Goal: Information Seeking & Learning: Learn about a topic

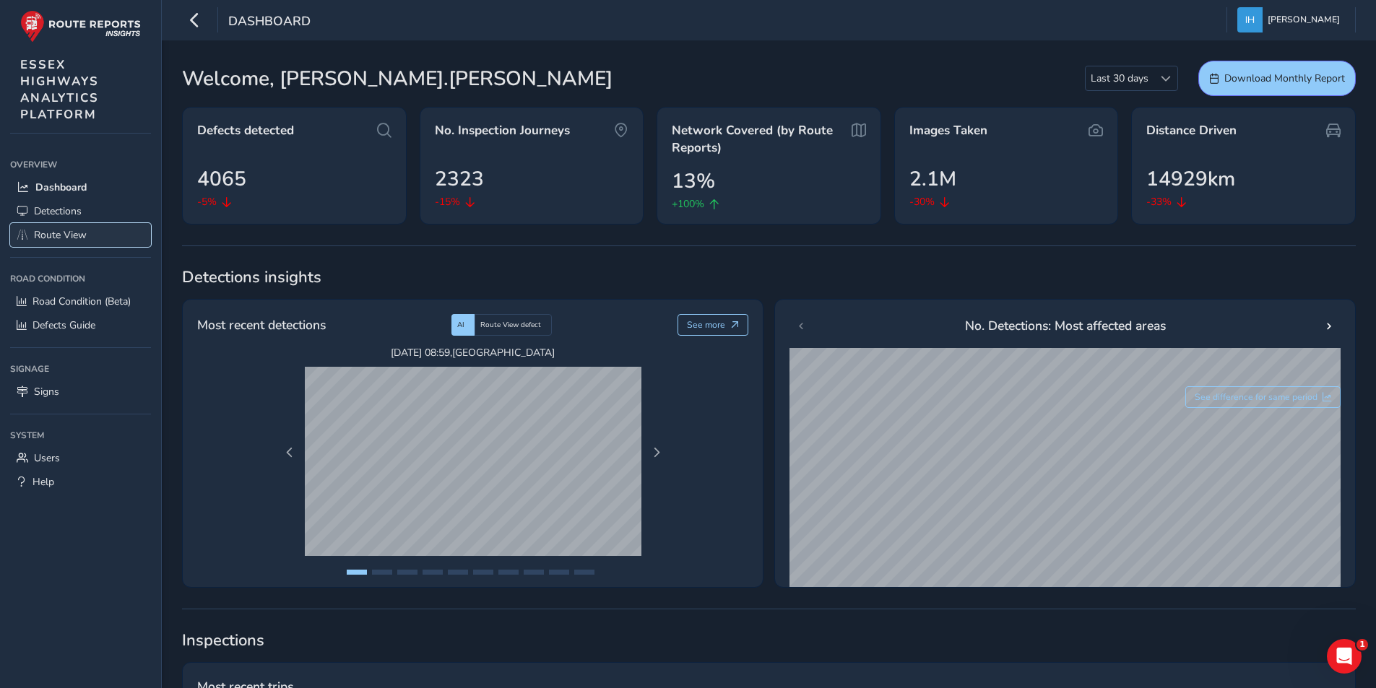
click at [57, 241] on span "Route View" at bounding box center [60, 235] width 53 height 14
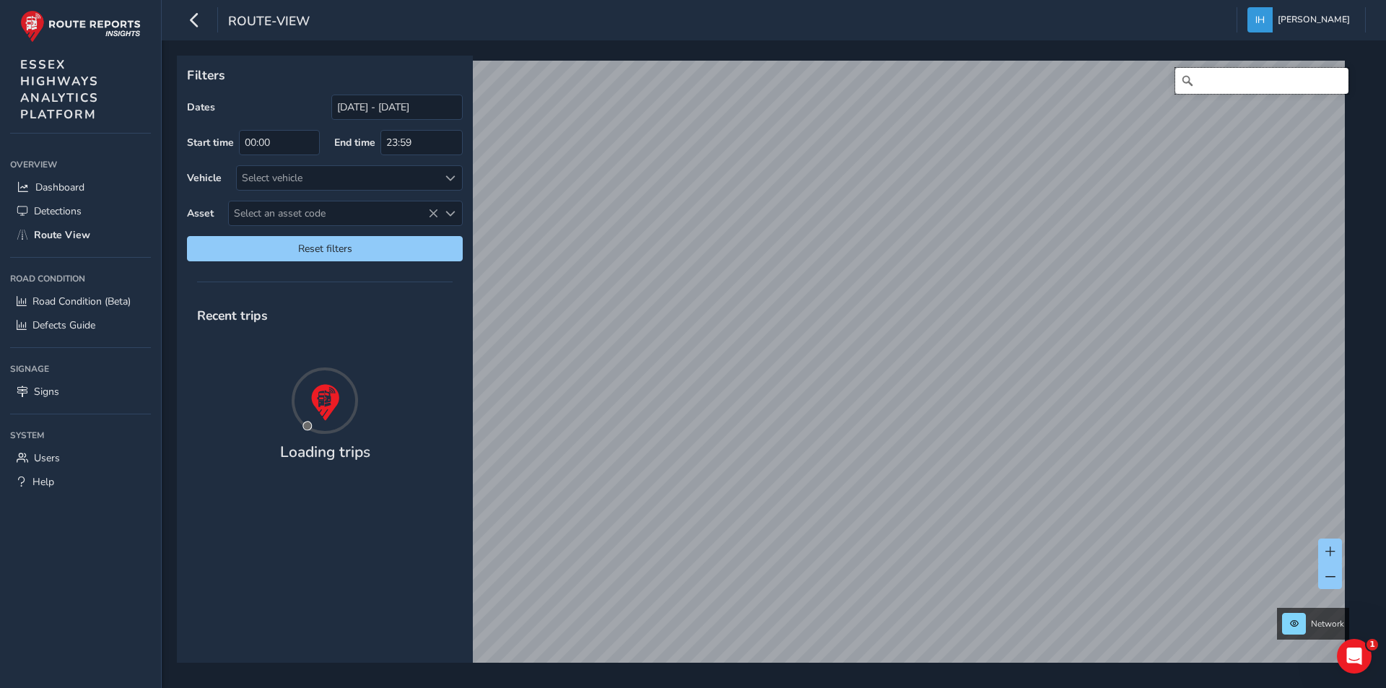
click at [1220, 87] on input "Search" at bounding box center [1262, 81] width 173 height 26
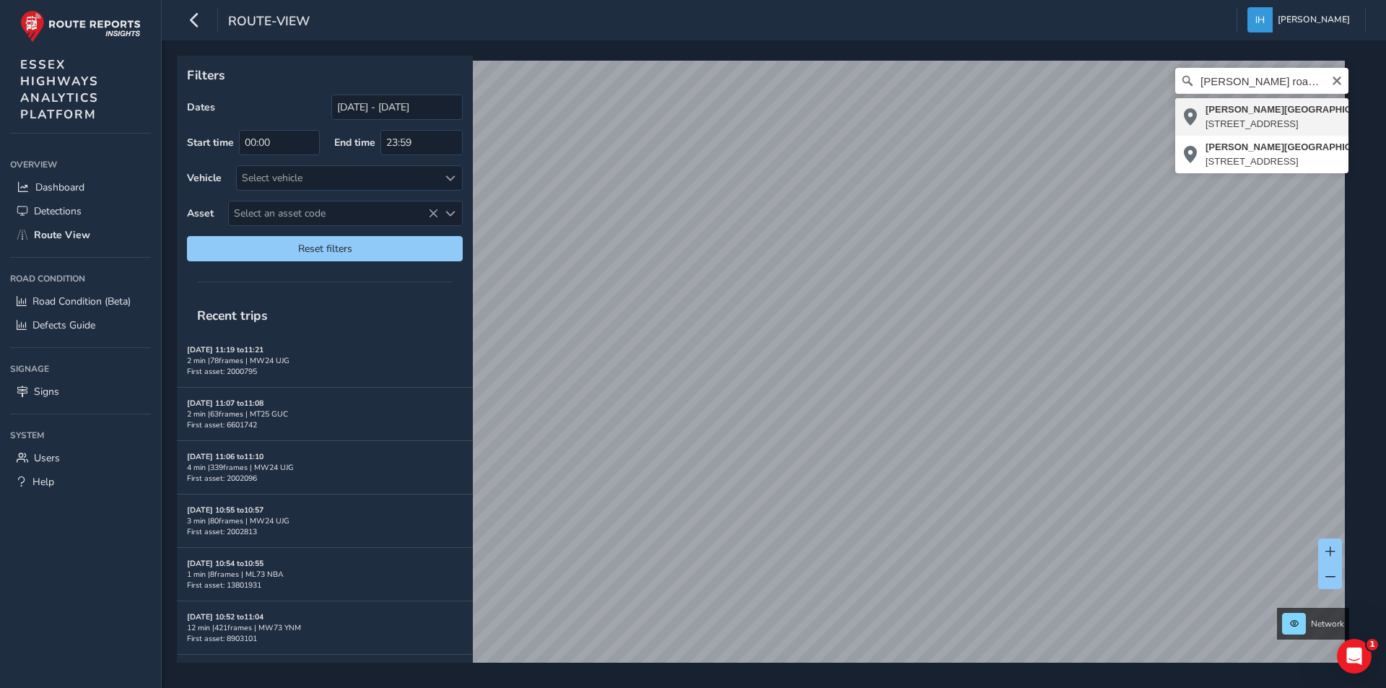
type input "[PERSON_NAME][STREET_ADDRESS][PERSON_NAME]"
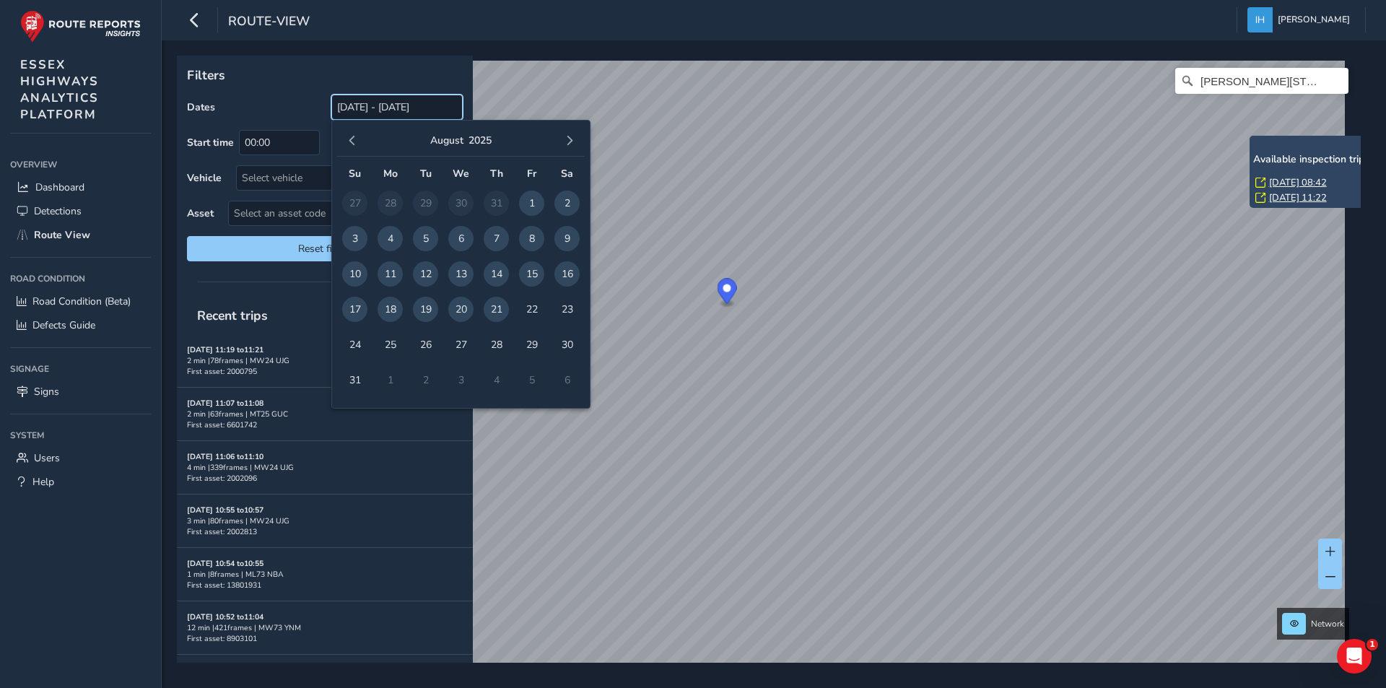
click at [364, 110] on input "[DATE] - [DATE]" at bounding box center [396, 107] width 131 height 25
click at [354, 142] on span "button" at bounding box center [352, 141] width 10 height 10
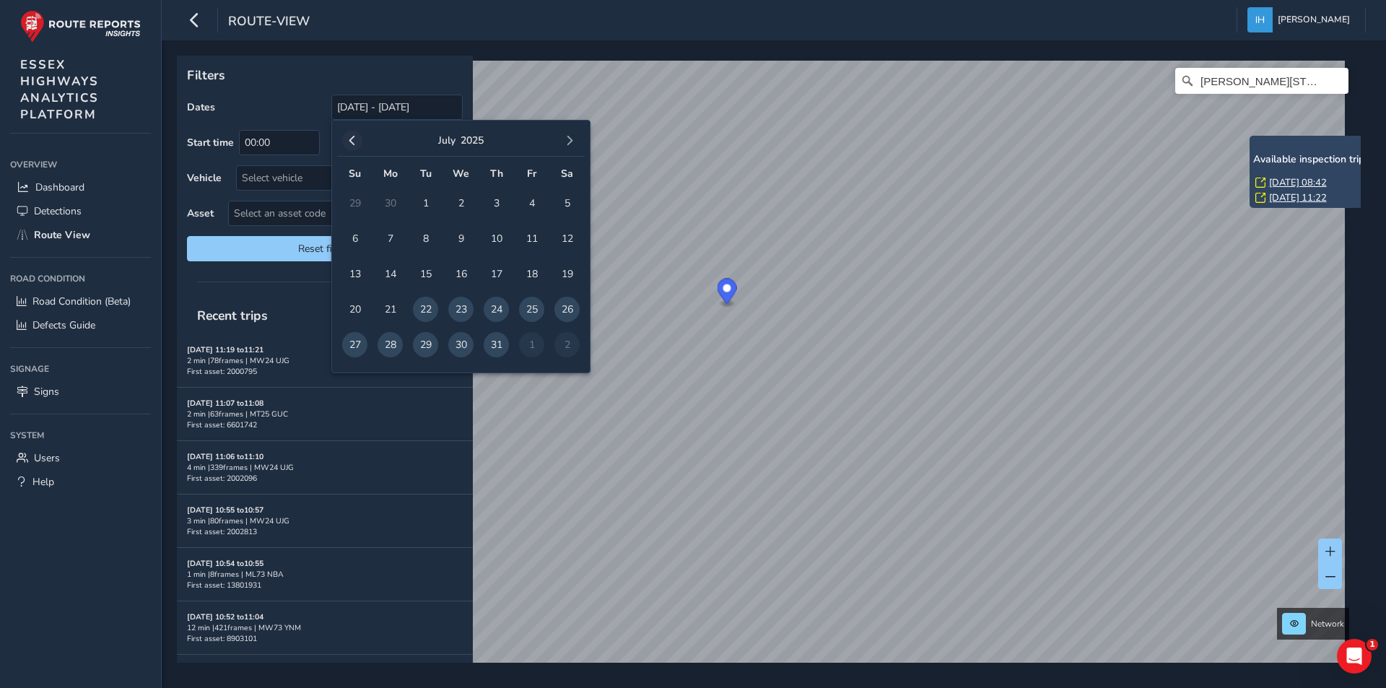
click at [352, 141] on span "button" at bounding box center [352, 141] width 10 height 10
click at [389, 345] on span "30" at bounding box center [390, 344] width 25 height 25
click at [290, 82] on p "Filters" at bounding box center [325, 75] width 276 height 19
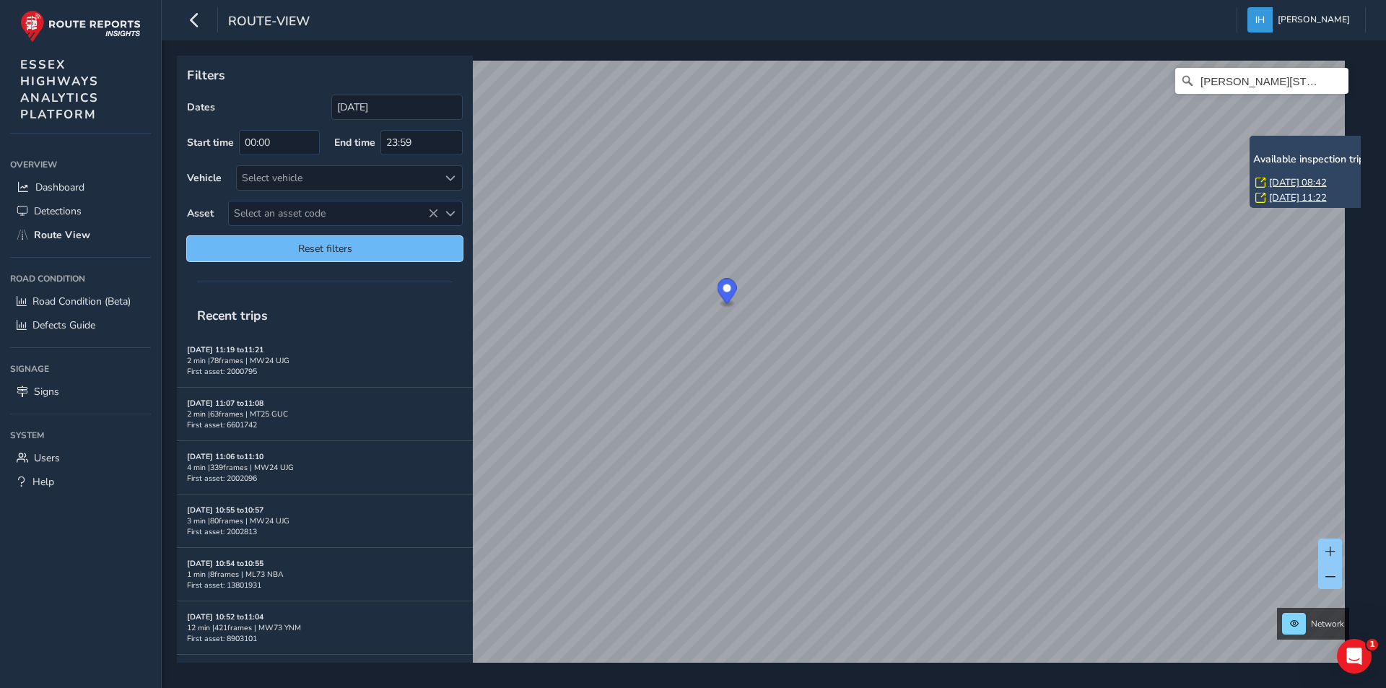
click at [292, 249] on span "Reset filters" at bounding box center [325, 249] width 254 height 14
click at [360, 115] on input "[DATE] - [DATE]" at bounding box center [396, 107] width 131 height 25
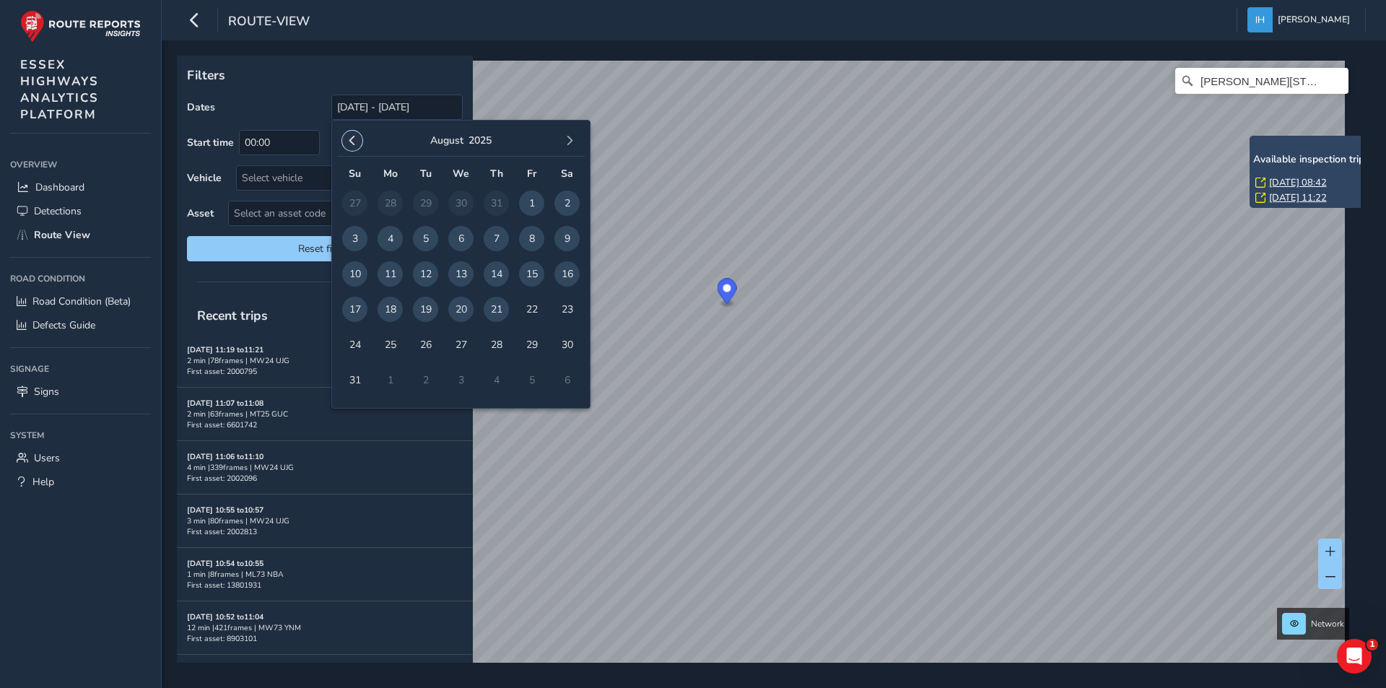
click at [355, 140] on span "button" at bounding box center [352, 141] width 10 height 10
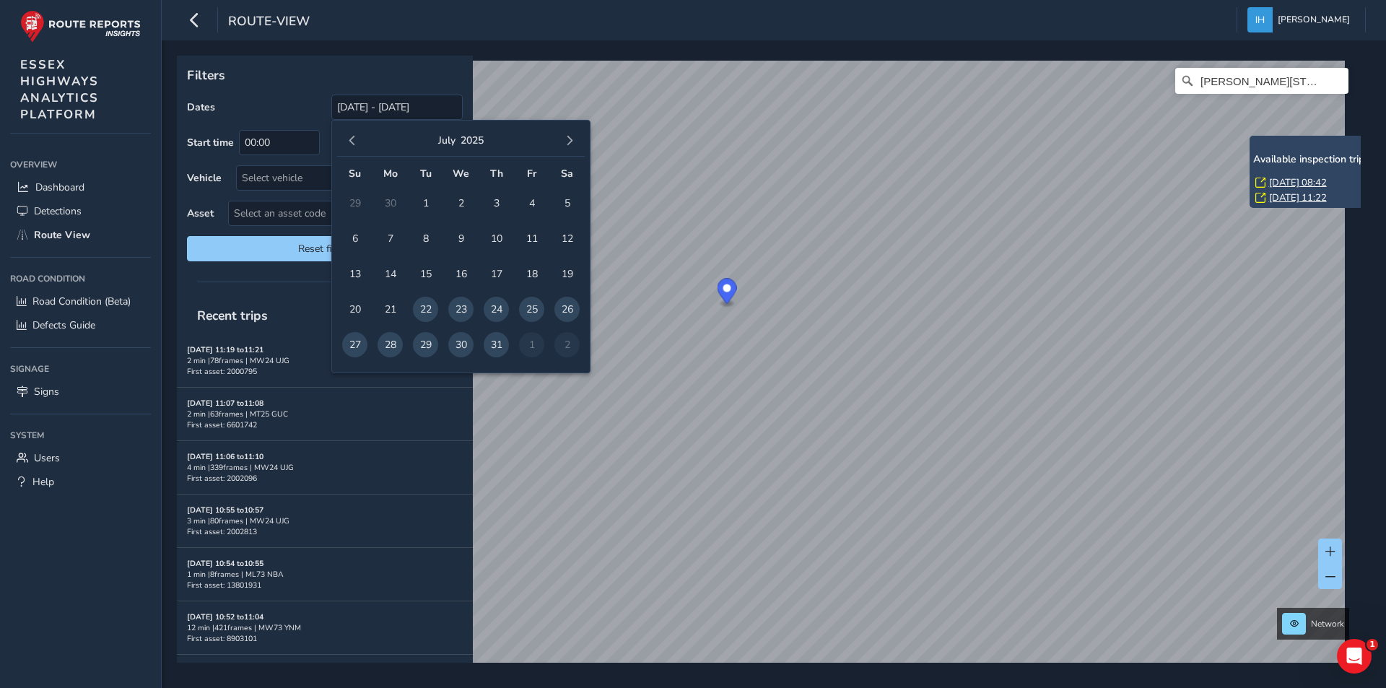
click at [355, 140] on span "button" at bounding box center [352, 141] width 10 height 10
click at [386, 342] on span "30" at bounding box center [390, 344] width 25 height 25
click at [289, 81] on p "Filters" at bounding box center [325, 75] width 276 height 19
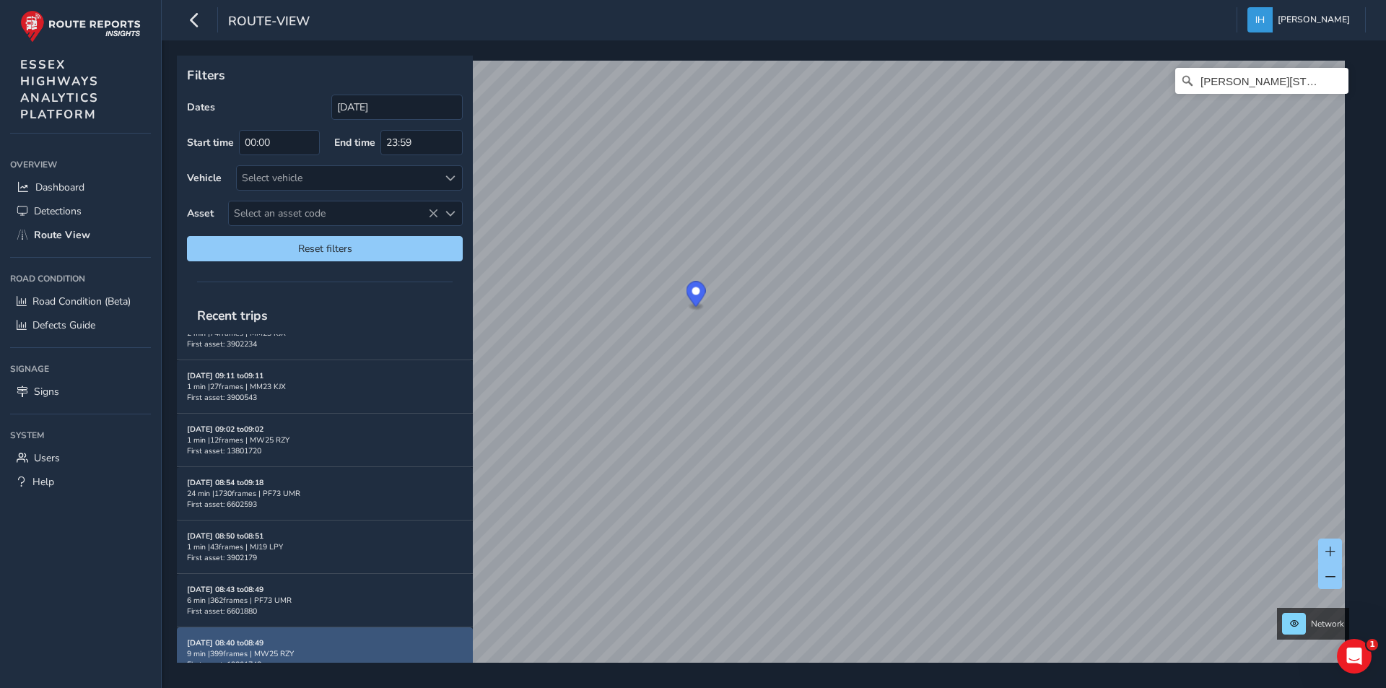
scroll to position [14599, 0]
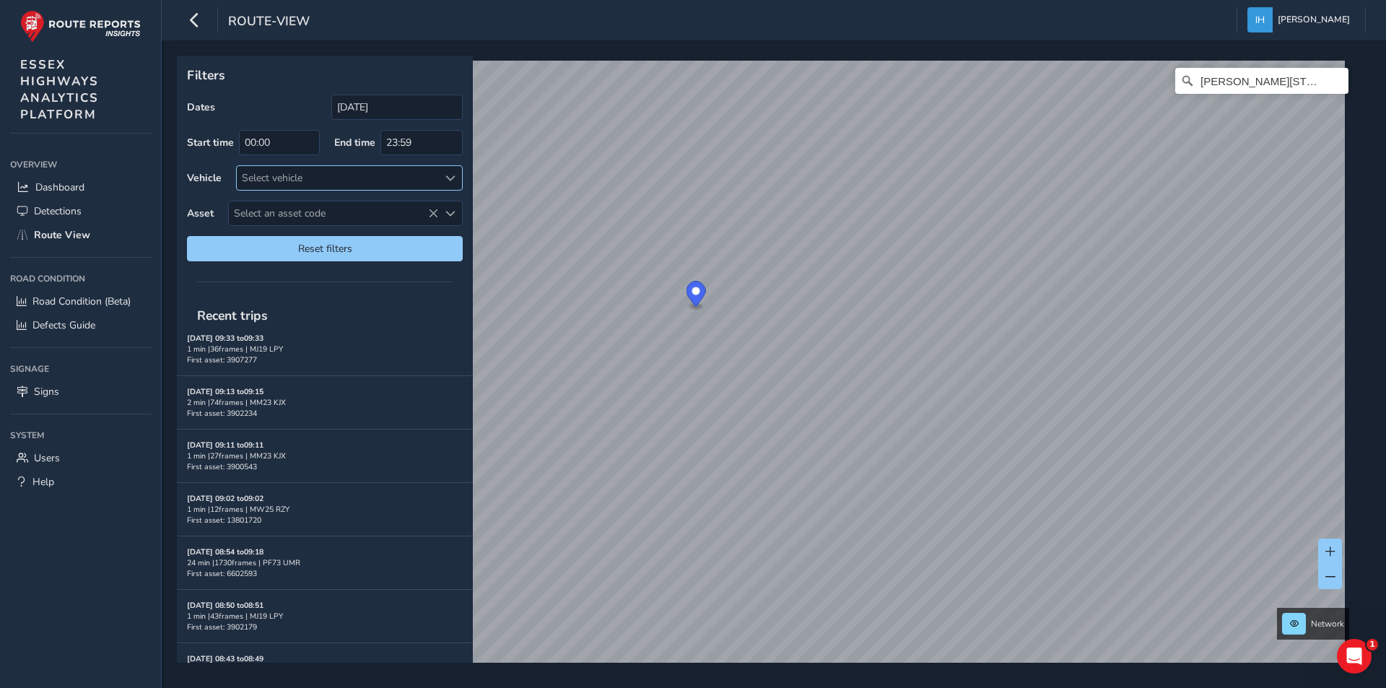
click at [451, 178] on span at bounding box center [451, 178] width 10 height 10
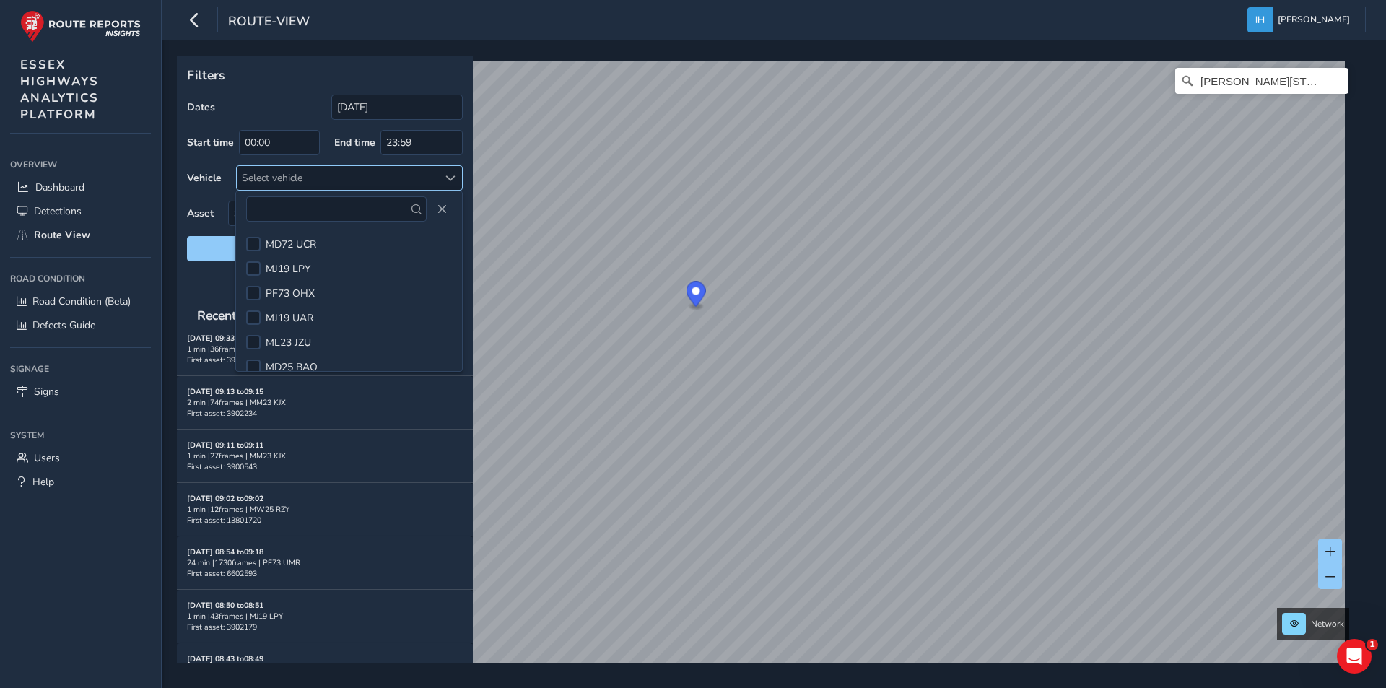
click at [452, 178] on span at bounding box center [451, 178] width 10 height 10
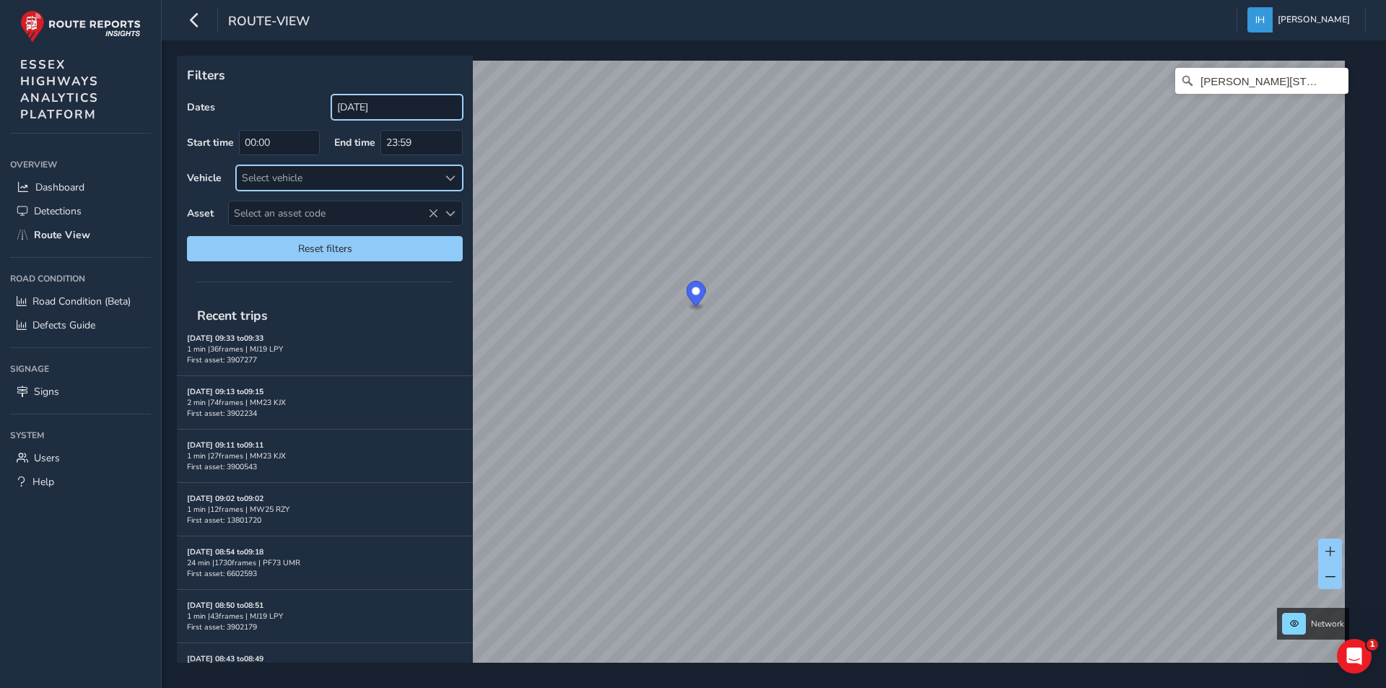
click at [377, 108] on input "[DATE]" at bounding box center [396, 107] width 131 height 25
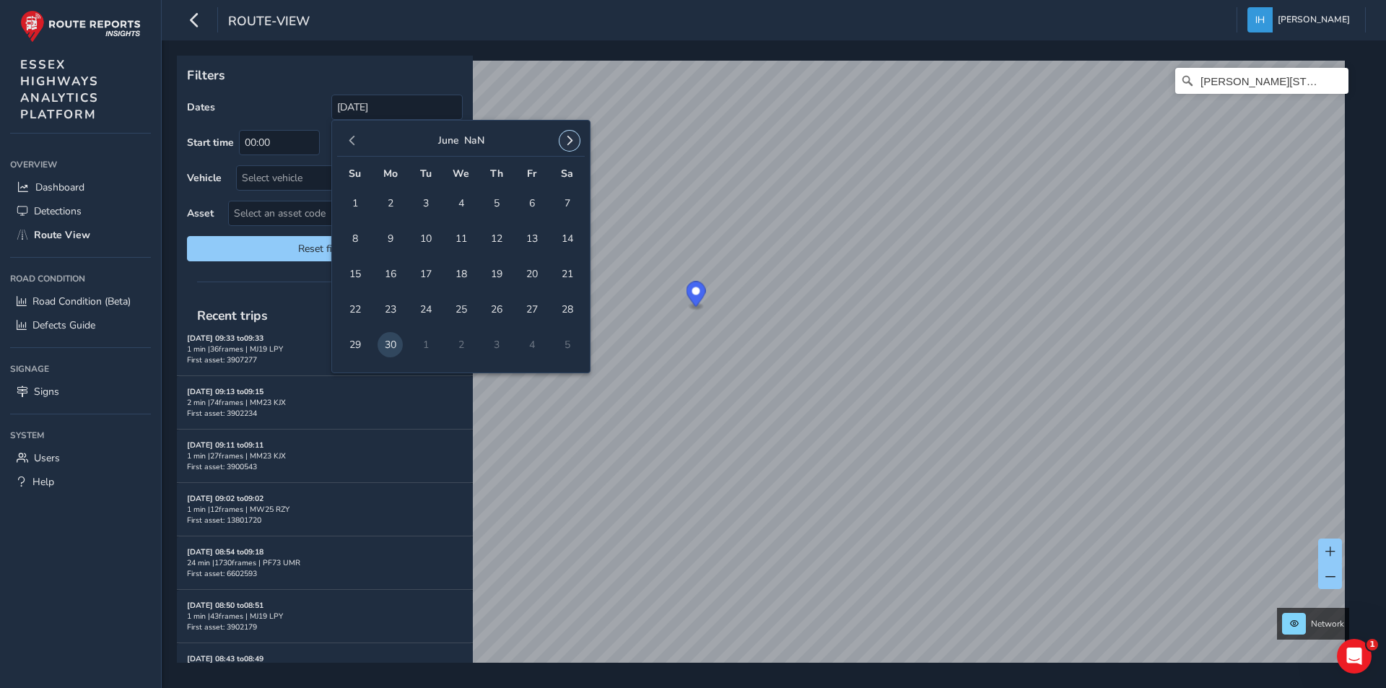
click at [570, 142] on span "button" at bounding box center [570, 141] width 10 height 10
click at [460, 306] on span "20" at bounding box center [460, 309] width 25 height 25
type input "[DATE] - [DATE]"
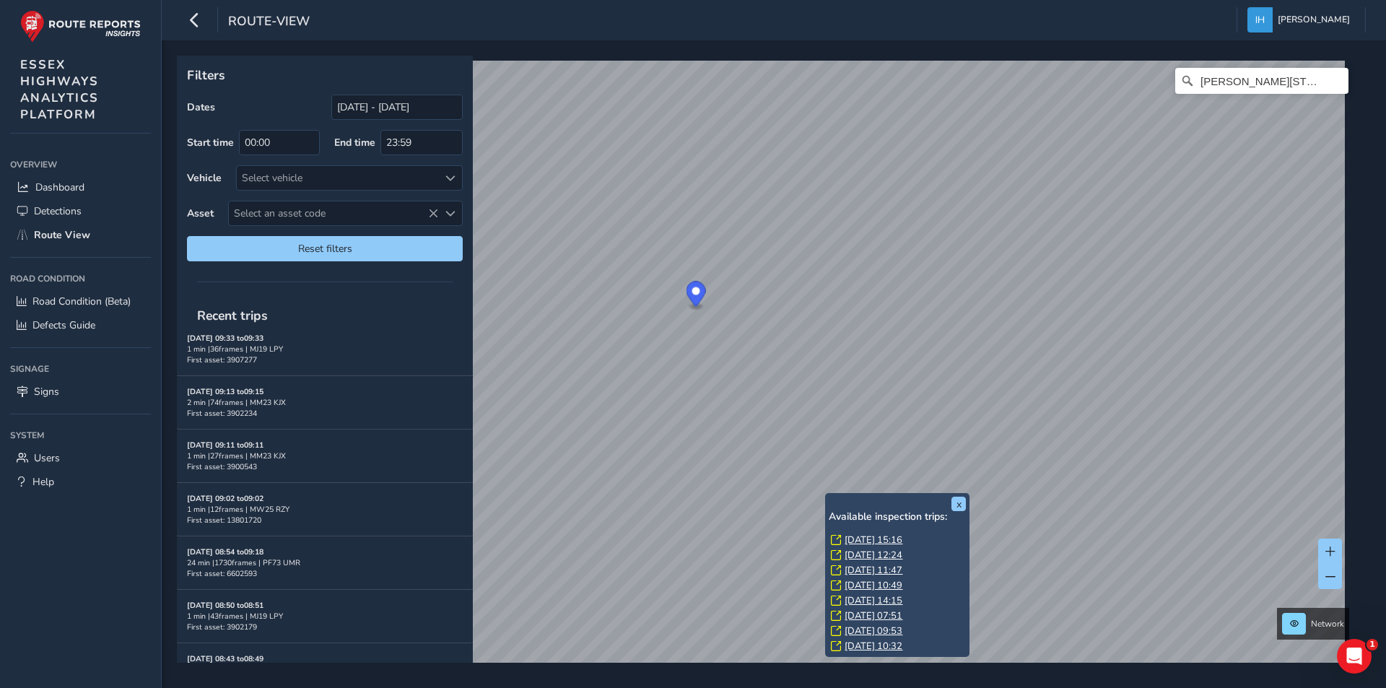
scroll to position [14, 0]
click at [869, 648] on link "[DATE] 14:30" at bounding box center [874, 646] width 58 height 13
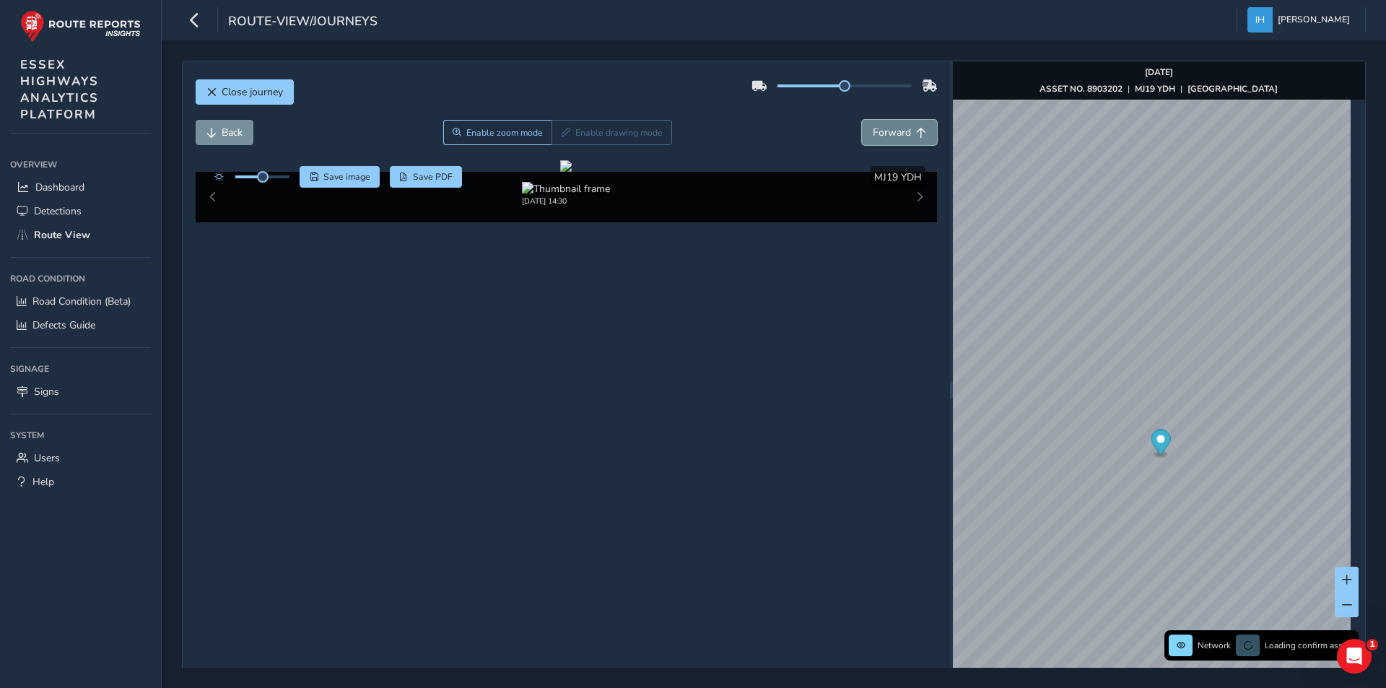
click at [884, 131] on span "Forward" at bounding box center [892, 133] width 38 height 14
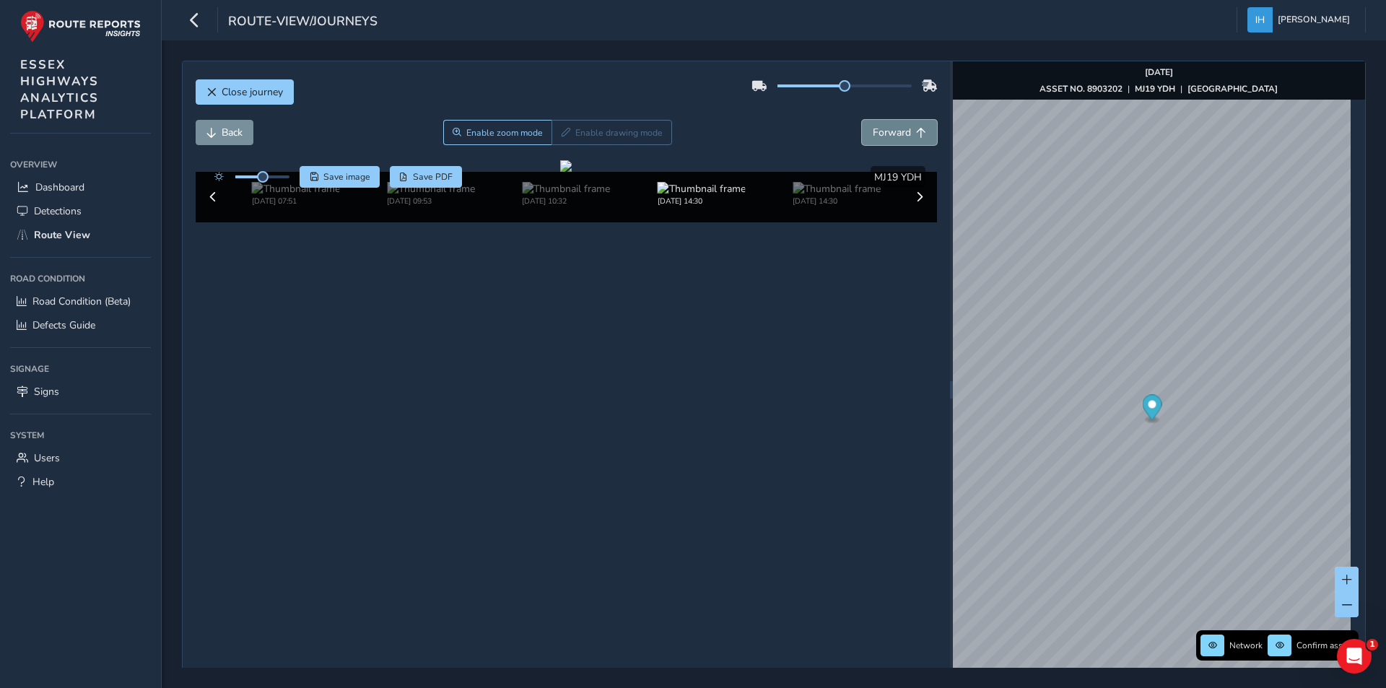
click at [884, 131] on span "Forward" at bounding box center [892, 133] width 38 height 14
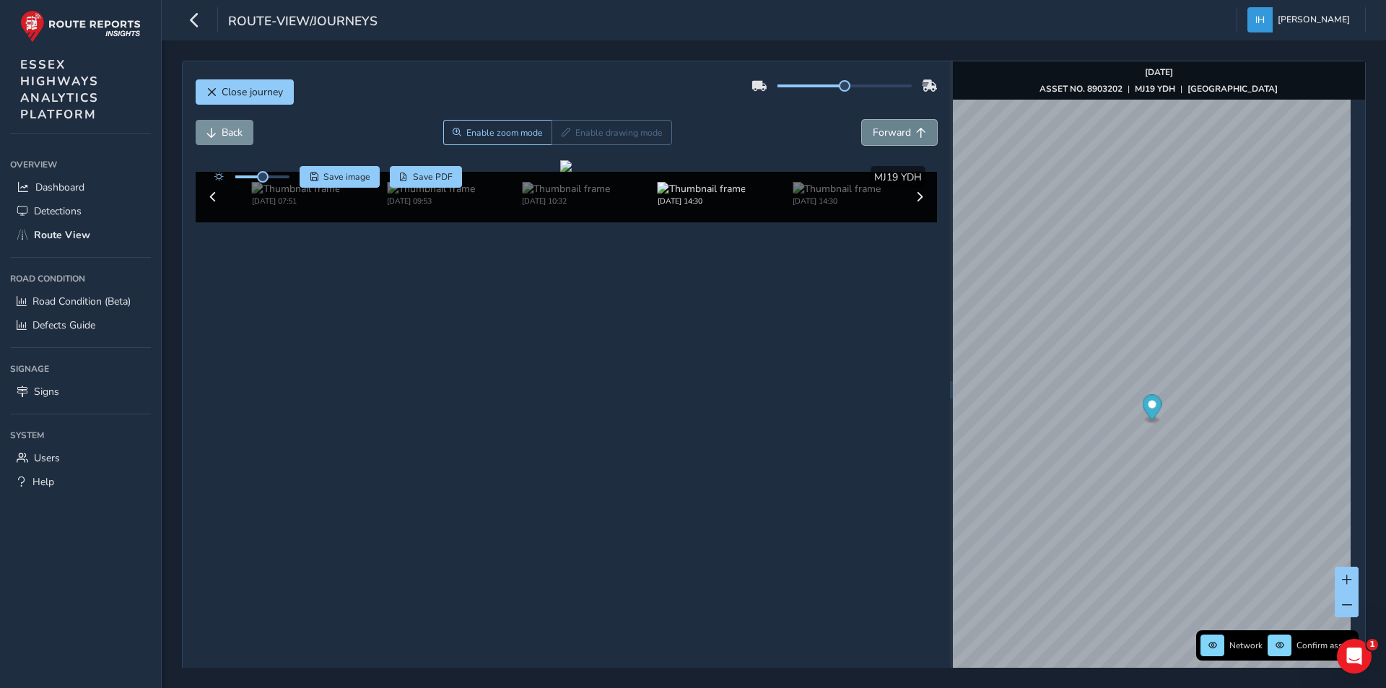
click at [884, 131] on span "Forward" at bounding box center [892, 133] width 38 height 14
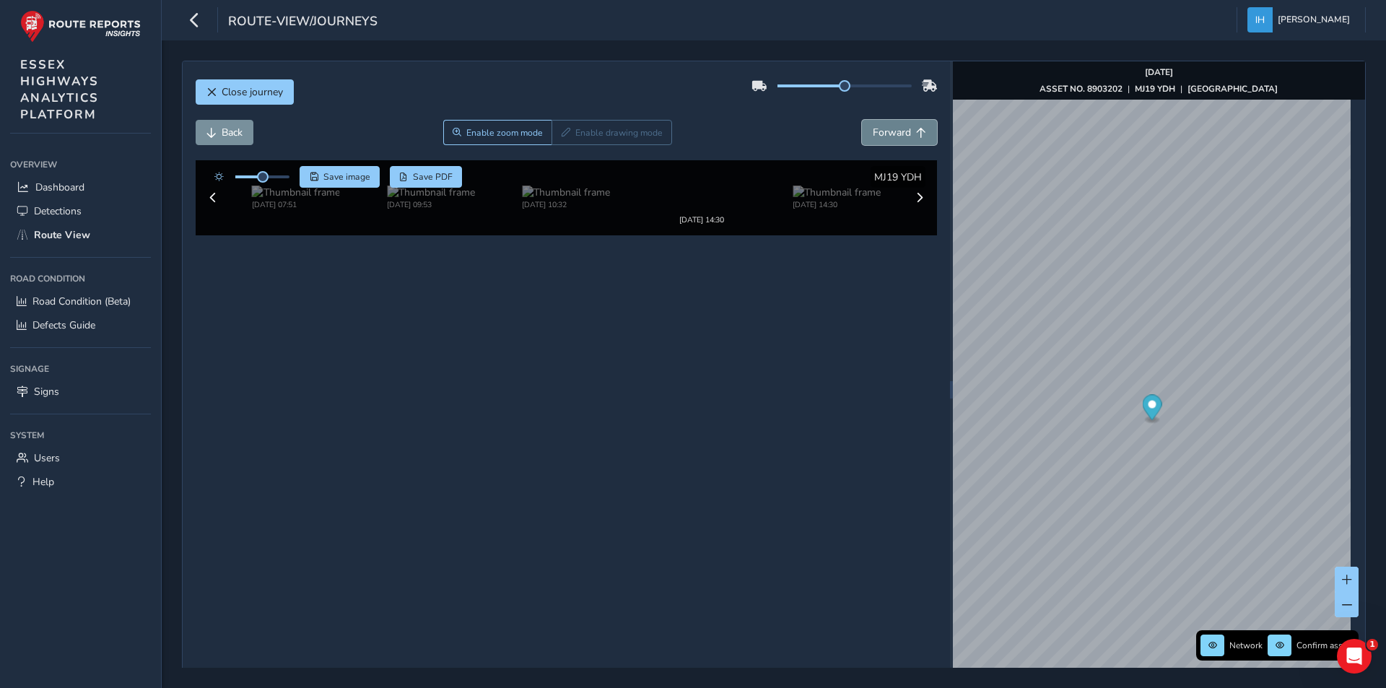
click at [884, 131] on span "Forward" at bounding box center [892, 133] width 38 height 14
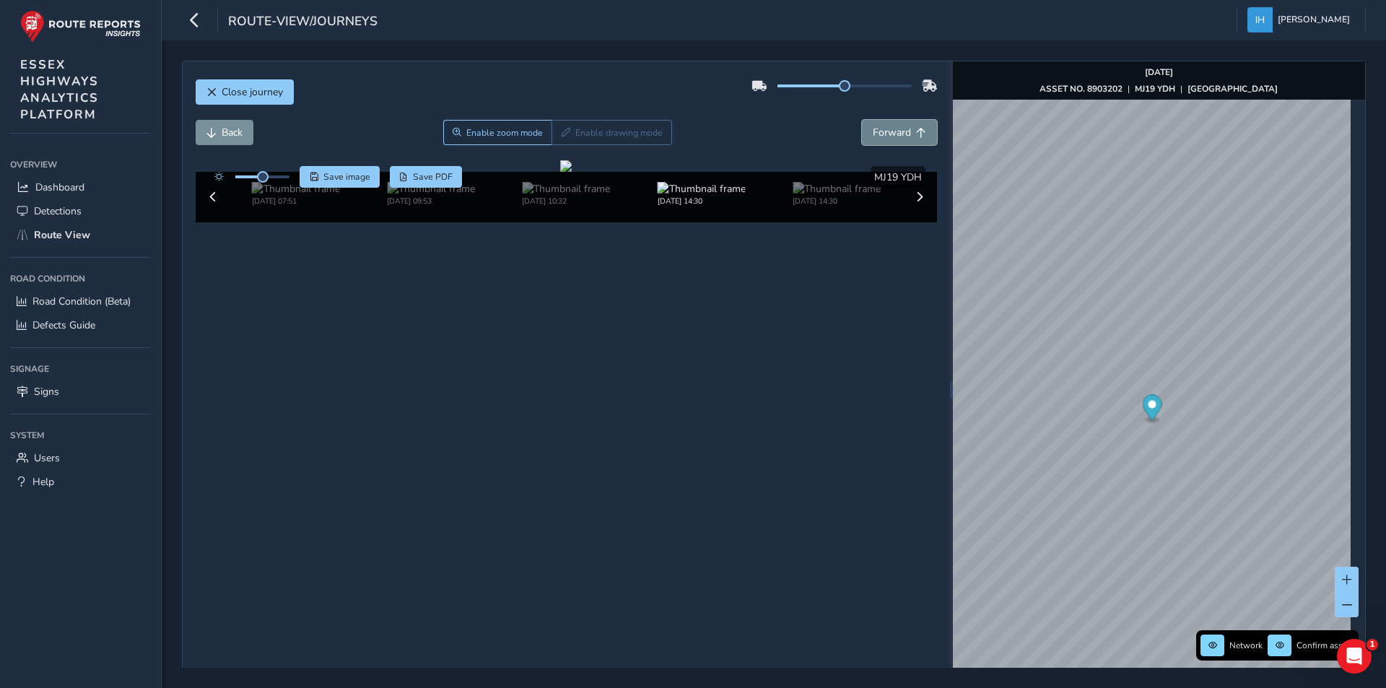
click at [884, 131] on span "Forward" at bounding box center [892, 133] width 38 height 14
click at [227, 136] on span "Back" at bounding box center [232, 133] width 21 height 14
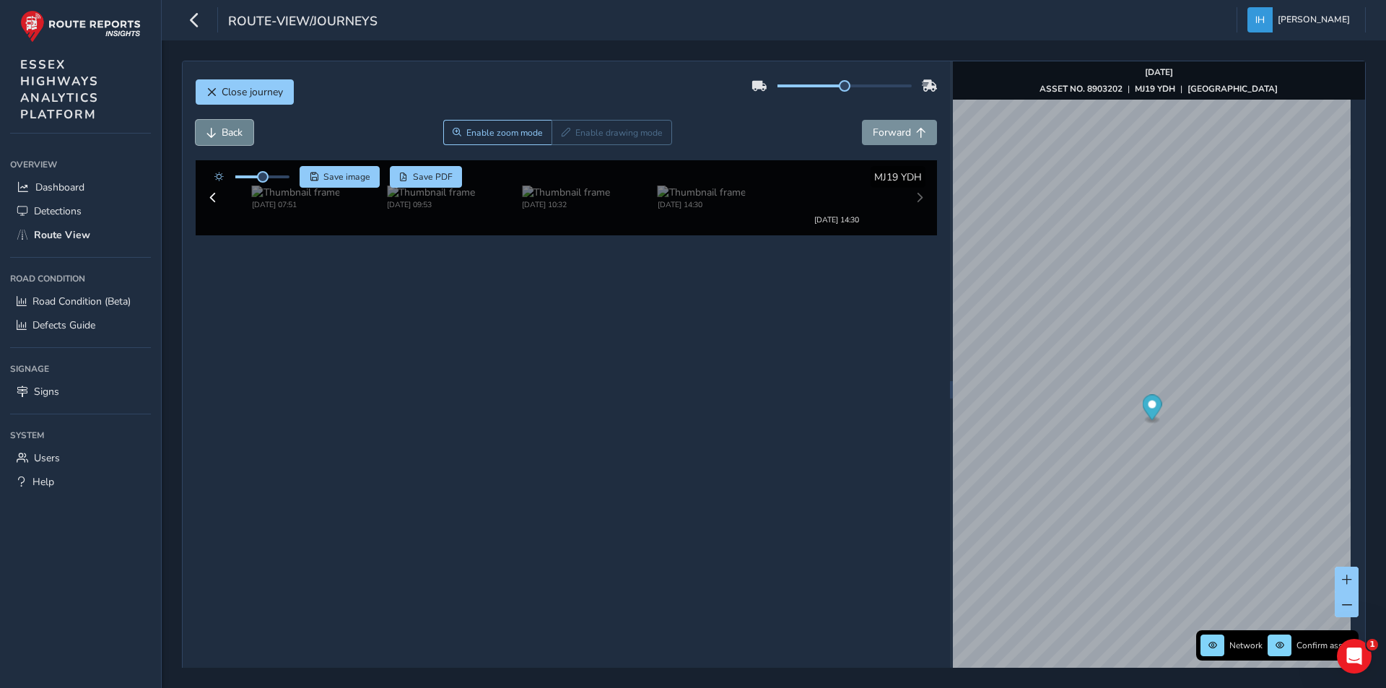
click at [227, 136] on span "Back" at bounding box center [232, 133] width 21 height 14
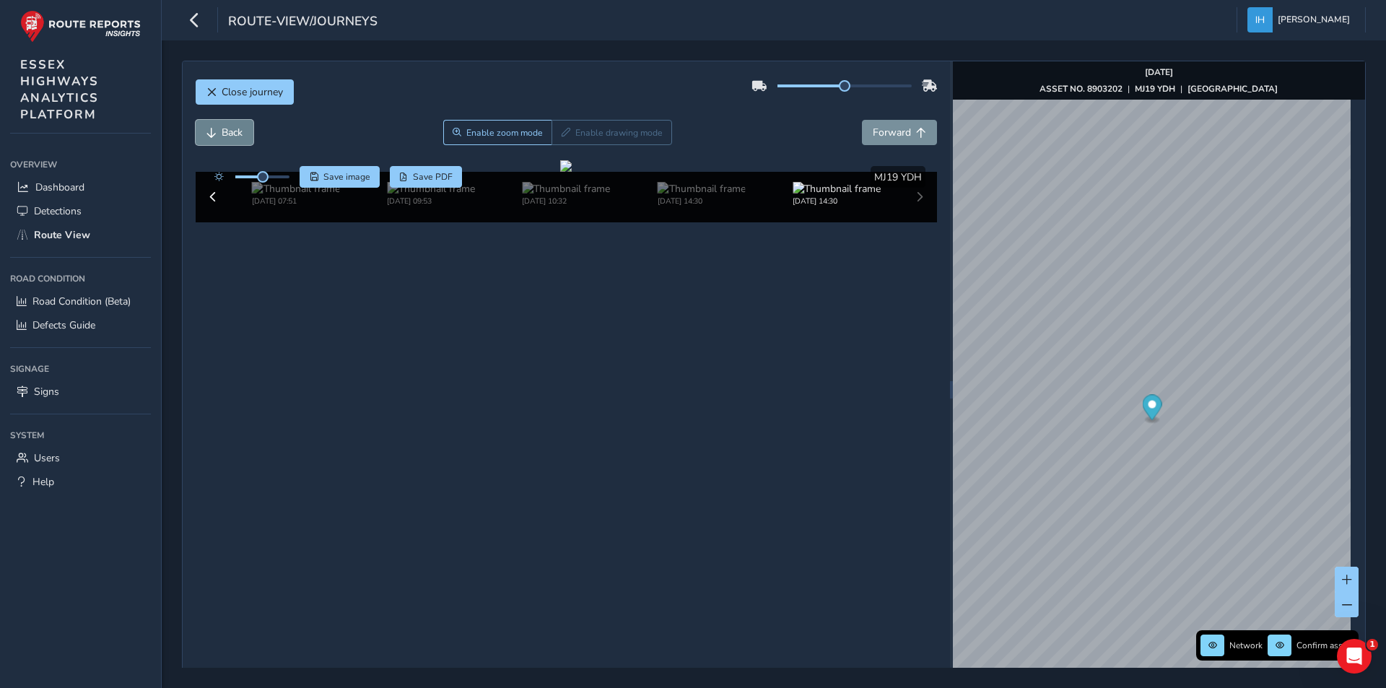
click at [227, 136] on span "Back" at bounding box center [232, 133] width 21 height 14
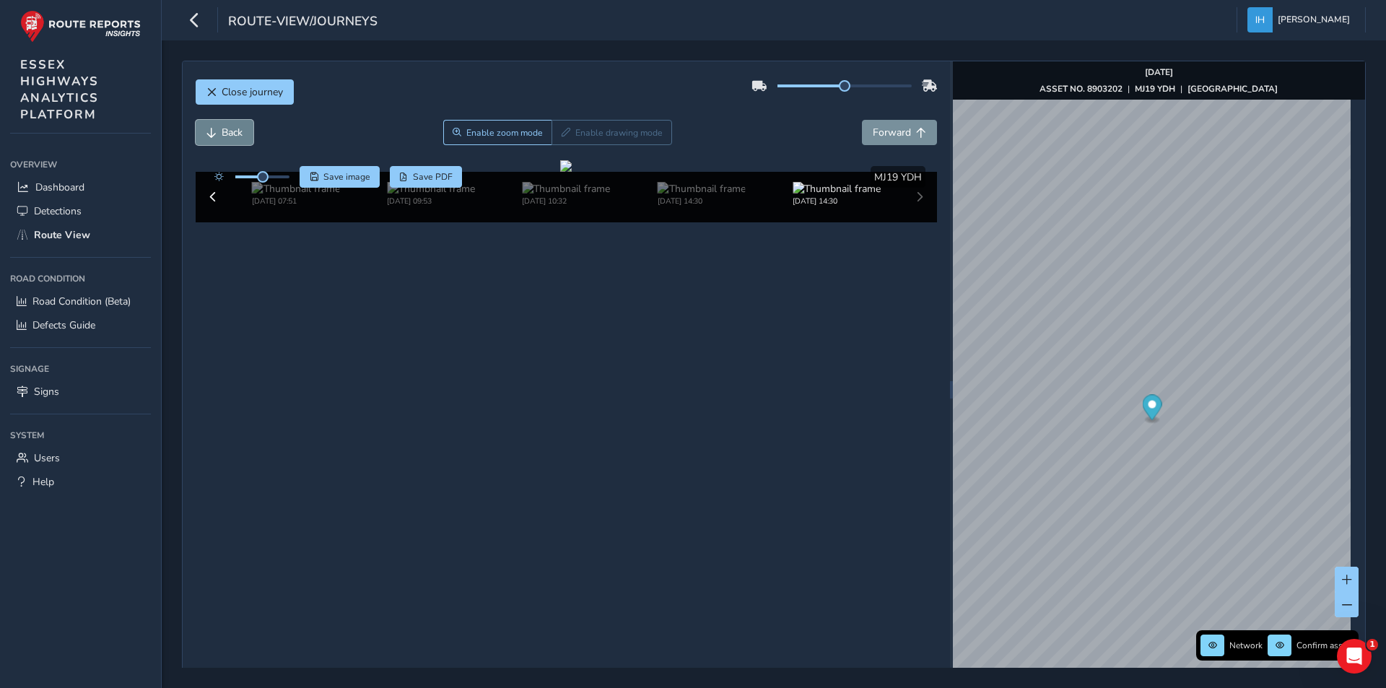
click at [227, 136] on span "Back" at bounding box center [232, 133] width 21 height 14
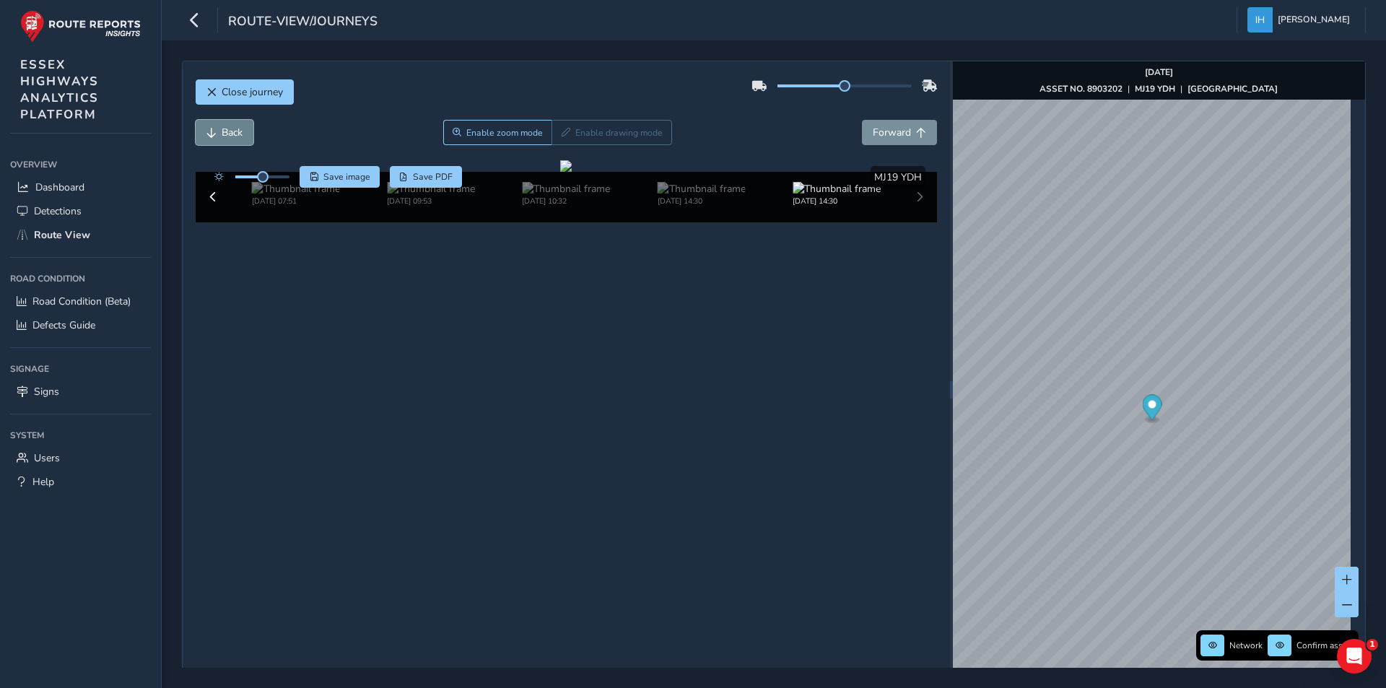
click at [227, 136] on span "Back" at bounding box center [232, 133] width 21 height 14
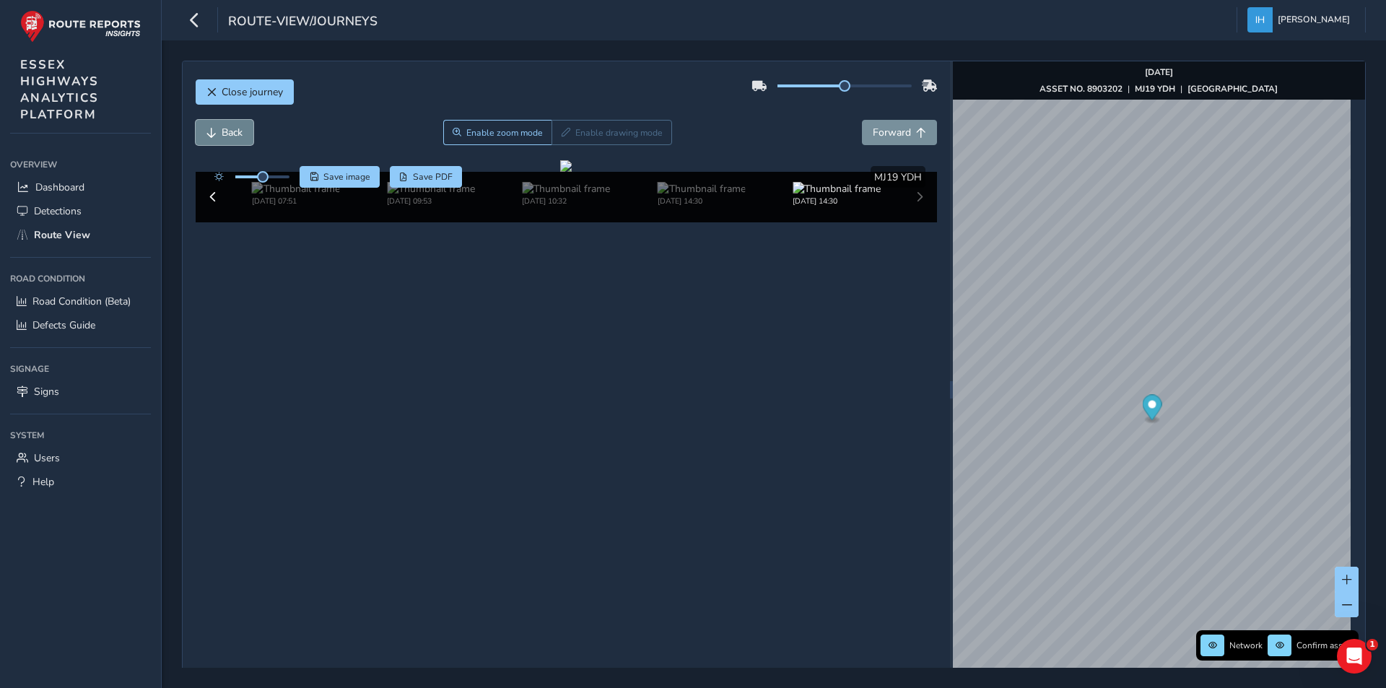
click at [227, 136] on span "Back" at bounding box center [232, 133] width 21 height 14
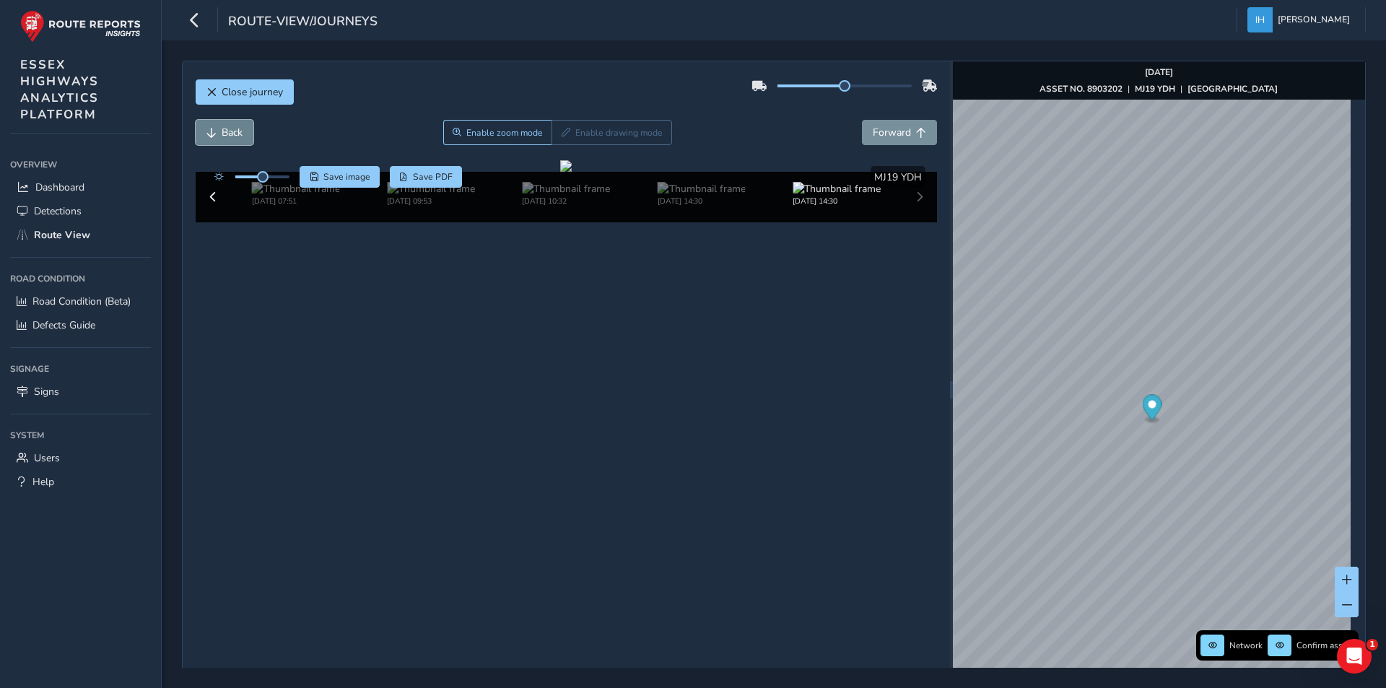
click at [227, 136] on span "Back" at bounding box center [232, 133] width 21 height 14
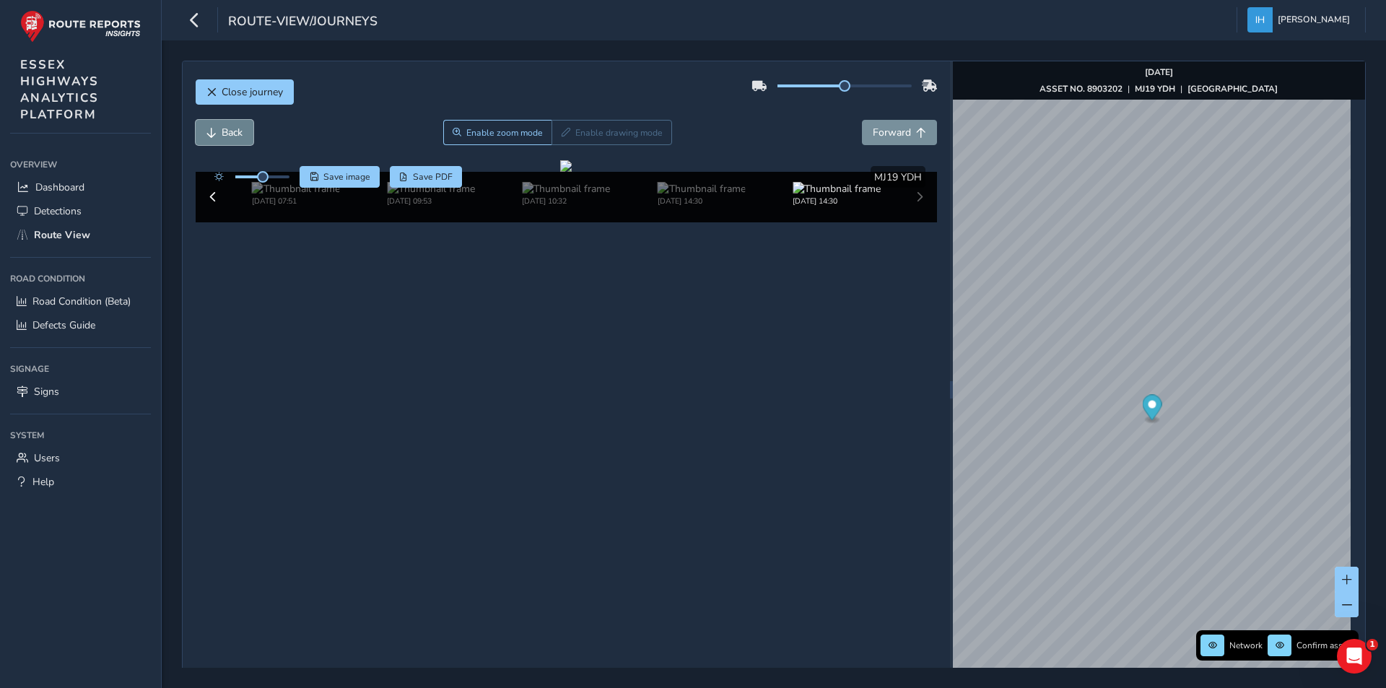
click at [227, 136] on span "Back" at bounding box center [232, 133] width 21 height 14
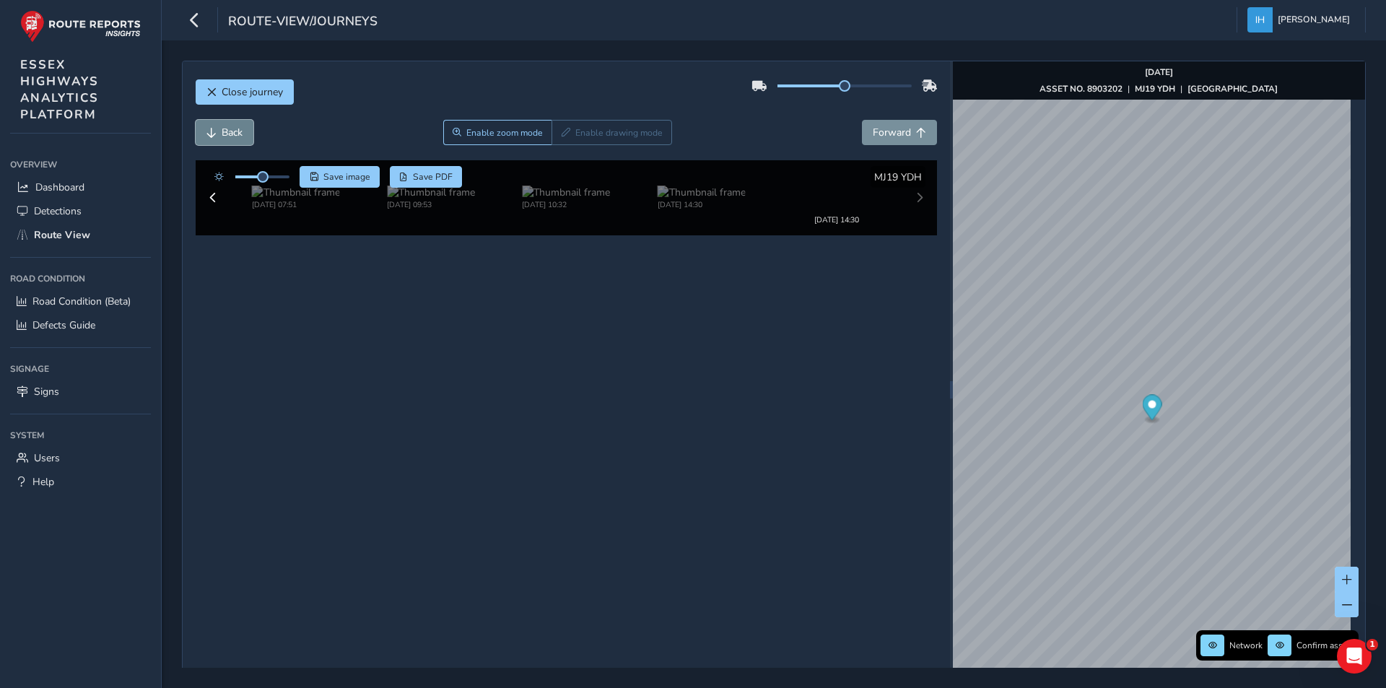
click at [227, 136] on span "Back" at bounding box center [232, 133] width 21 height 14
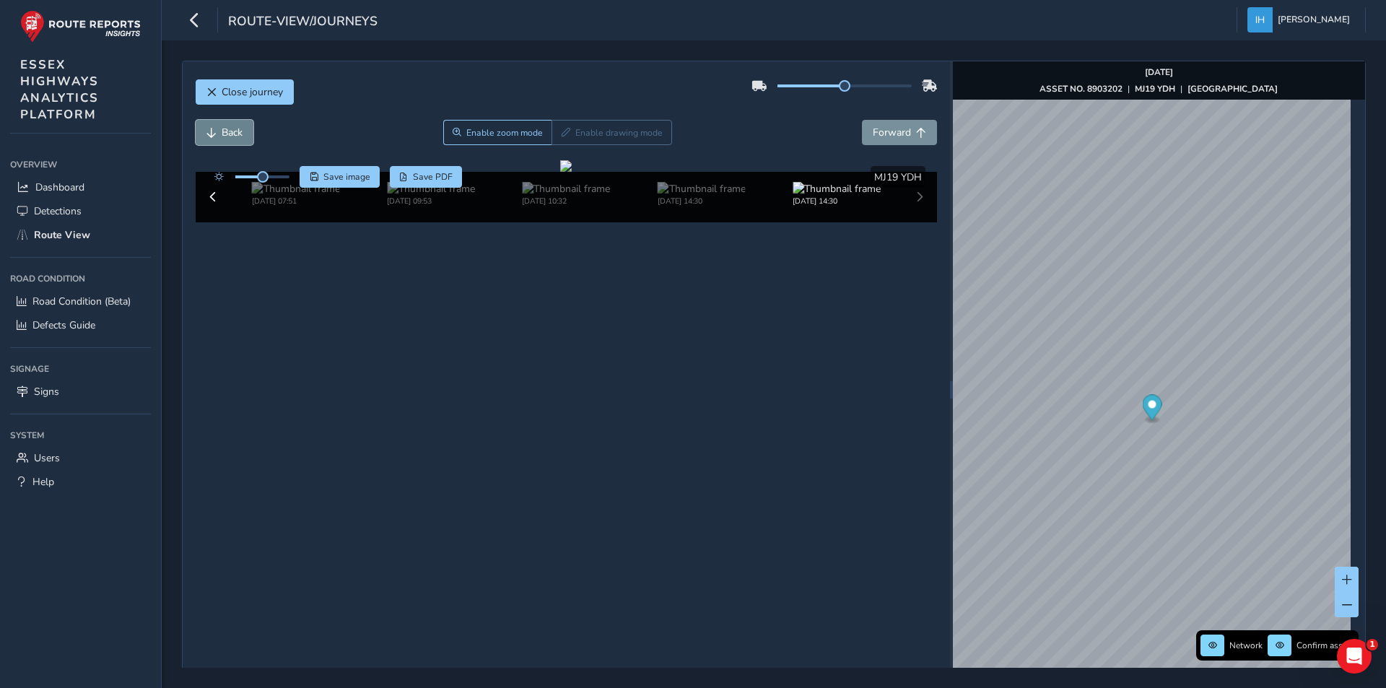
click at [227, 136] on span "Back" at bounding box center [232, 133] width 21 height 14
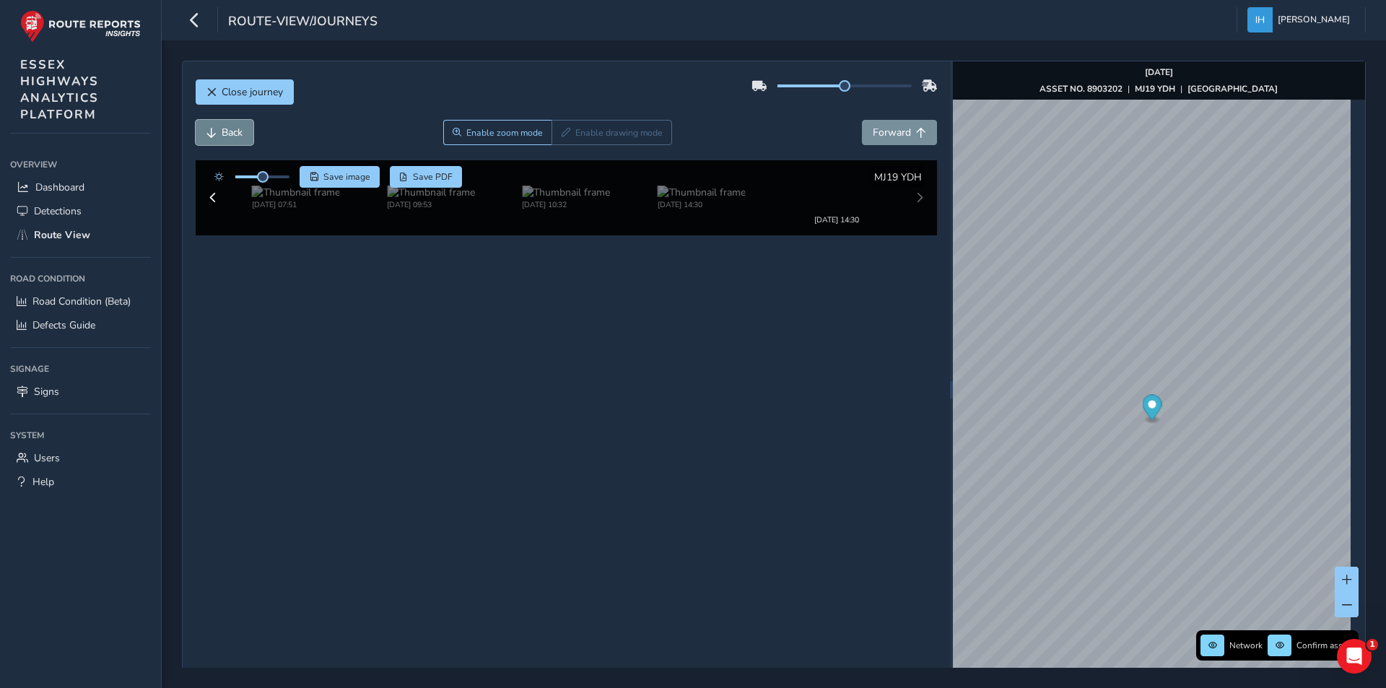
click at [227, 136] on span "Back" at bounding box center [232, 133] width 21 height 14
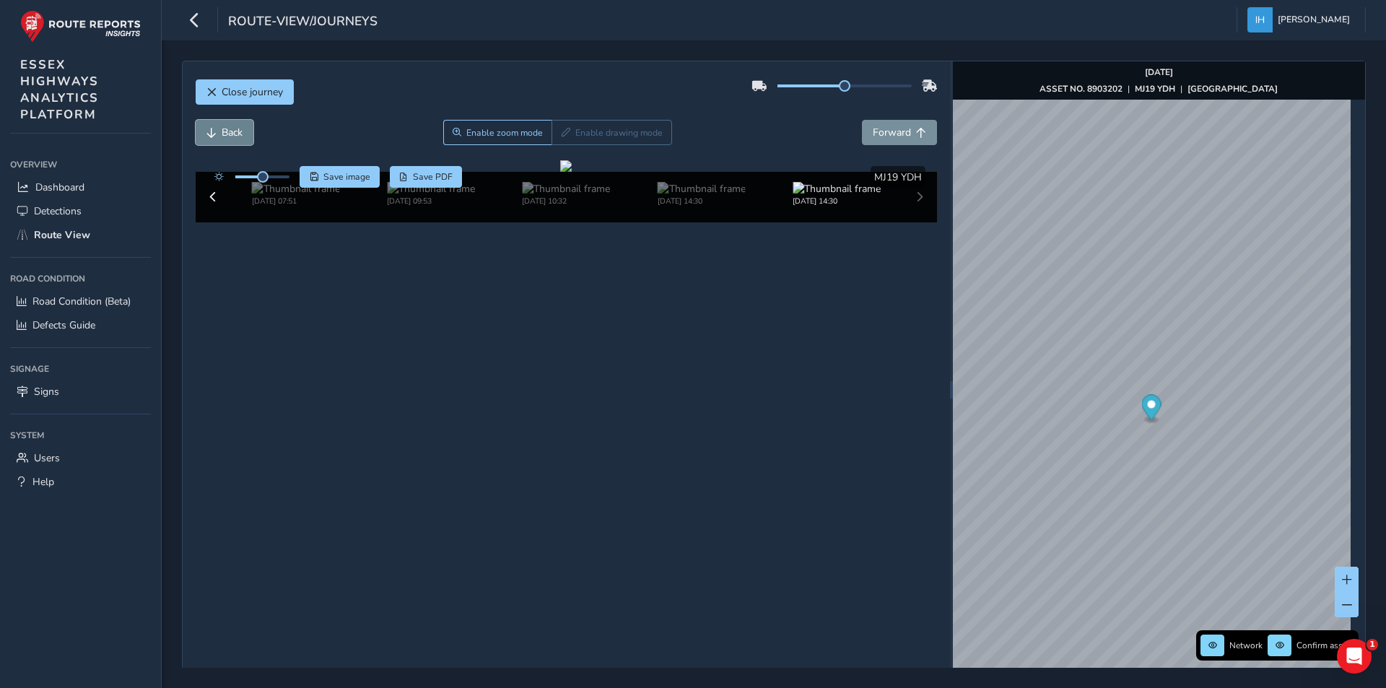
click at [227, 136] on span "Back" at bounding box center [232, 133] width 21 height 14
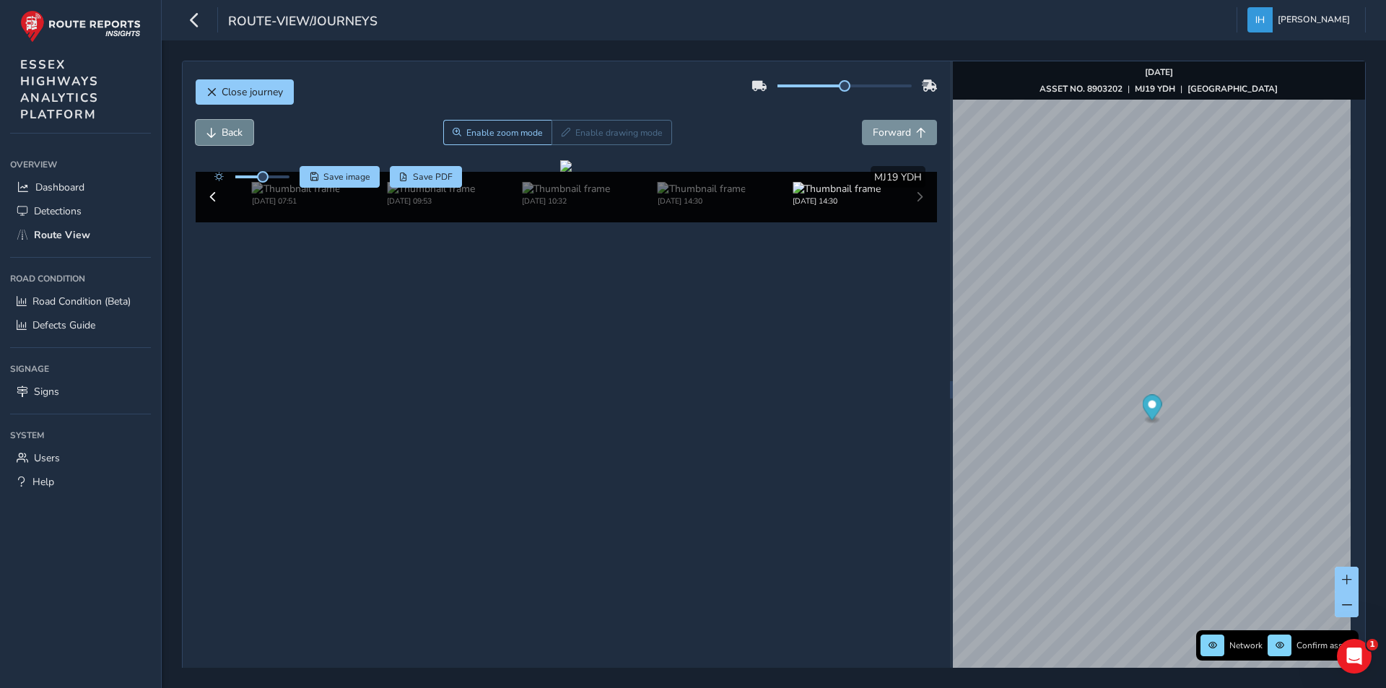
click at [227, 136] on span "Back" at bounding box center [232, 133] width 21 height 14
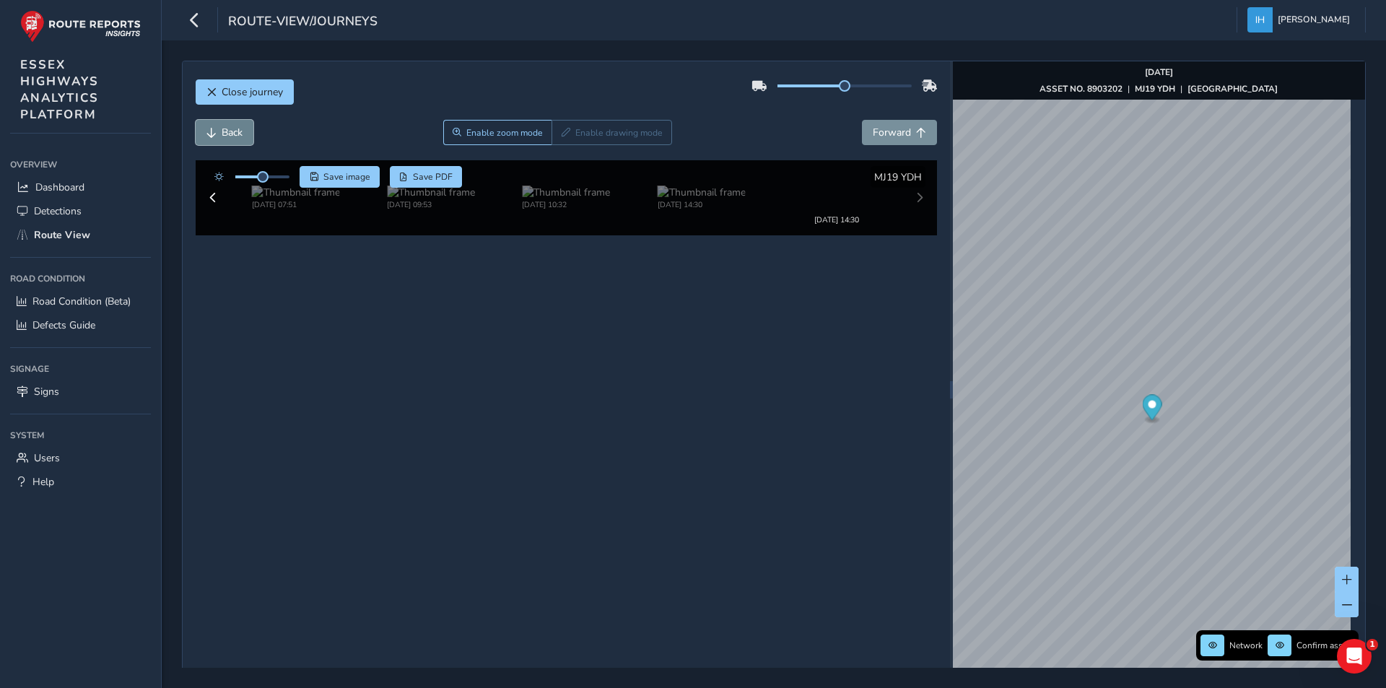
click at [227, 136] on span "Back" at bounding box center [232, 133] width 21 height 14
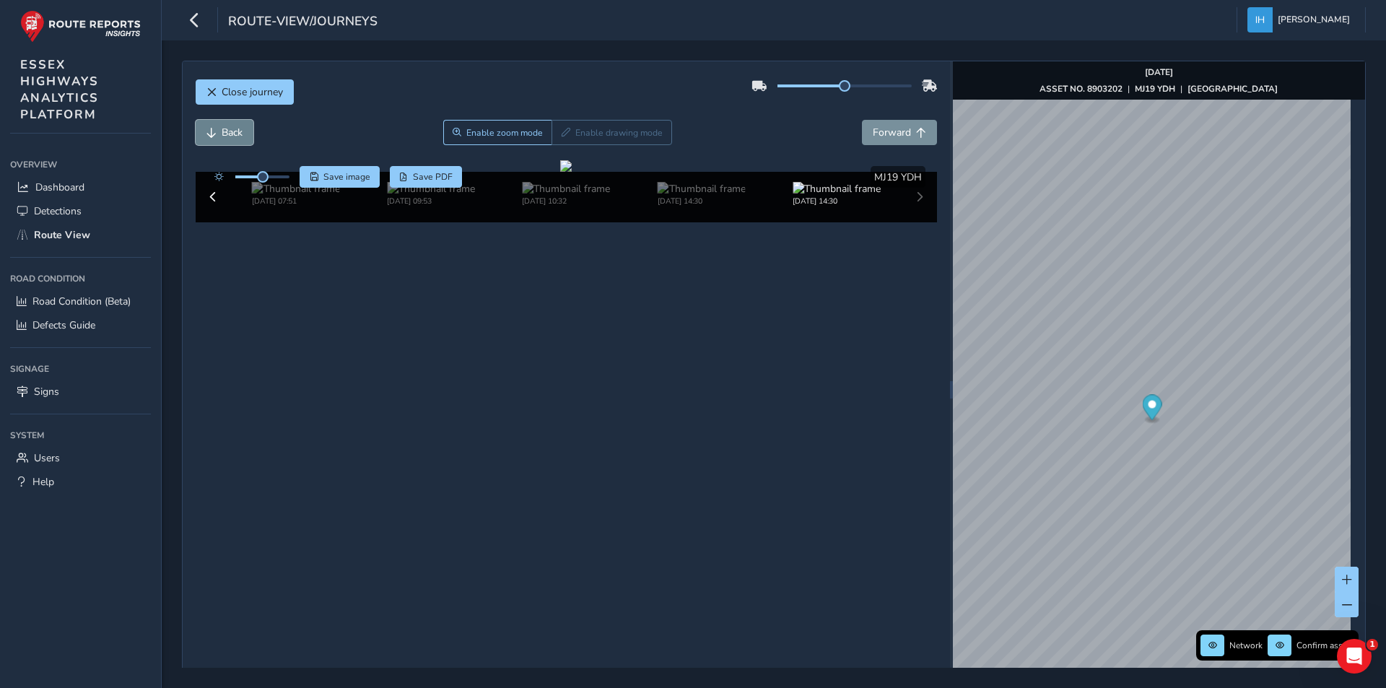
click at [227, 136] on span "Back" at bounding box center [232, 133] width 21 height 14
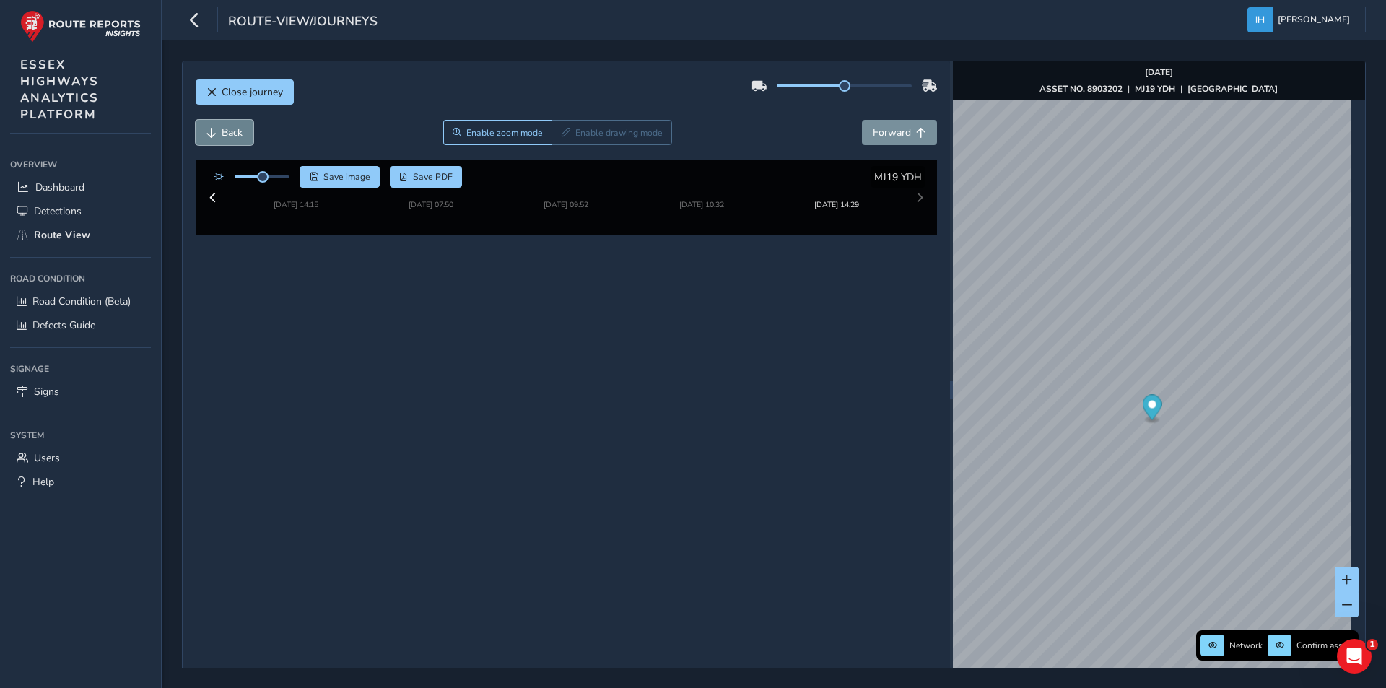
click at [227, 136] on span "Back" at bounding box center [232, 133] width 21 height 14
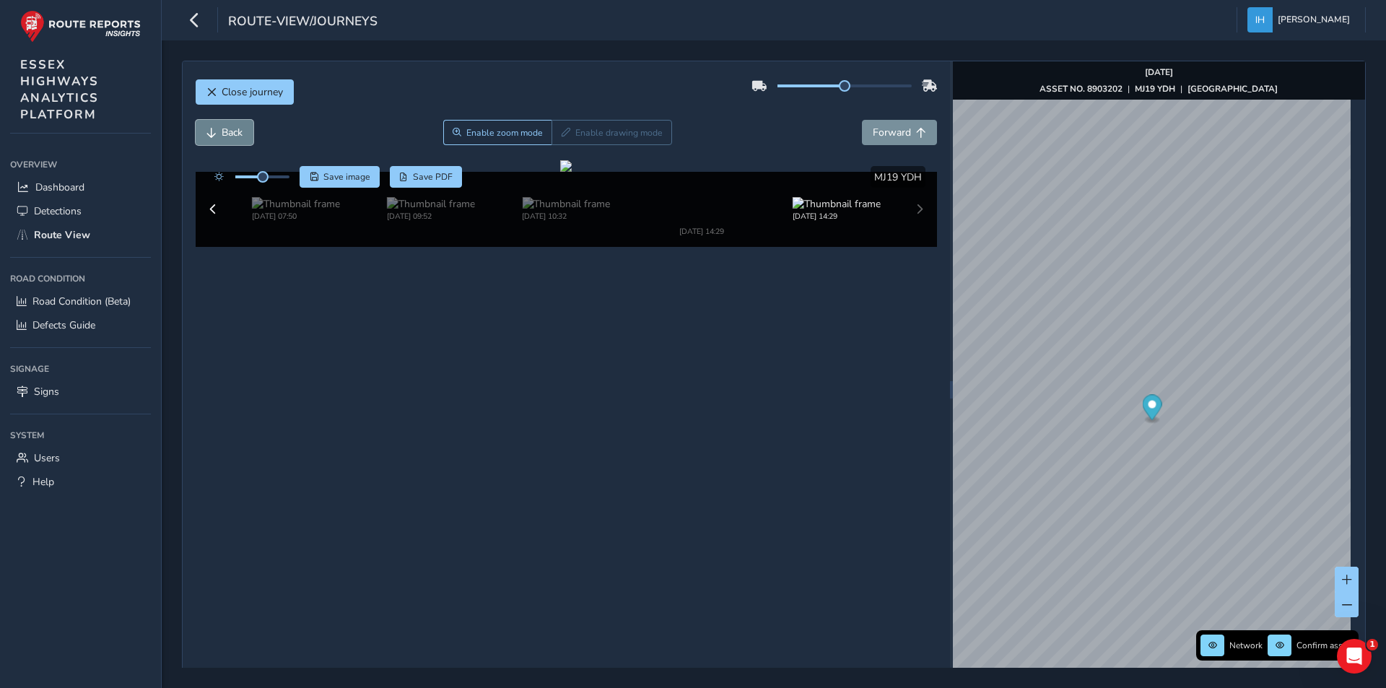
click at [227, 136] on span "Back" at bounding box center [232, 133] width 21 height 14
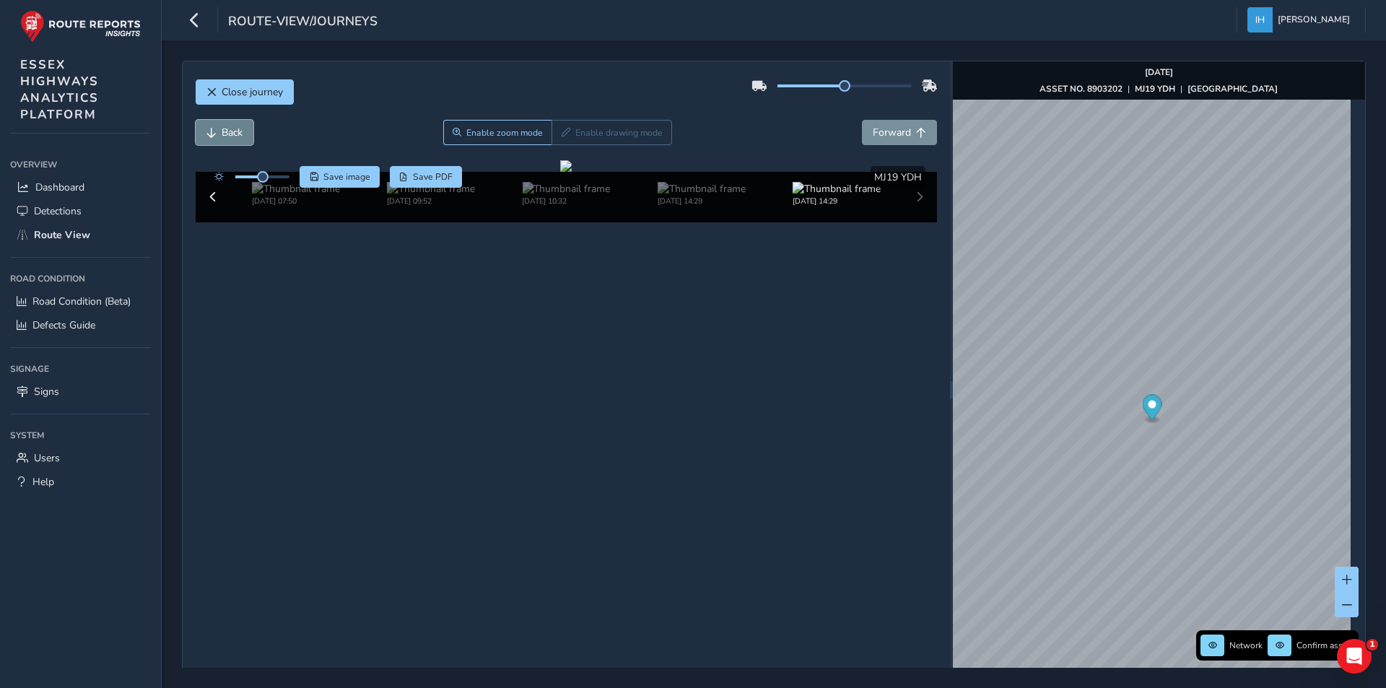
click at [227, 136] on span "Back" at bounding box center [232, 133] width 21 height 14
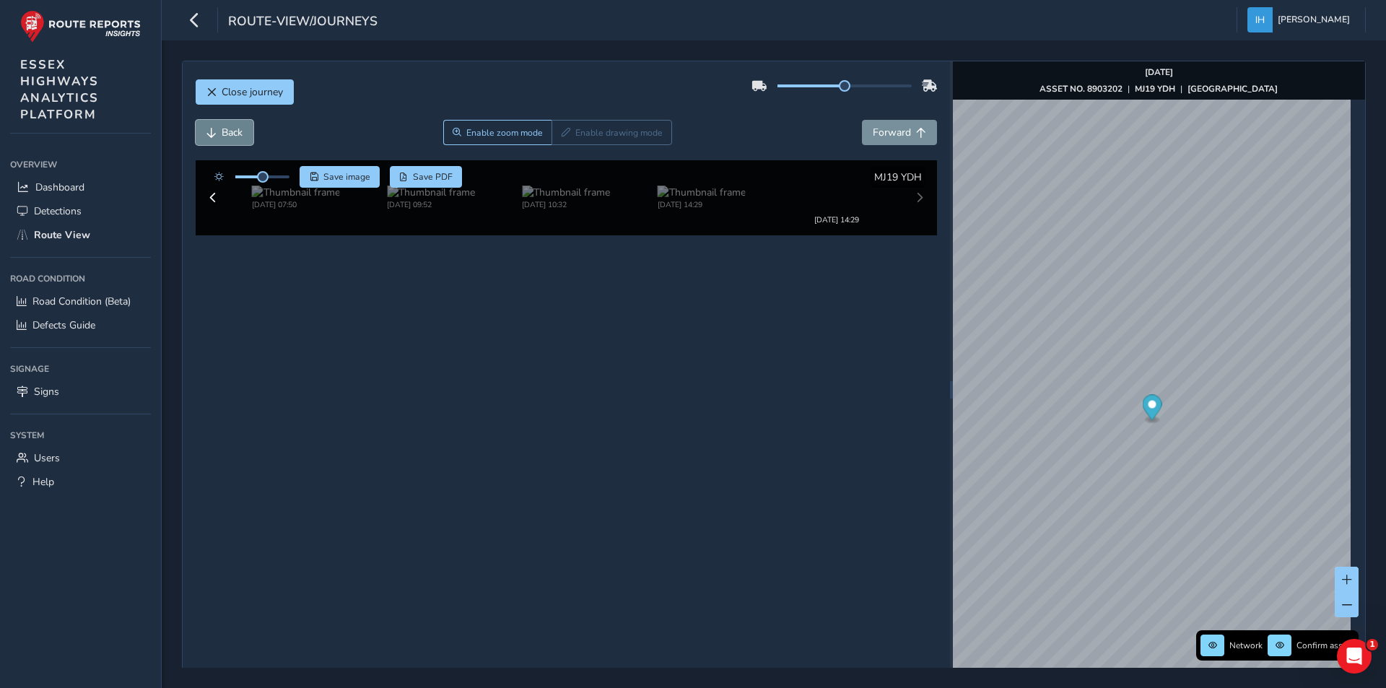
click at [227, 136] on span "Back" at bounding box center [232, 133] width 21 height 14
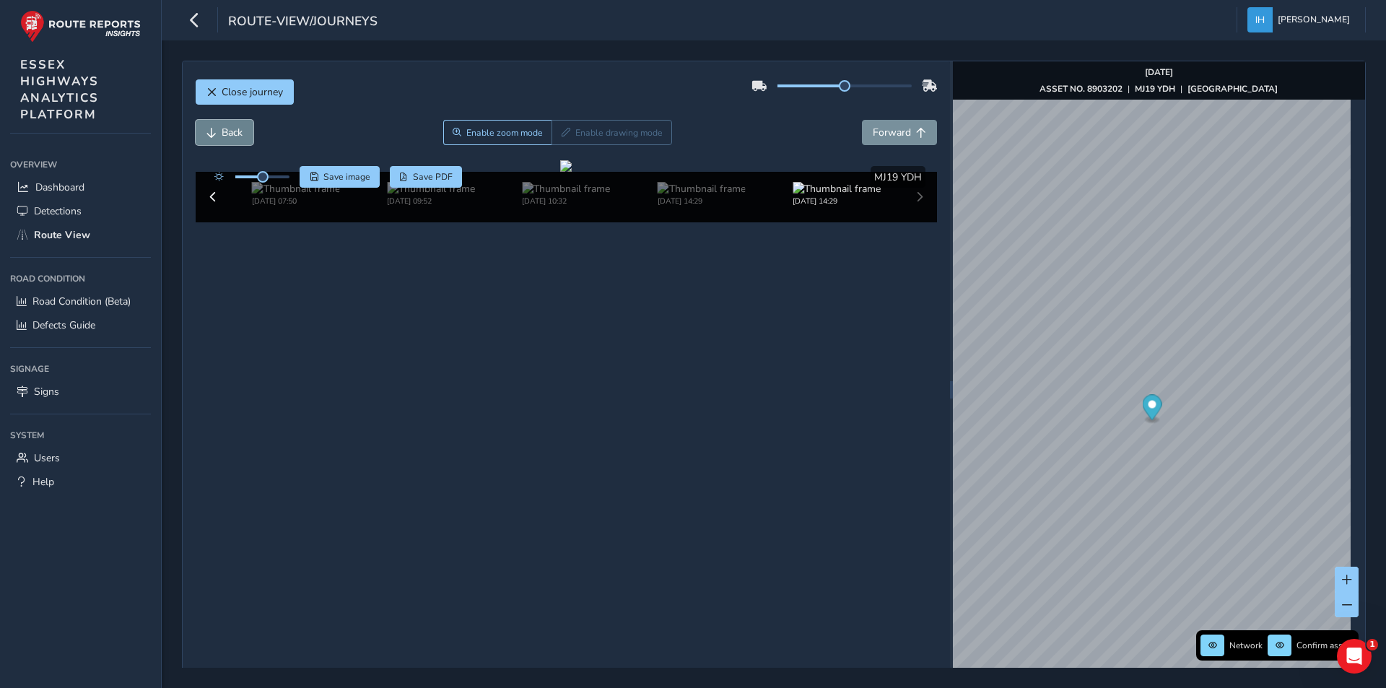
click at [227, 136] on span "Back" at bounding box center [232, 133] width 21 height 14
click at [237, 95] on span "Close journey" at bounding box center [252, 92] width 61 height 14
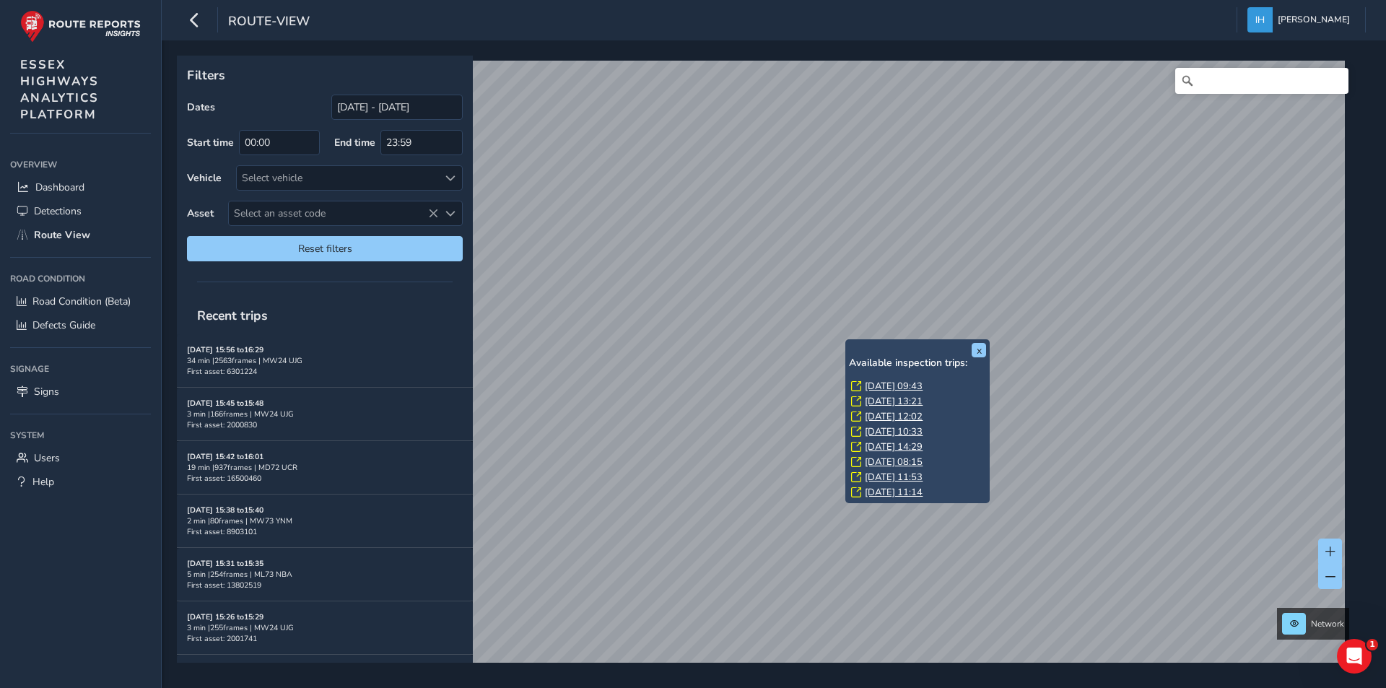
scroll to position [14, 0]
click at [895, 492] on link "[DATE] 10:21" at bounding box center [894, 493] width 58 height 13
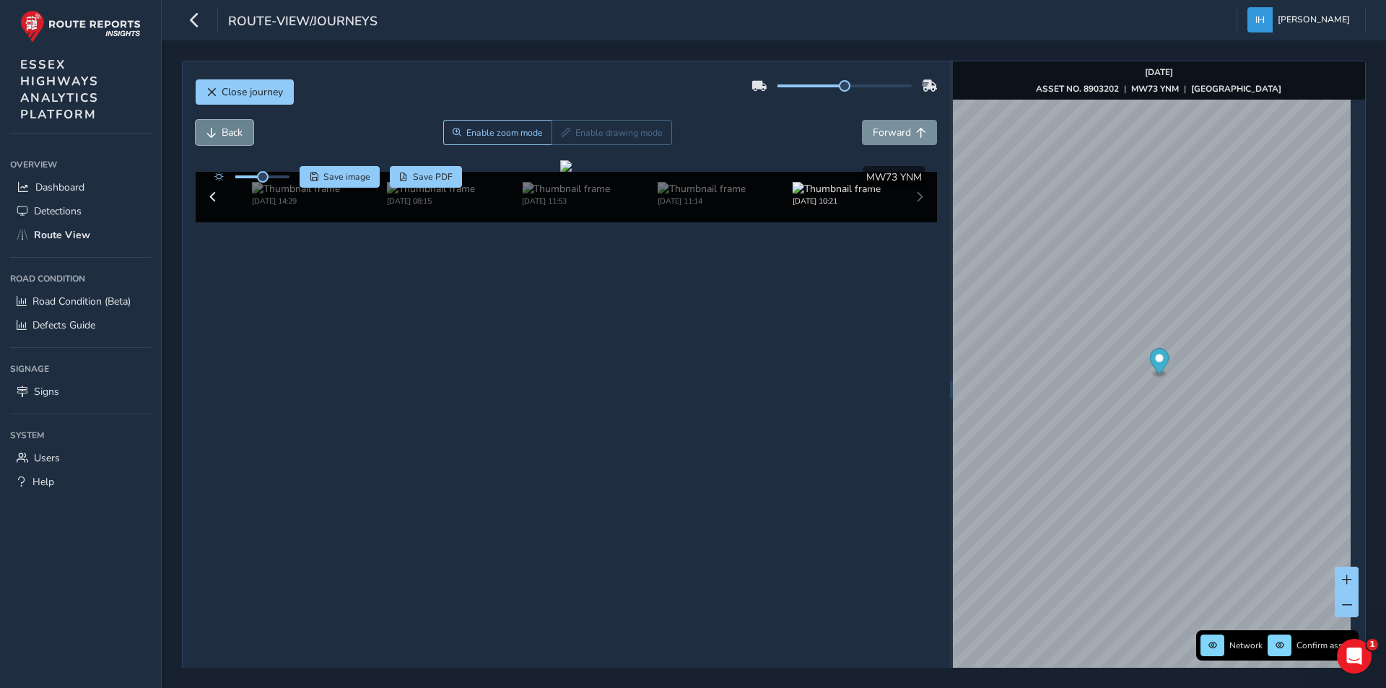
click at [227, 126] on span "Back" at bounding box center [232, 133] width 21 height 14
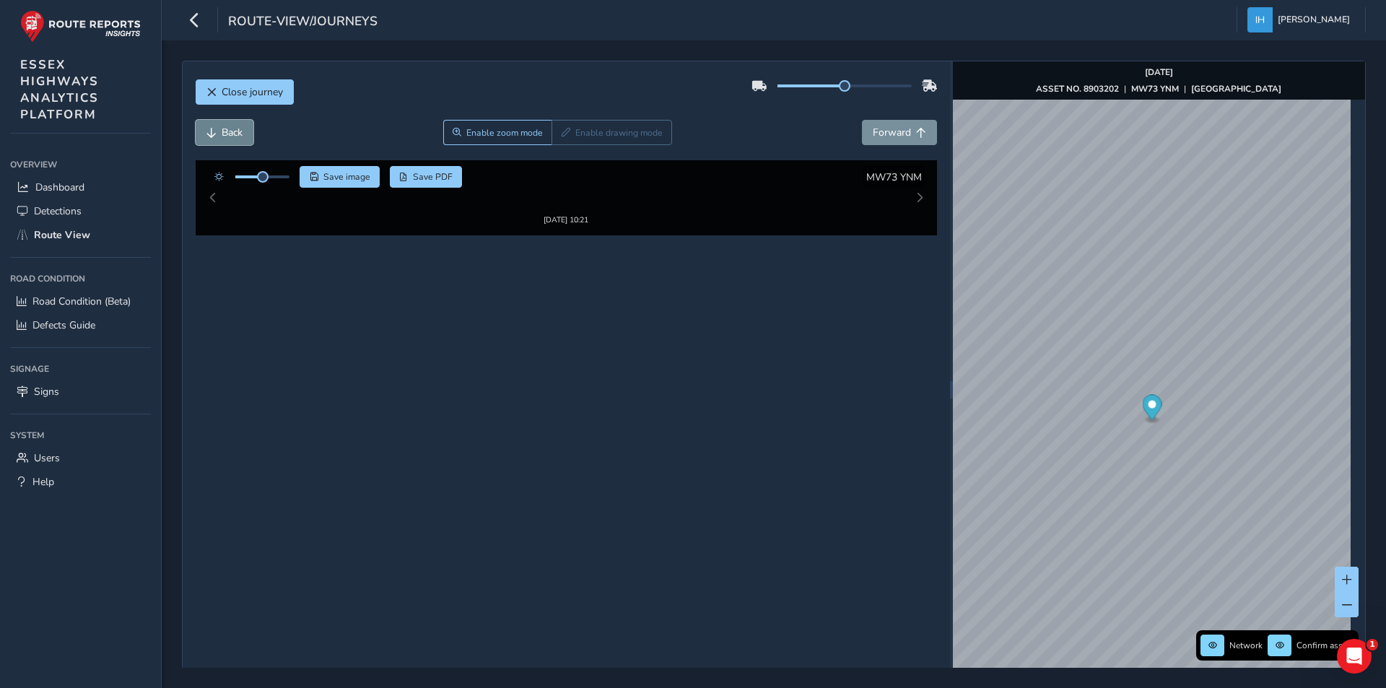
click at [230, 129] on span "Back" at bounding box center [232, 133] width 21 height 14
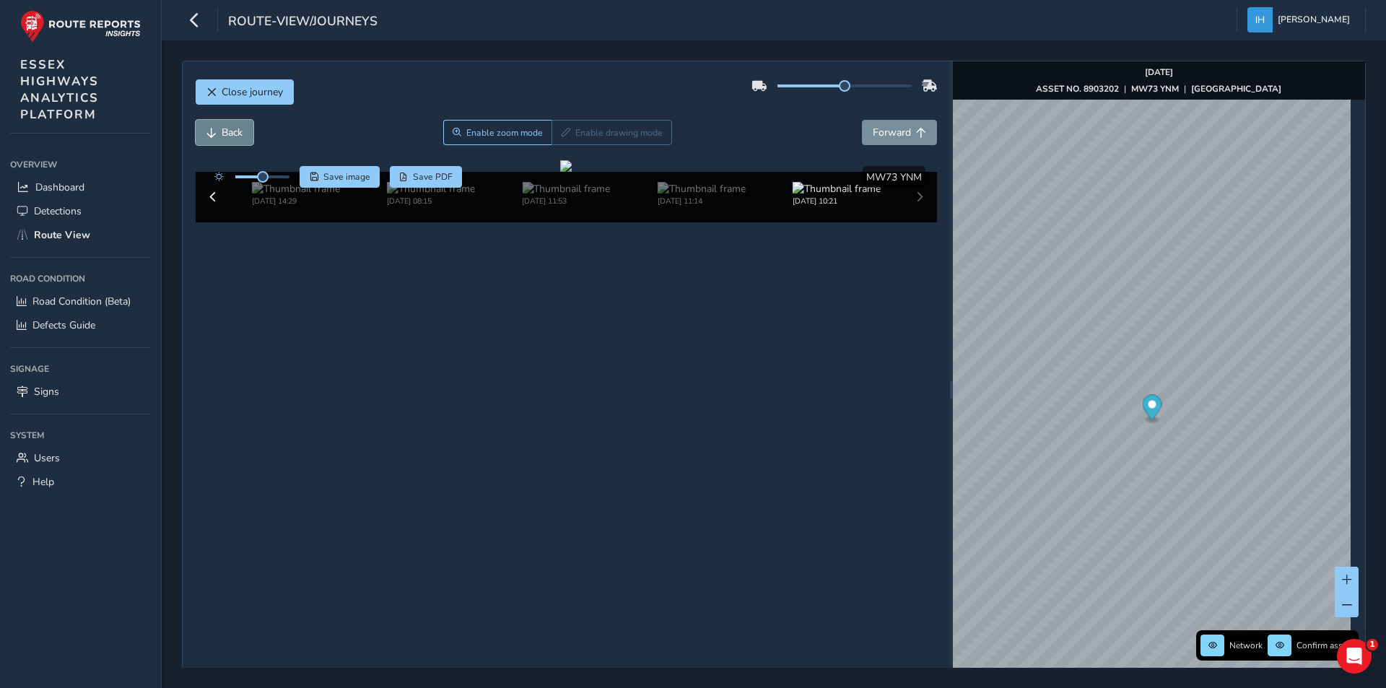
click at [230, 129] on span "Back" at bounding box center [232, 133] width 21 height 14
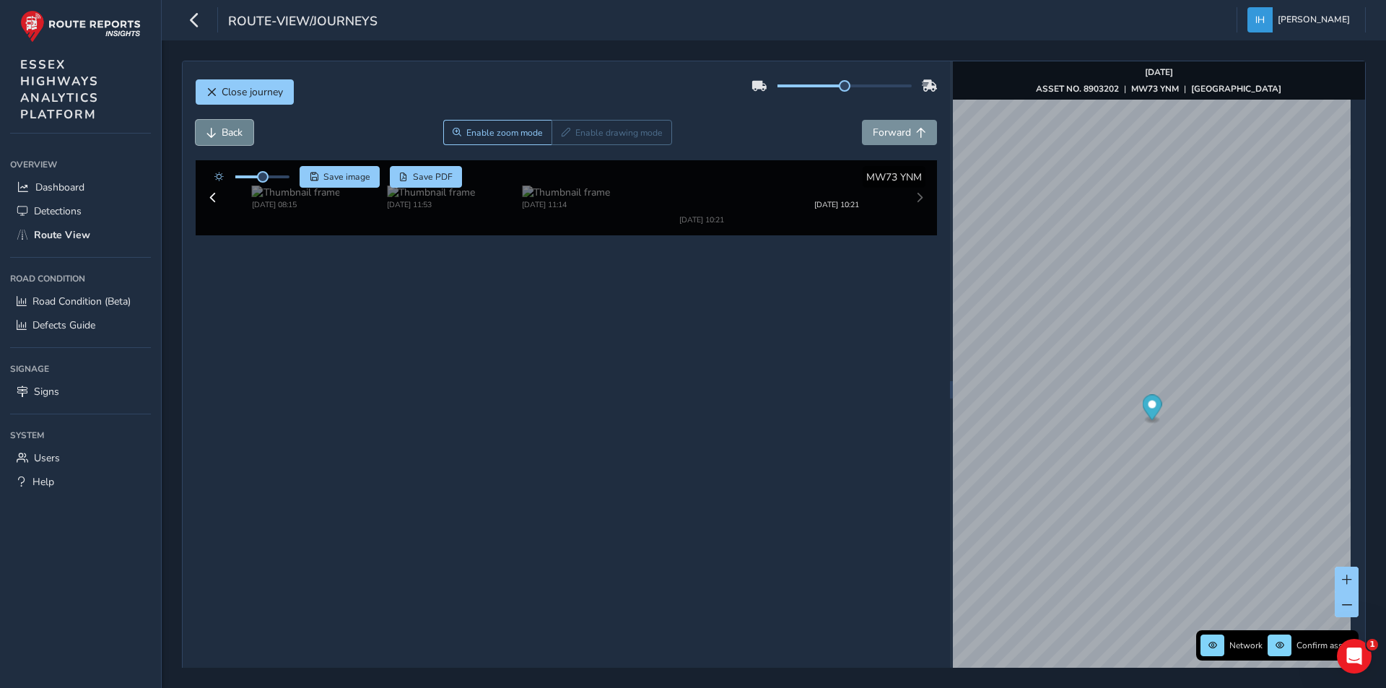
click at [230, 129] on span "Back" at bounding box center [232, 133] width 21 height 14
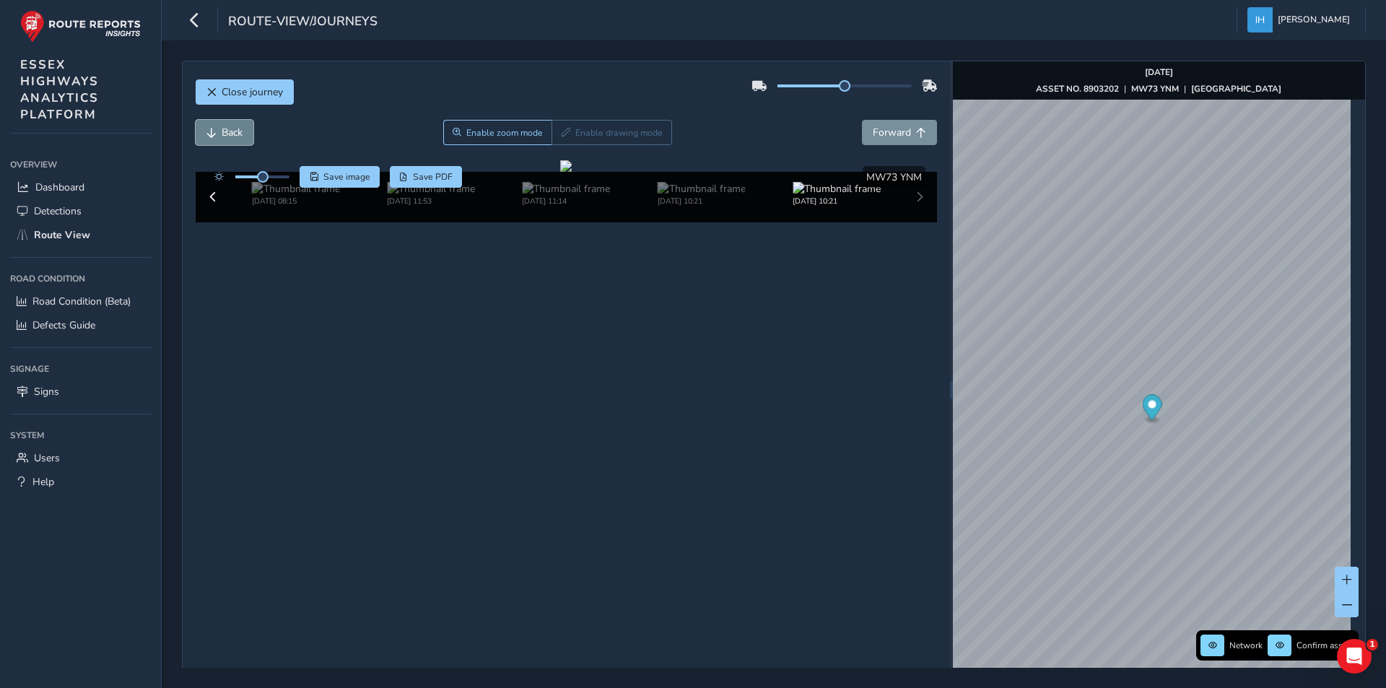
click at [230, 129] on span "Back" at bounding box center [232, 133] width 21 height 14
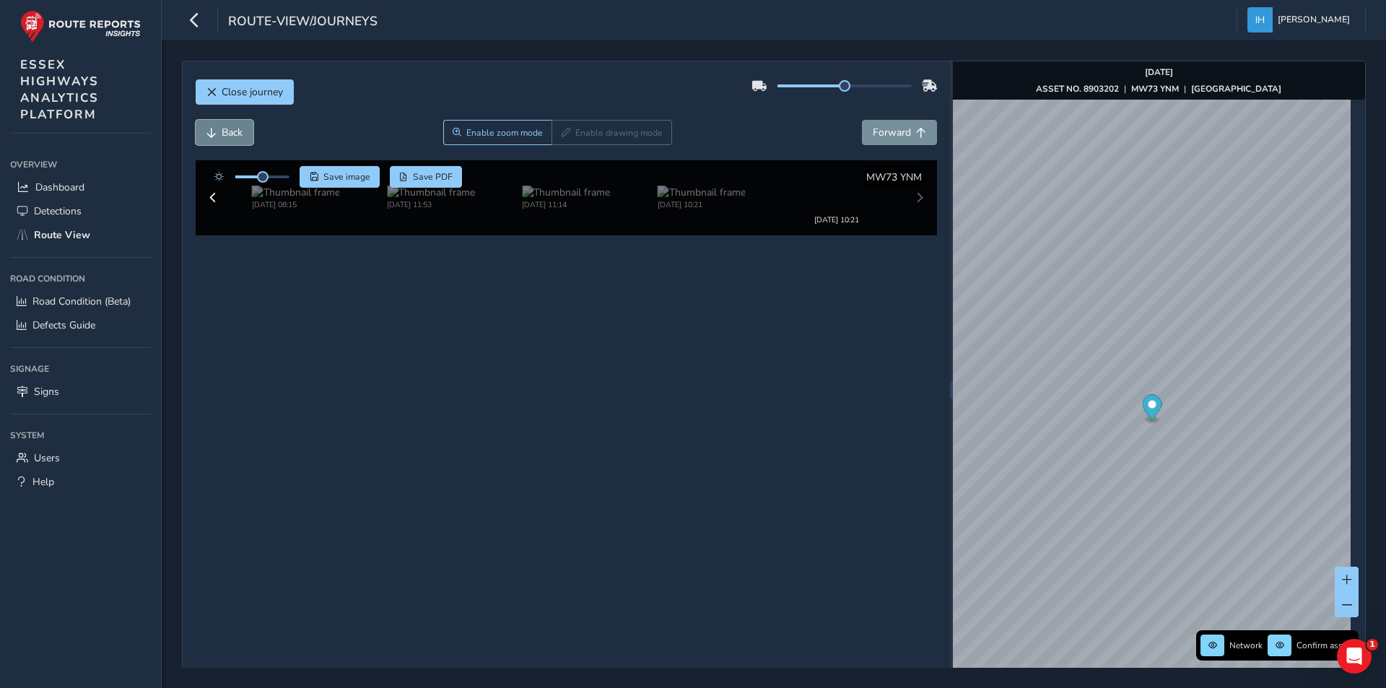
click at [230, 129] on span "Back" at bounding box center [232, 133] width 21 height 14
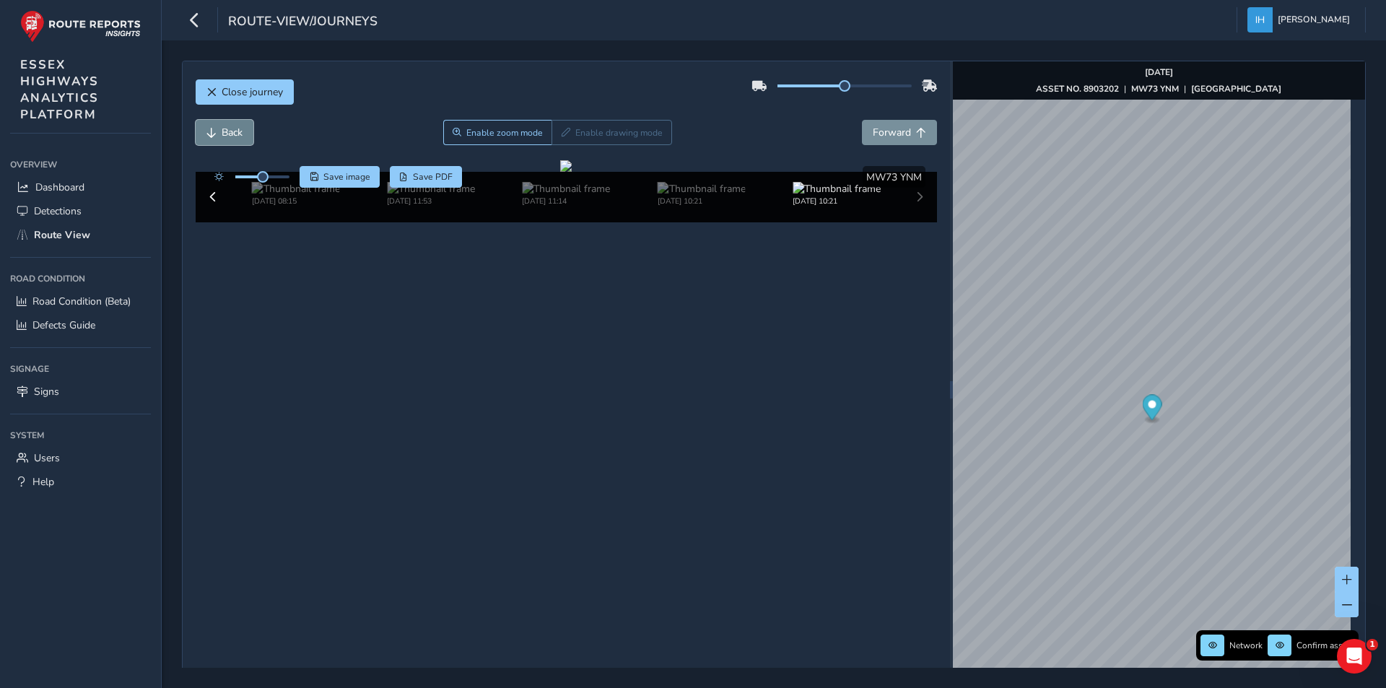
click at [230, 129] on span "Back" at bounding box center [232, 133] width 21 height 14
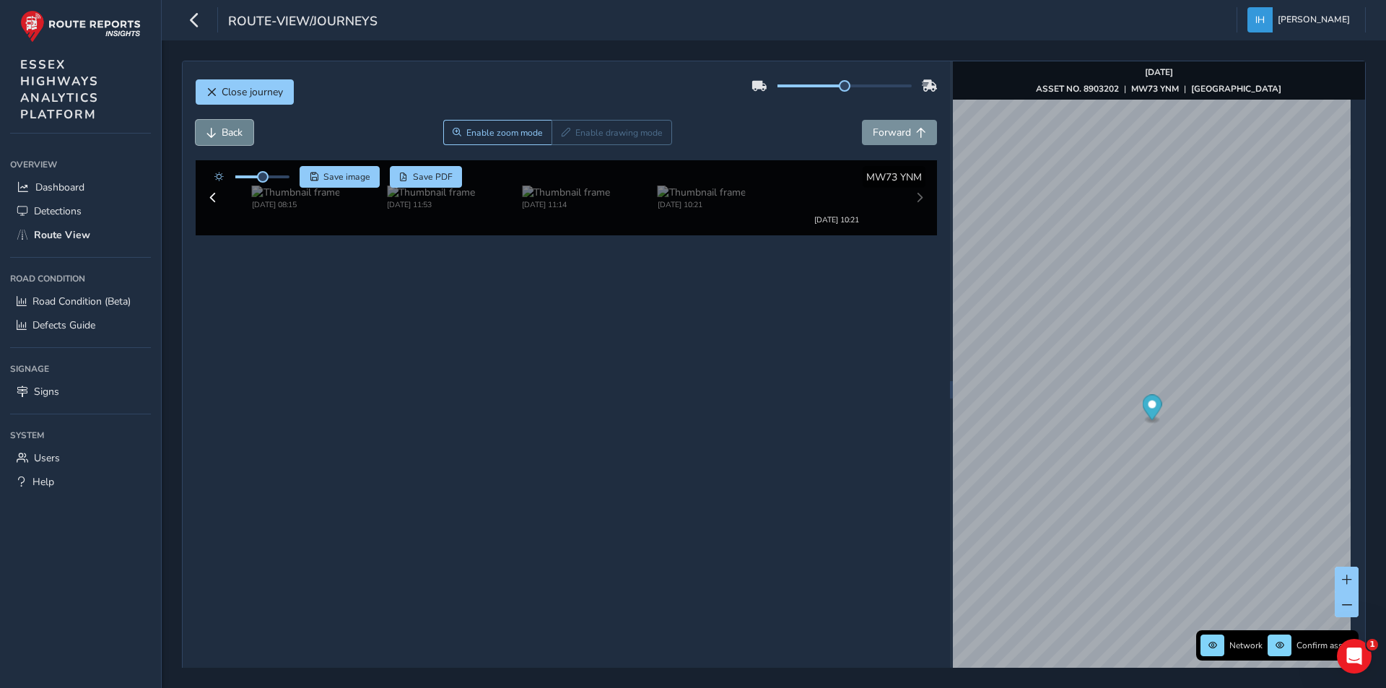
click at [230, 129] on span "Back" at bounding box center [232, 133] width 21 height 14
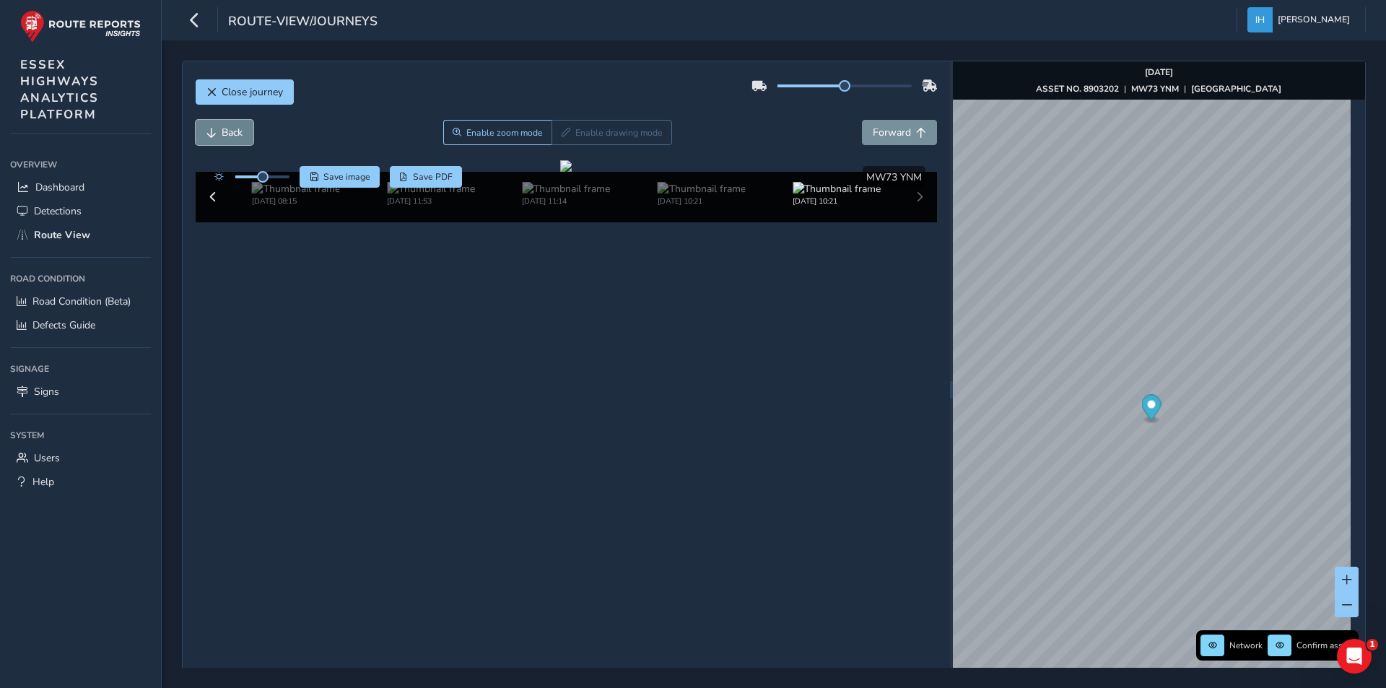
click at [230, 129] on span "Back" at bounding box center [232, 133] width 21 height 14
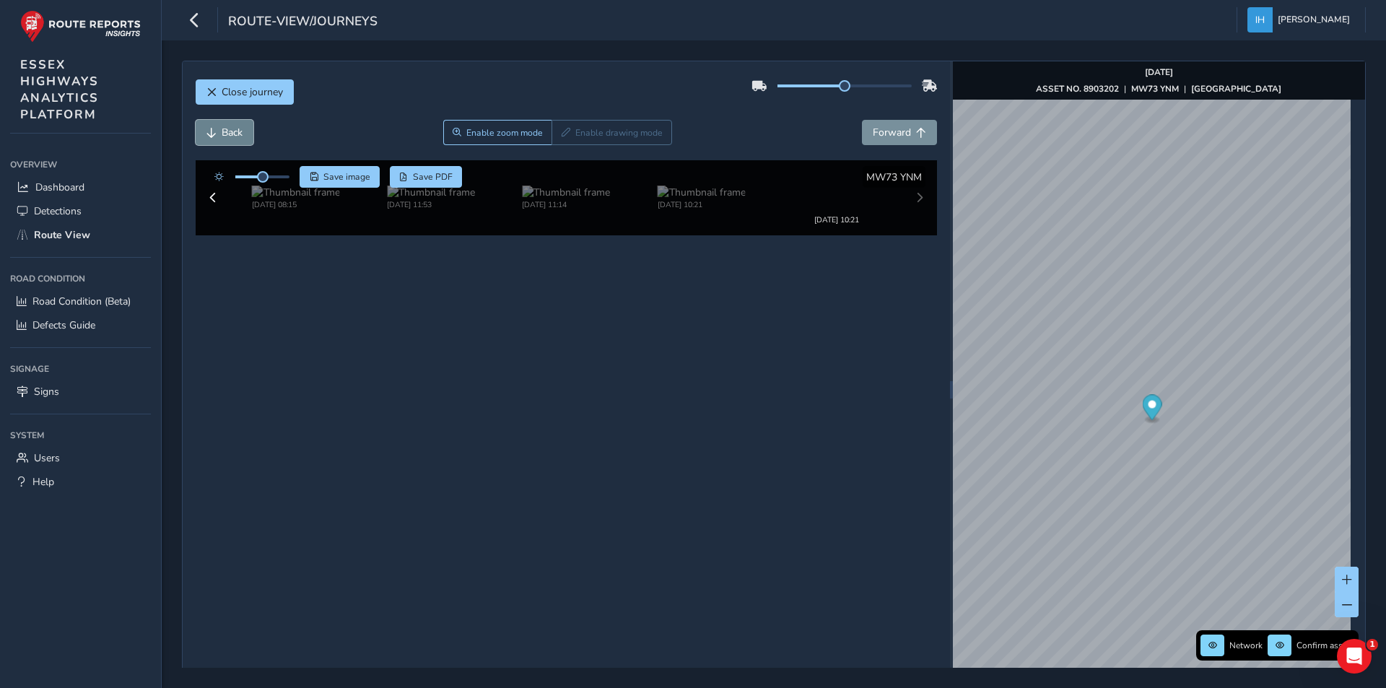
click at [230, 129] on span "Back" at bounding box center [232, 133] width 21 height 14
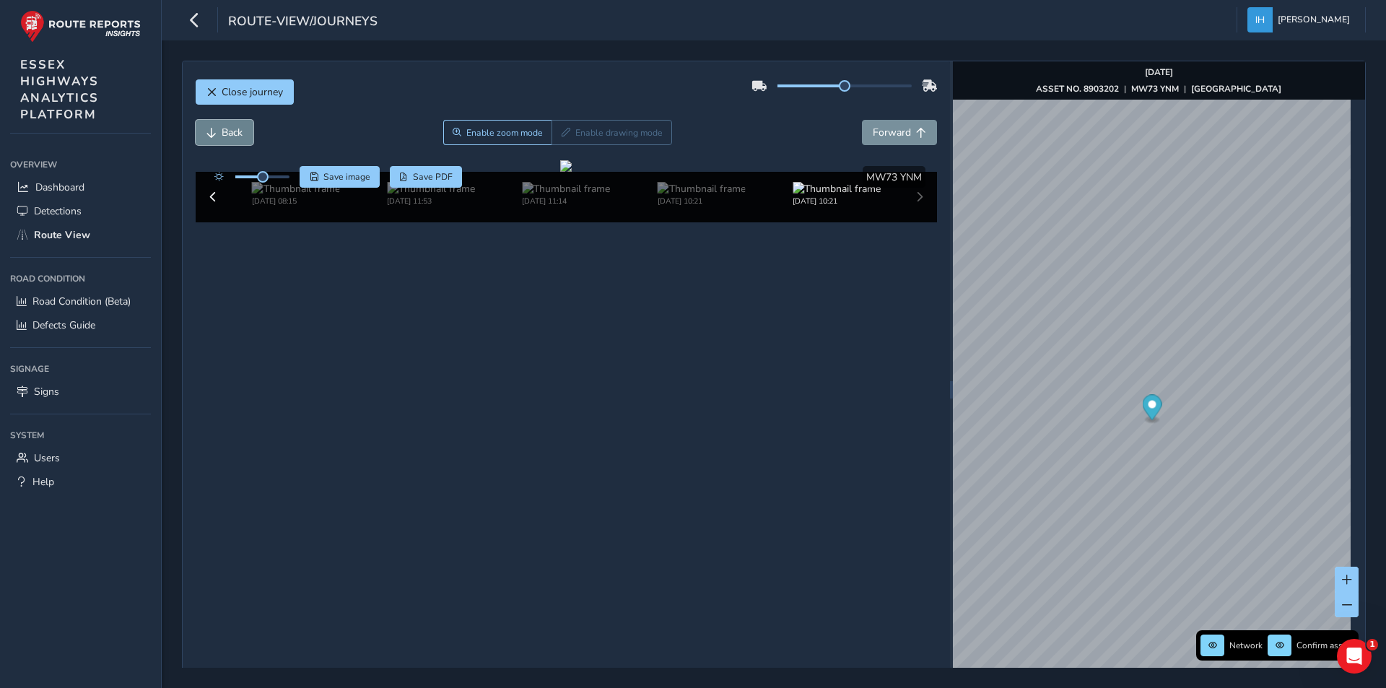
click at [230, 129] on span "Back" at bounding box center [232, 133] width 21 height 14
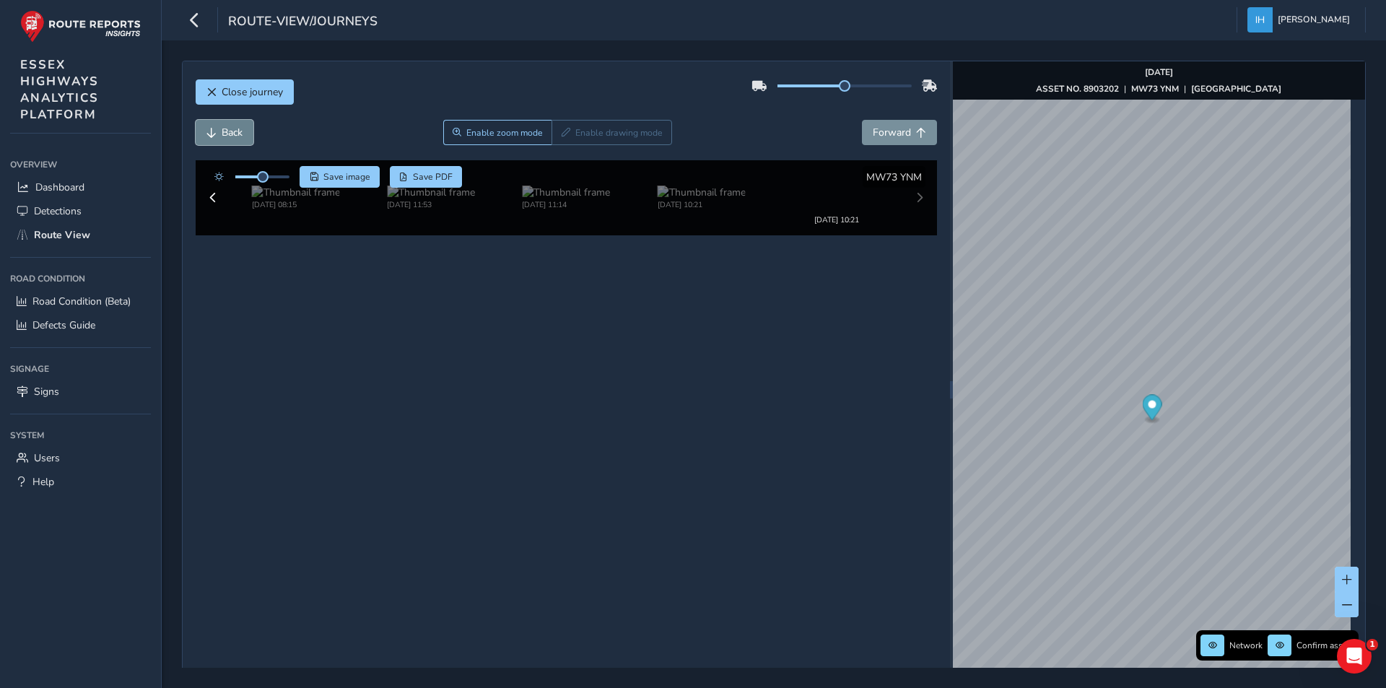
click at [230, 129] on span "Back" at bounding box center [232, 133] width 21 height 14
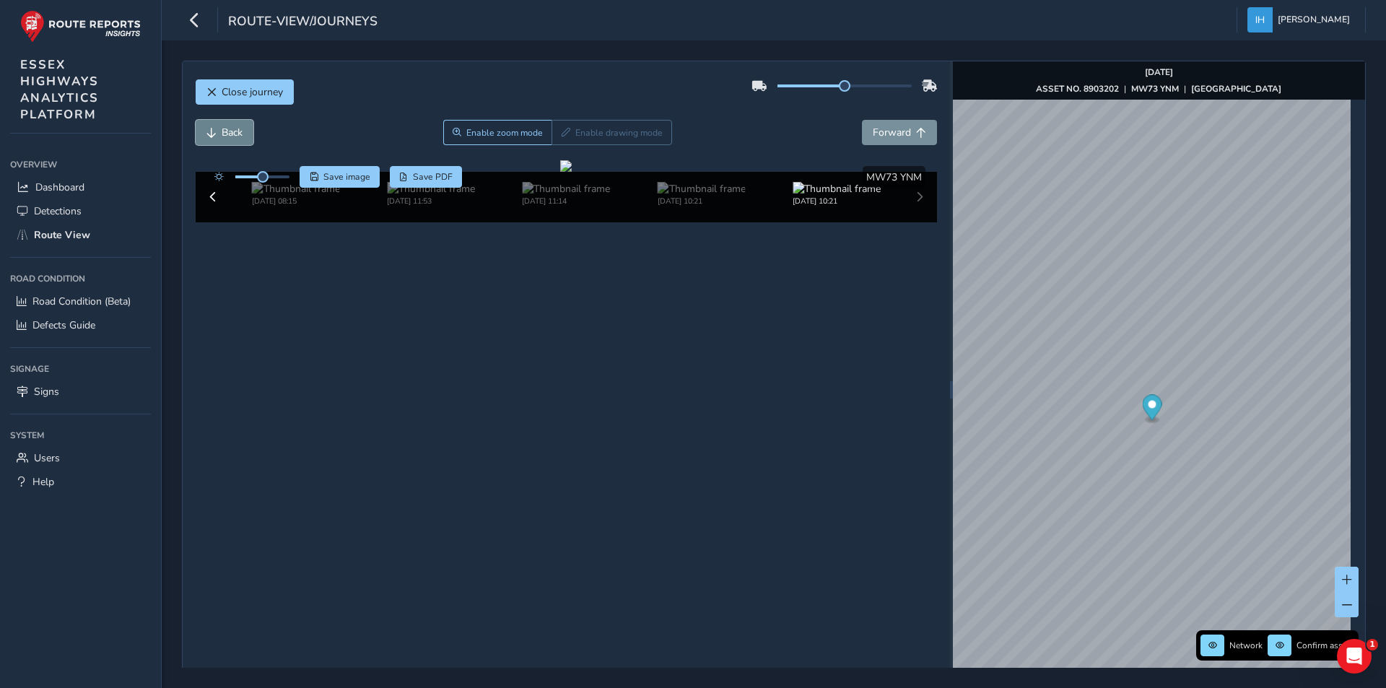
click at [230, 129] on span "Back" at bounding box center [232, 133] width 21 height 14
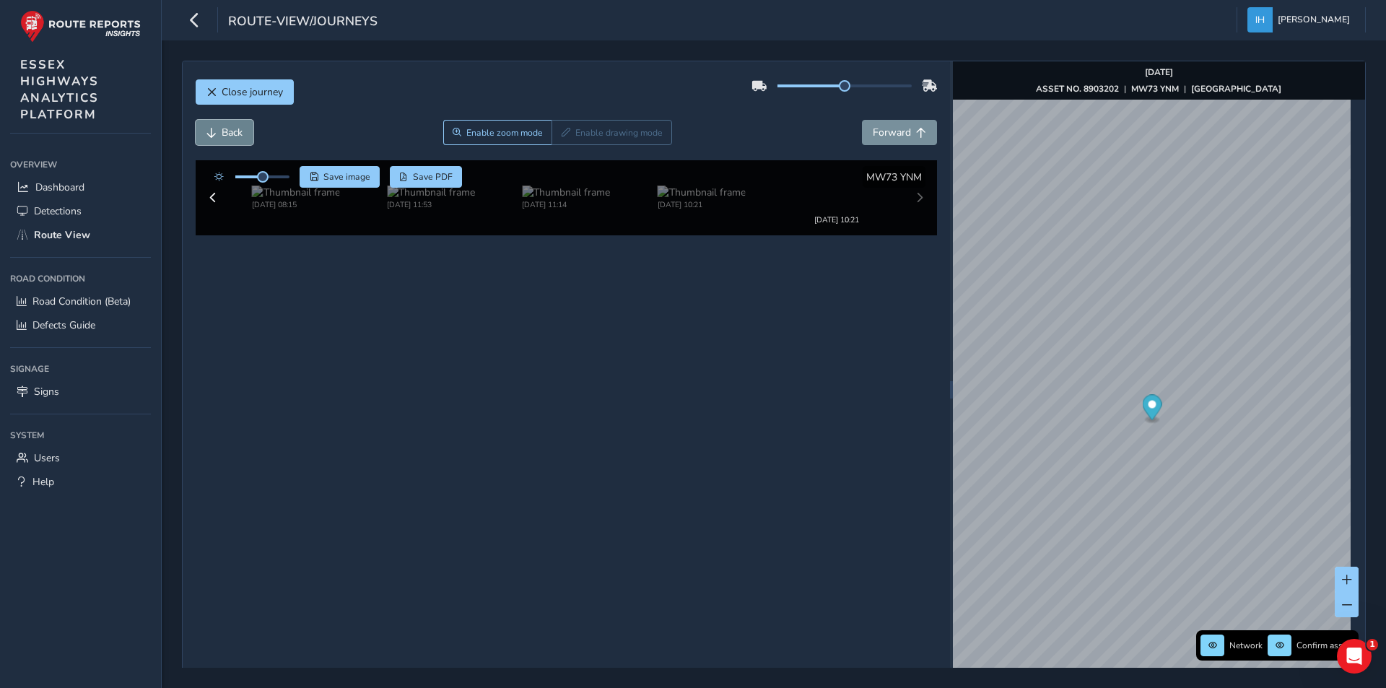
click at [230, 129] on span "Back" at bounding box center [232, 133] width 21 height 14
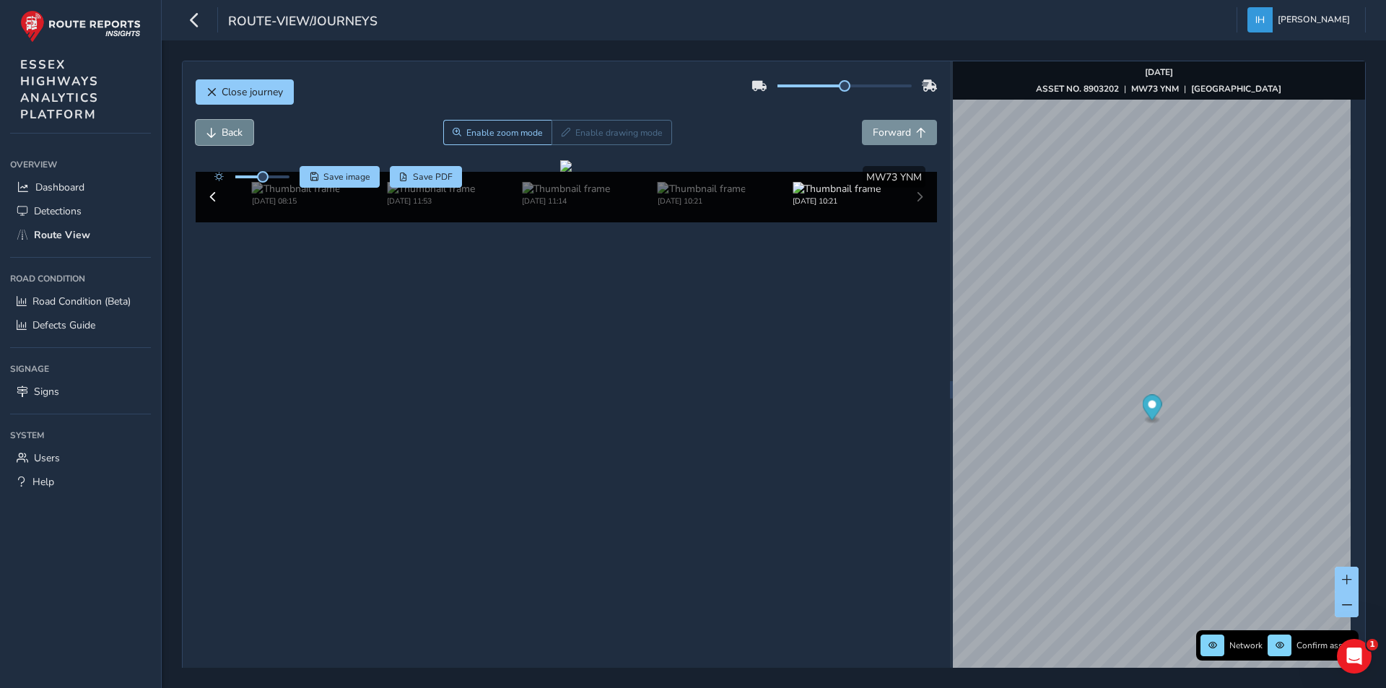
click at [230, 129] on span "Back" at bounding box center [232, 133] width 21 height 14
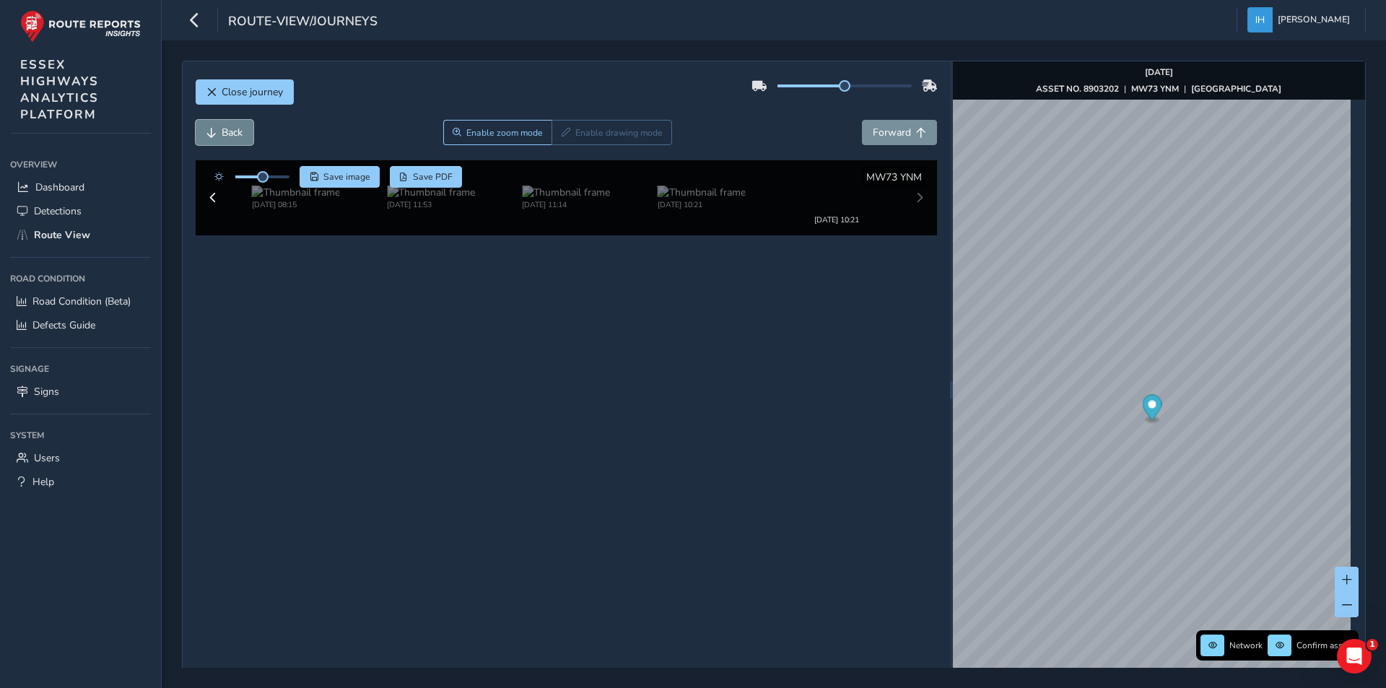
click at [230, 129] on span "Back" at bounding box center [232, 133] width 21 height 14
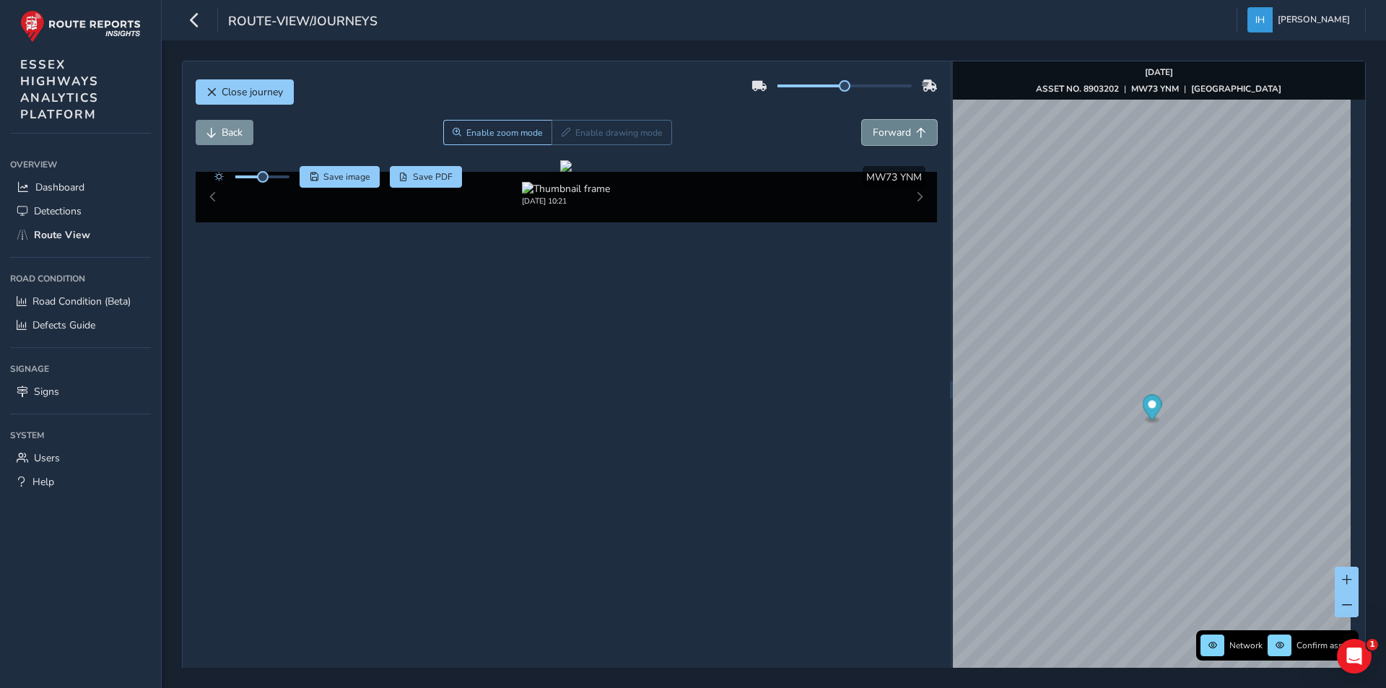
click at [879, 134] on span "Forward" at bounding box center [892, 133] width 38 height 14
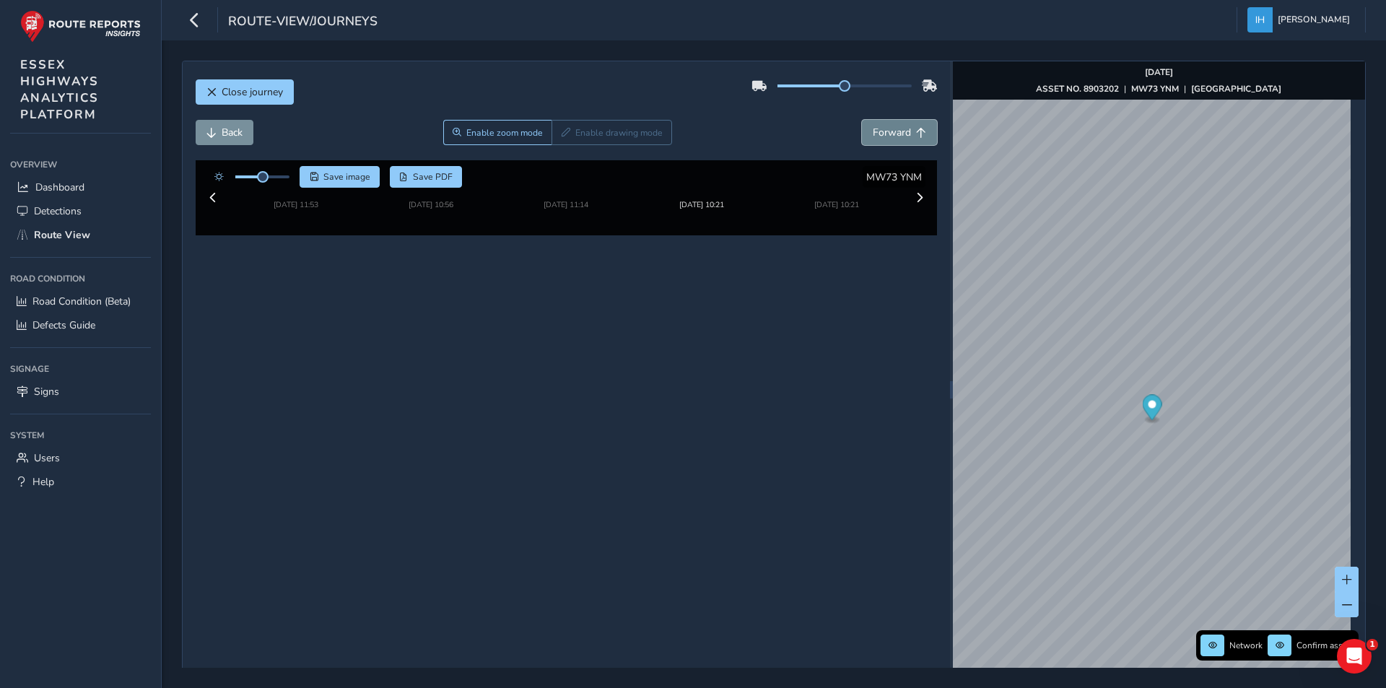
click at [879, 134] on span "Forward" at bounding box center [892, 133] width 38 height 14
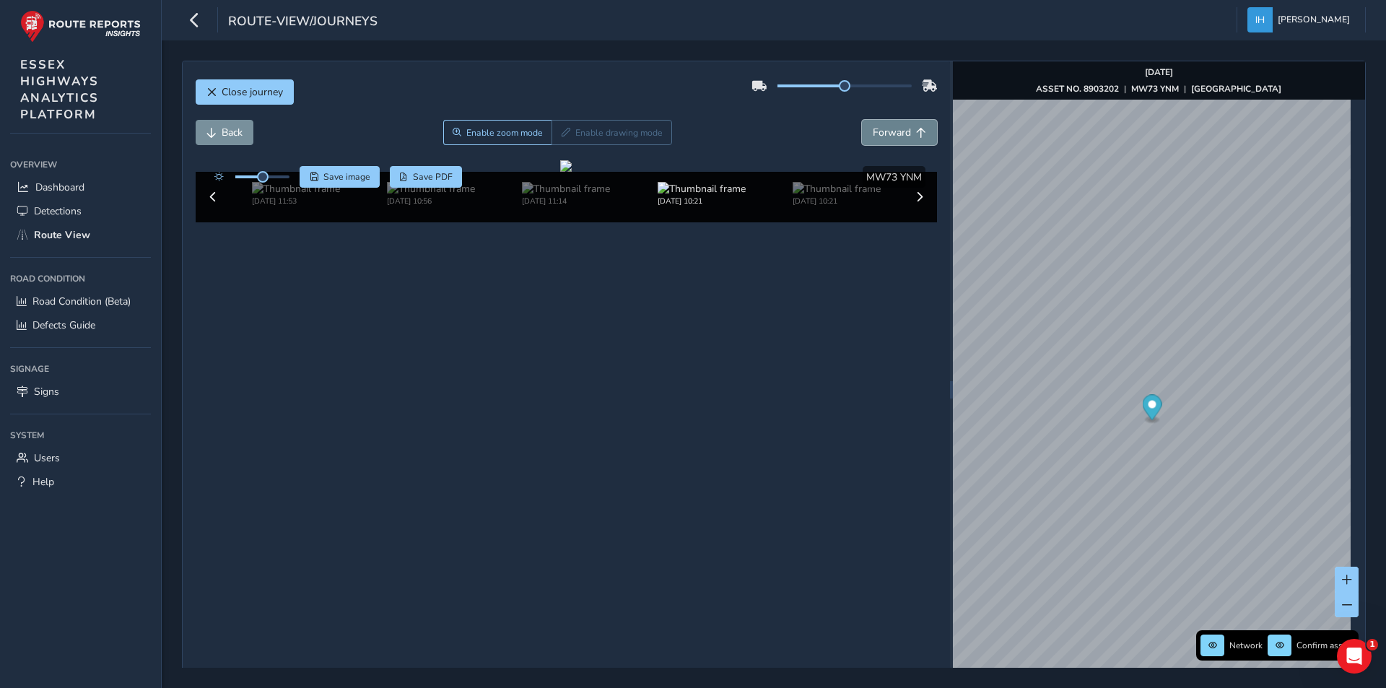
click at [879, 134] on span "Forward" at bounding box center [892, 133] width 38 height 14
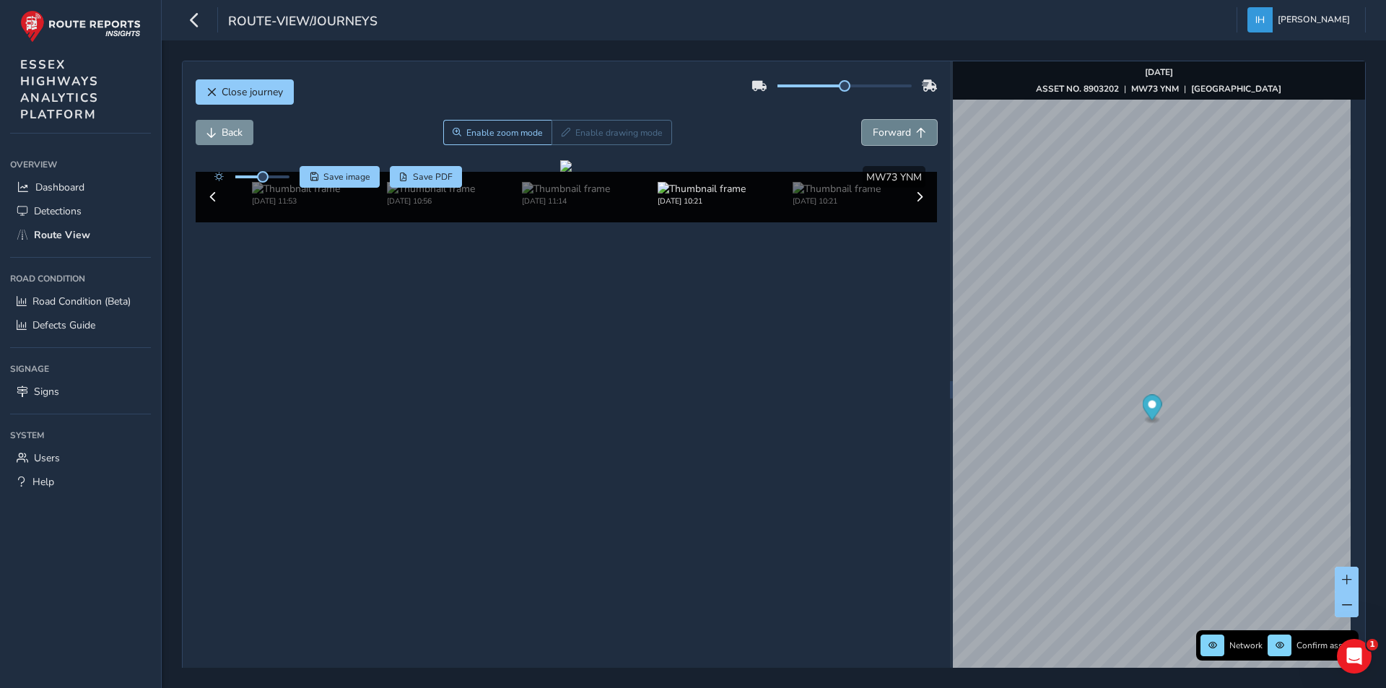
click at [879, 134] on span "Forward" at bounding box center [892, 133] width 38 height 14
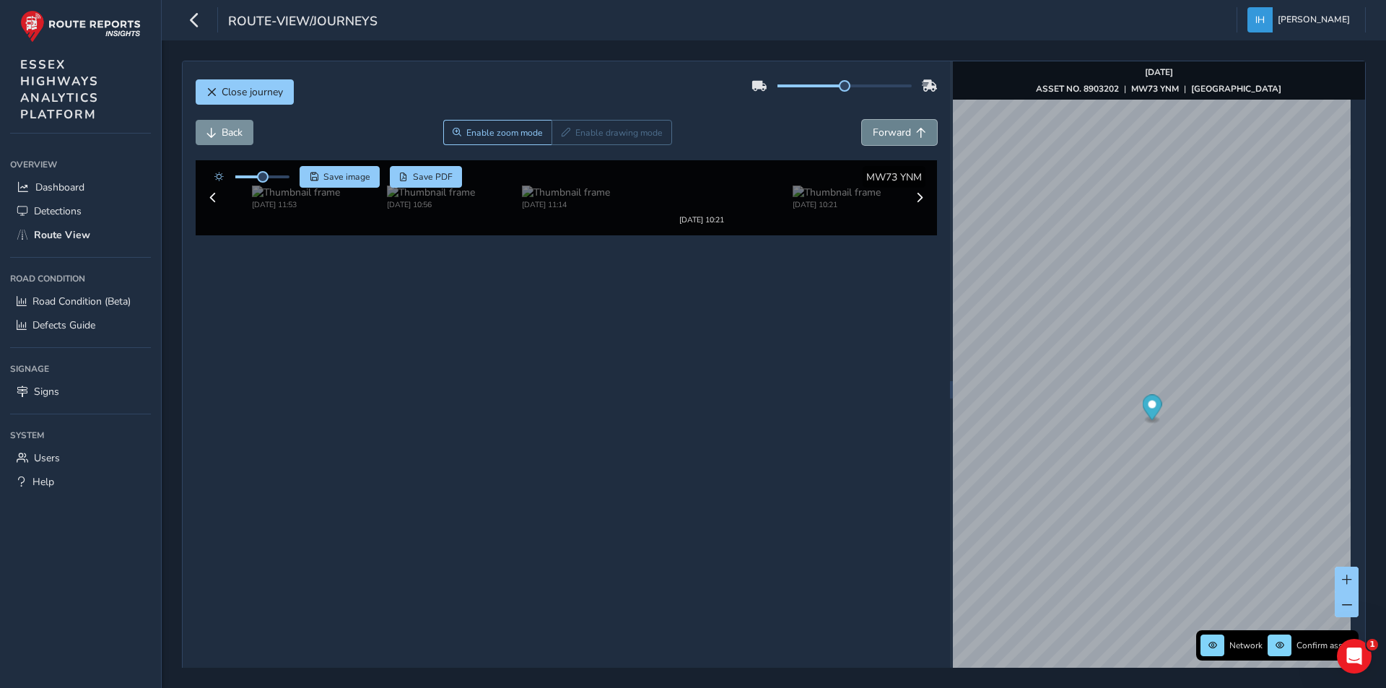
click at [879, 134] on span "Forward" at bounding box center [892, 133] width 38 height 14
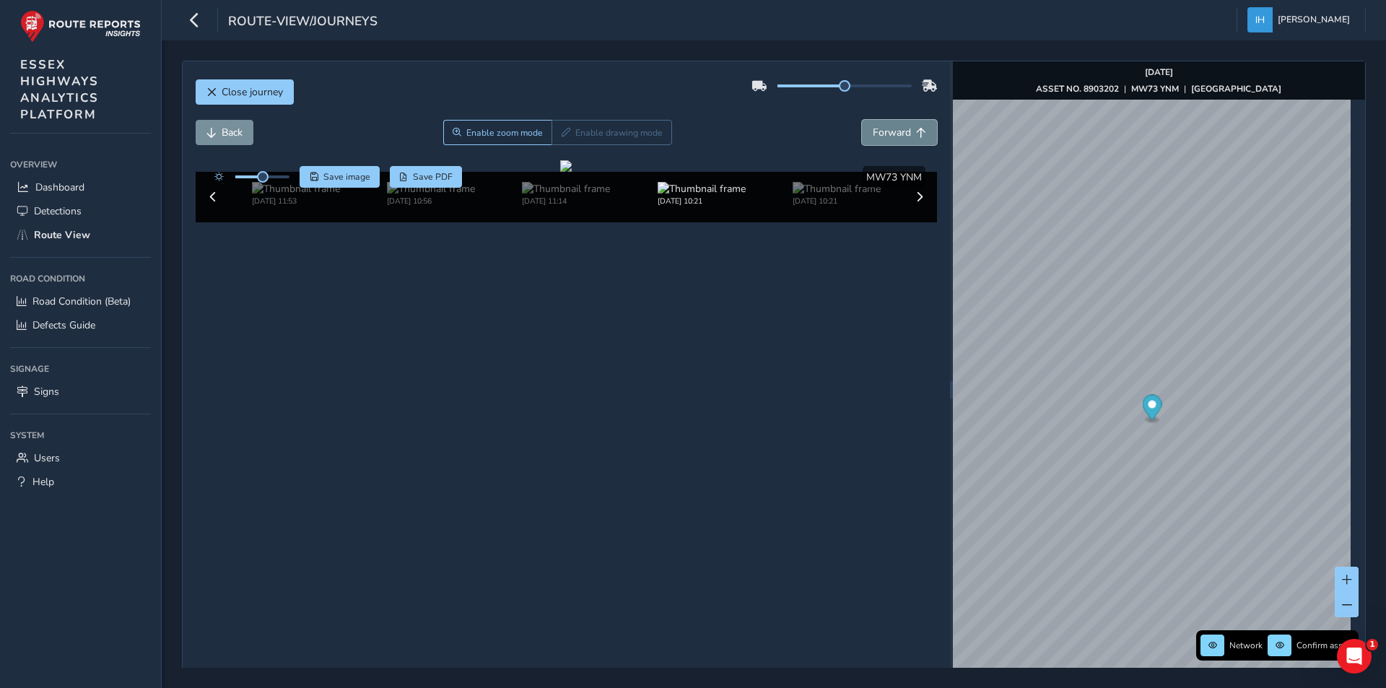
click at [879, 134] on span "Forward" at bounding box center [892, 133] width 38 height 14
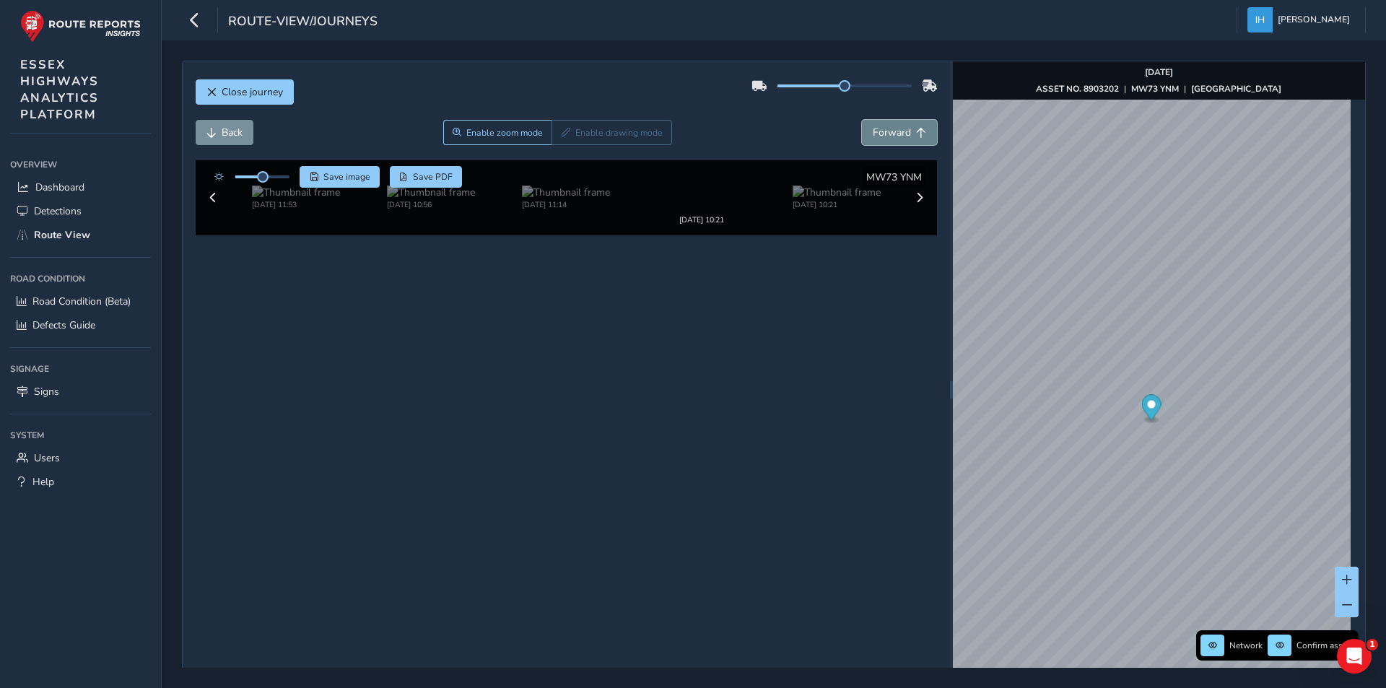
click at [879, 134] on span "Forward" at bounding box center [892, 133] width 38 height 14
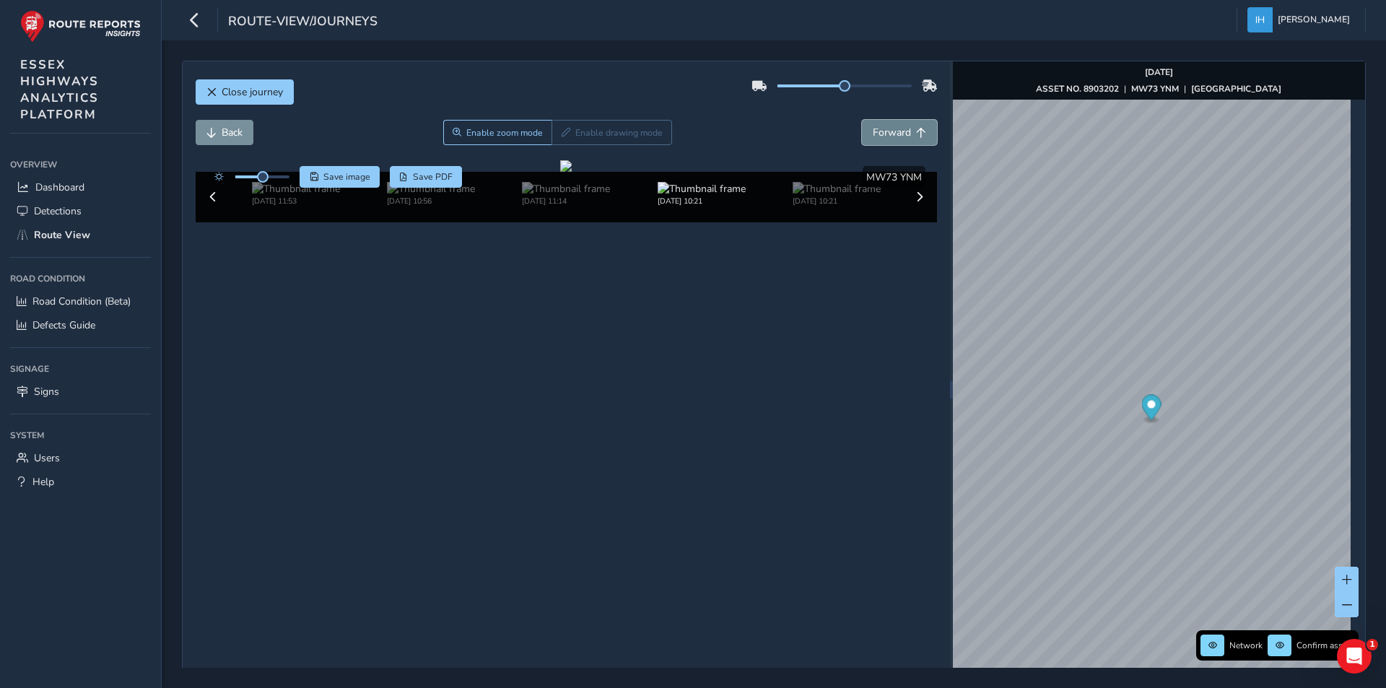
click at [879, 134] on span "Forward" at bounding box center [892, 133] width 38 height 14
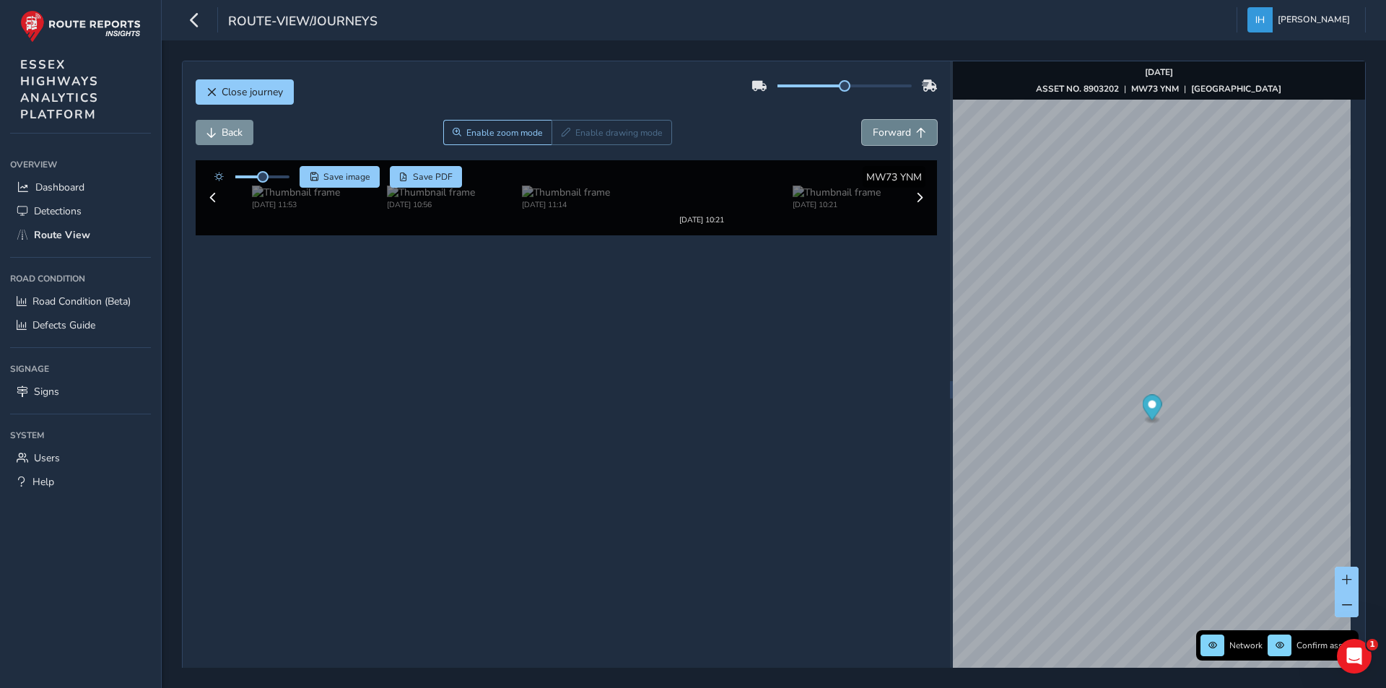
click at [879, 134] on span "Forward" at bounding box center [892, 133] width 38 height 14
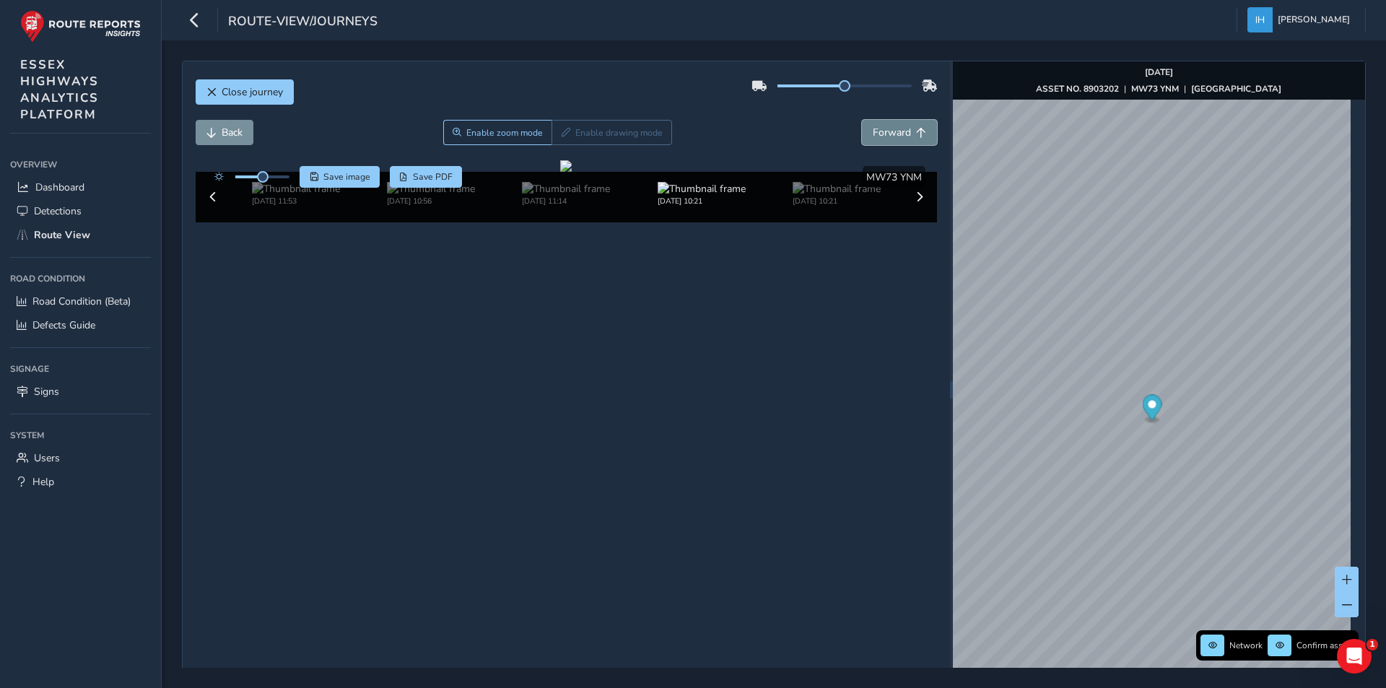
click at [879, 134] on span "Forward" at bounding box center [892, 133] width 38 height 14
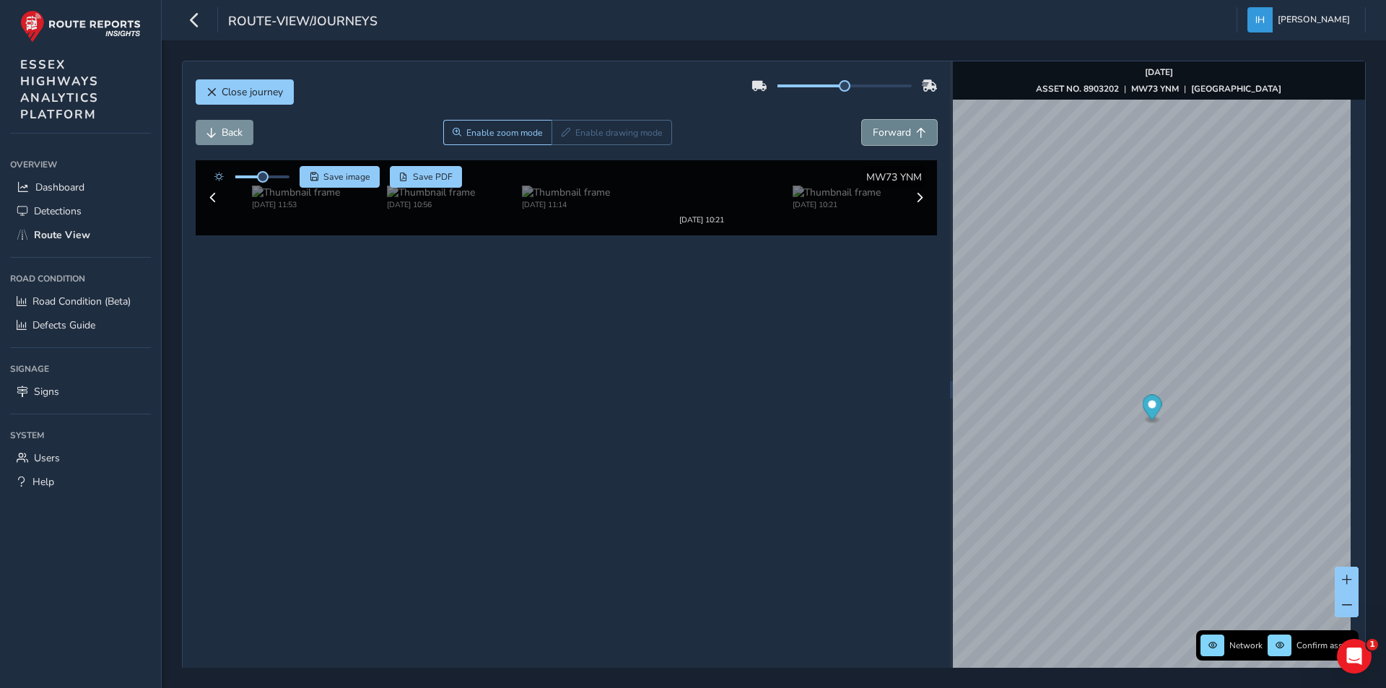
click at [879, 134] on span "Forward" at bounding box center [892, 133] width 38 height 14
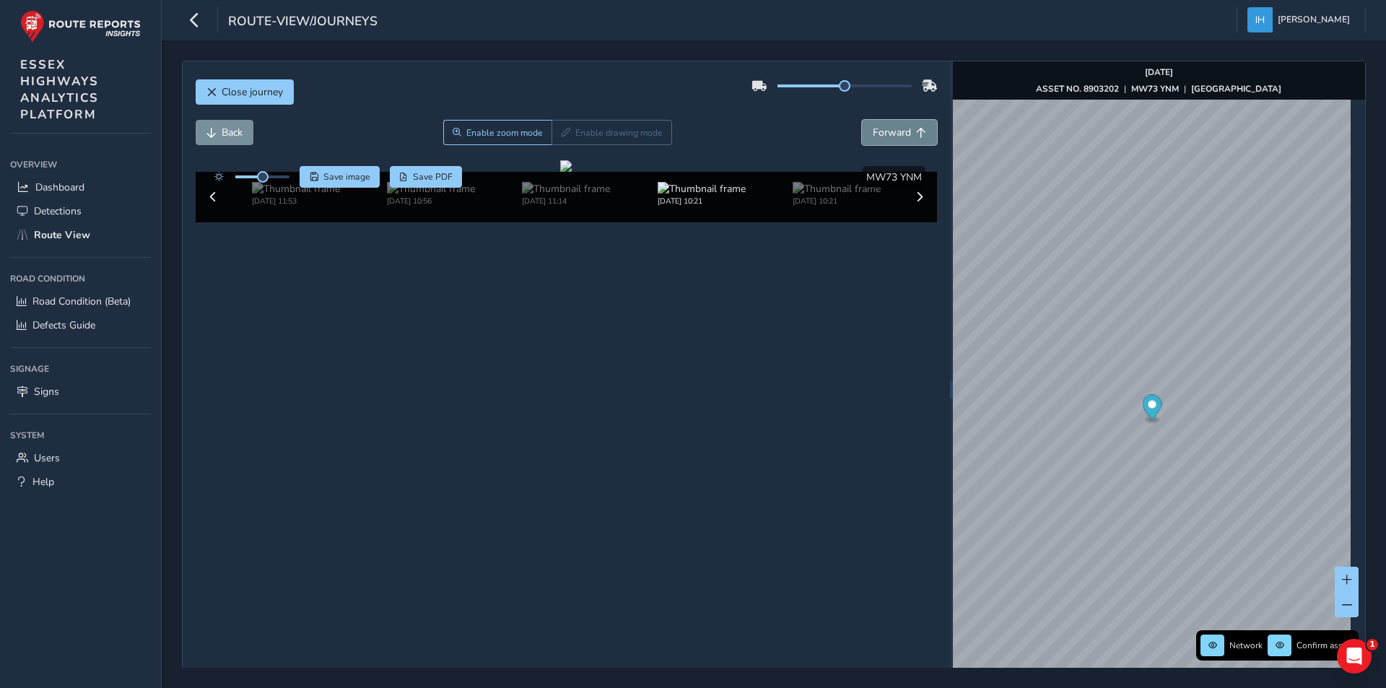
click at [879, 134] on span "Forward" at bounding box center [892, 133] width 38 height 14
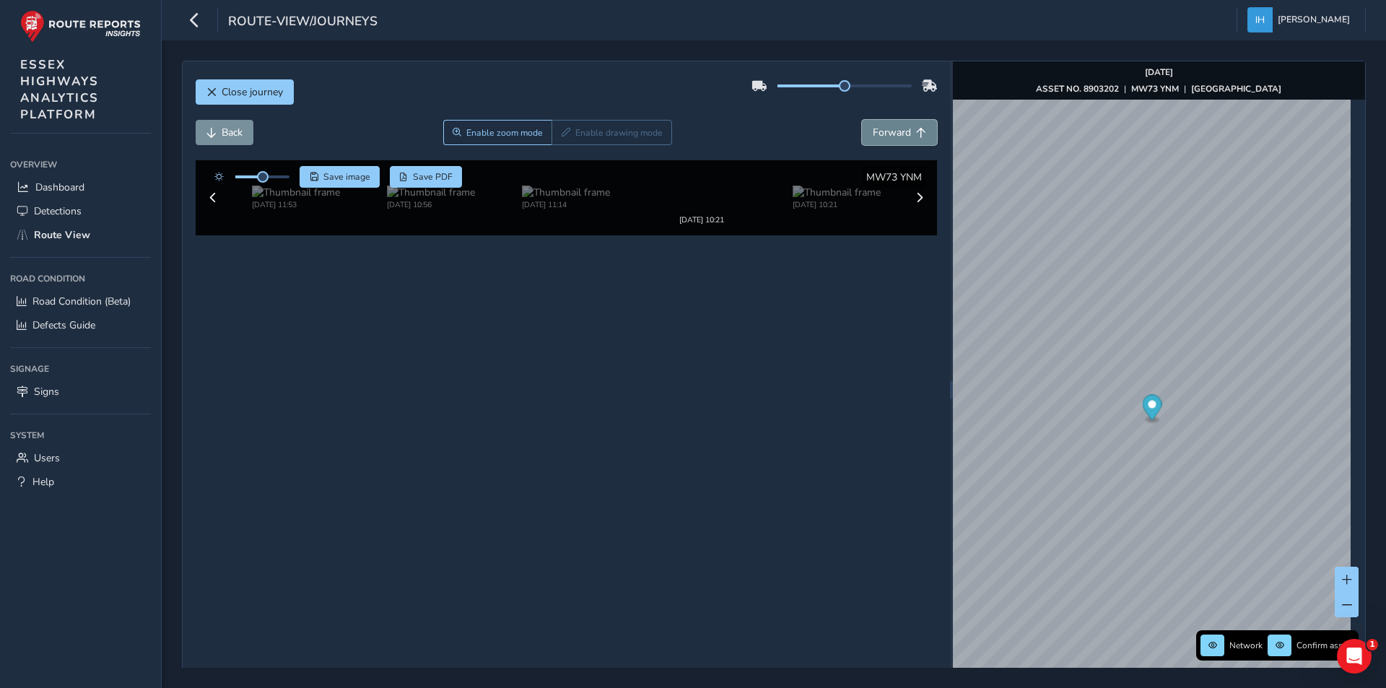
click at [879, 134] on span "Forward" at bounding box center [892, 133] width 38 height 14
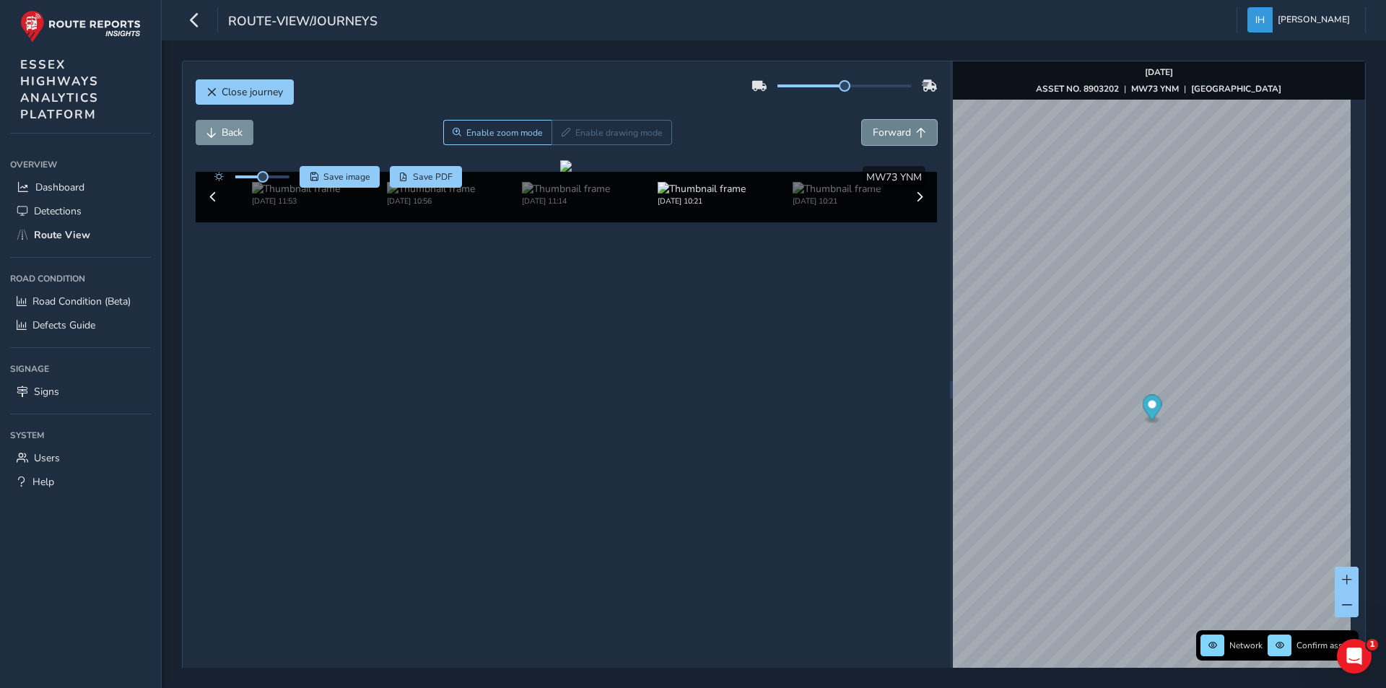
click at [879, 134] on span "Forward" at bounding box center [892, 133] width 38 height 14
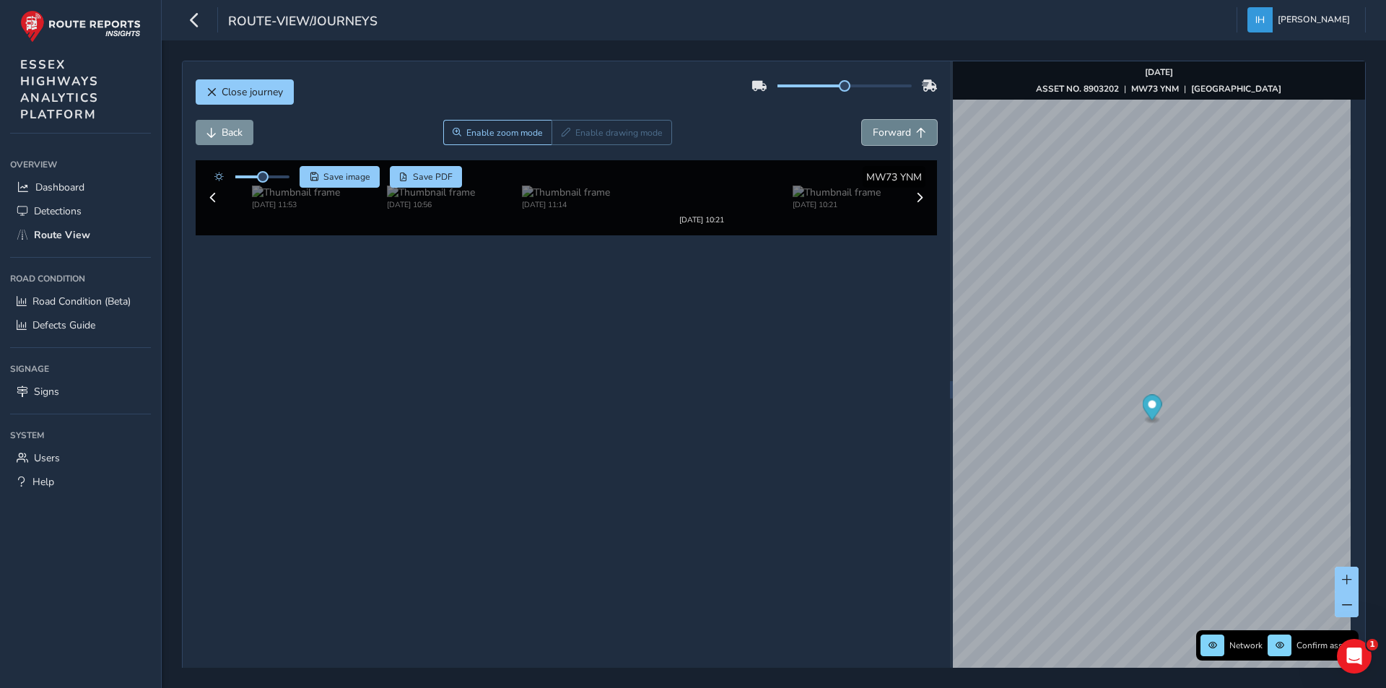
click at [879, 134] on span "Forward" at bounding box center [892, 133] width 38 height 14
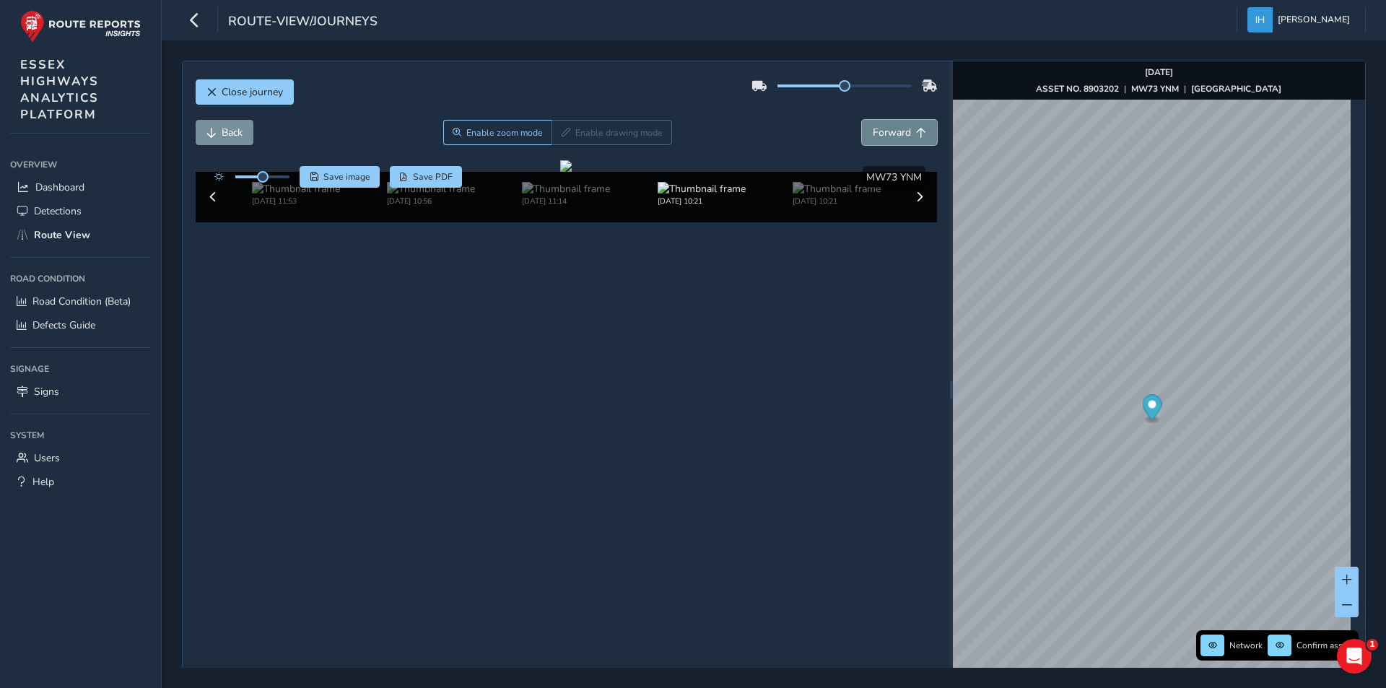
click at [879, 134] on span "Forward" at bounding box center [892, 133] width 38 height 14
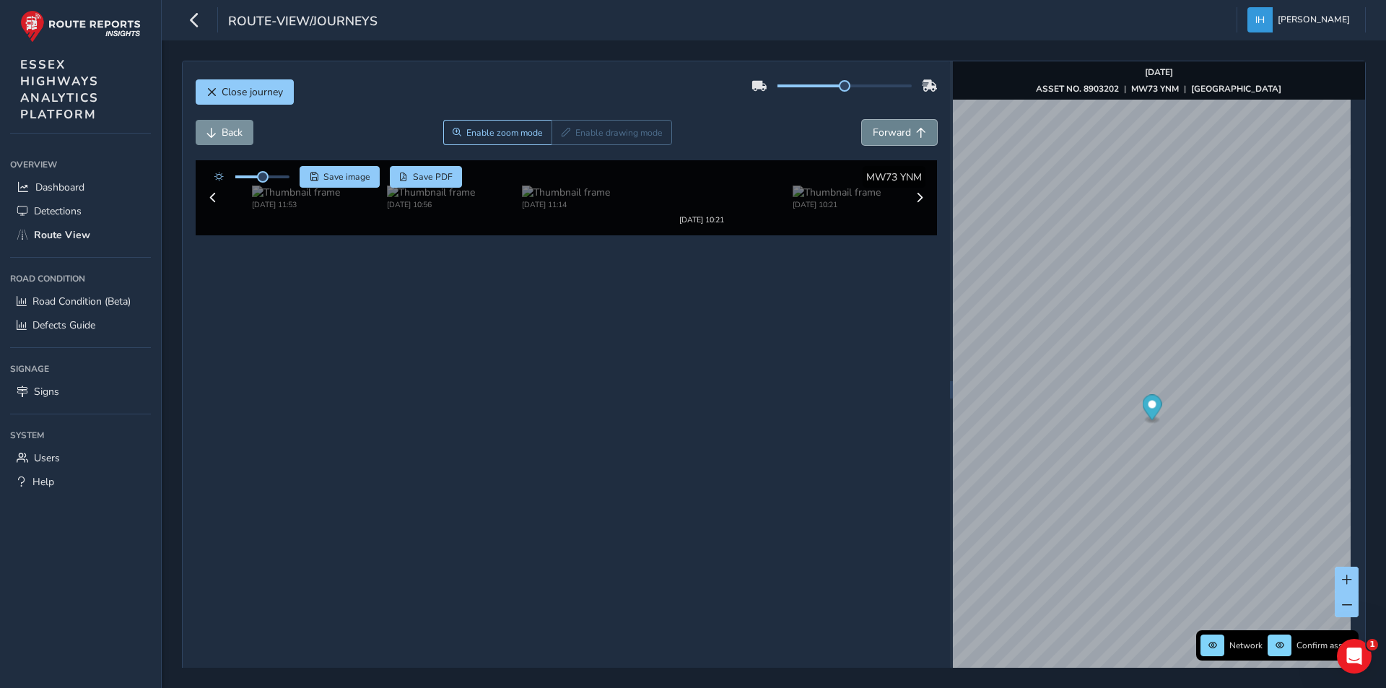
click at [879, 134] on span "Forward" at bounding box center [892, 133] width 38 height 14
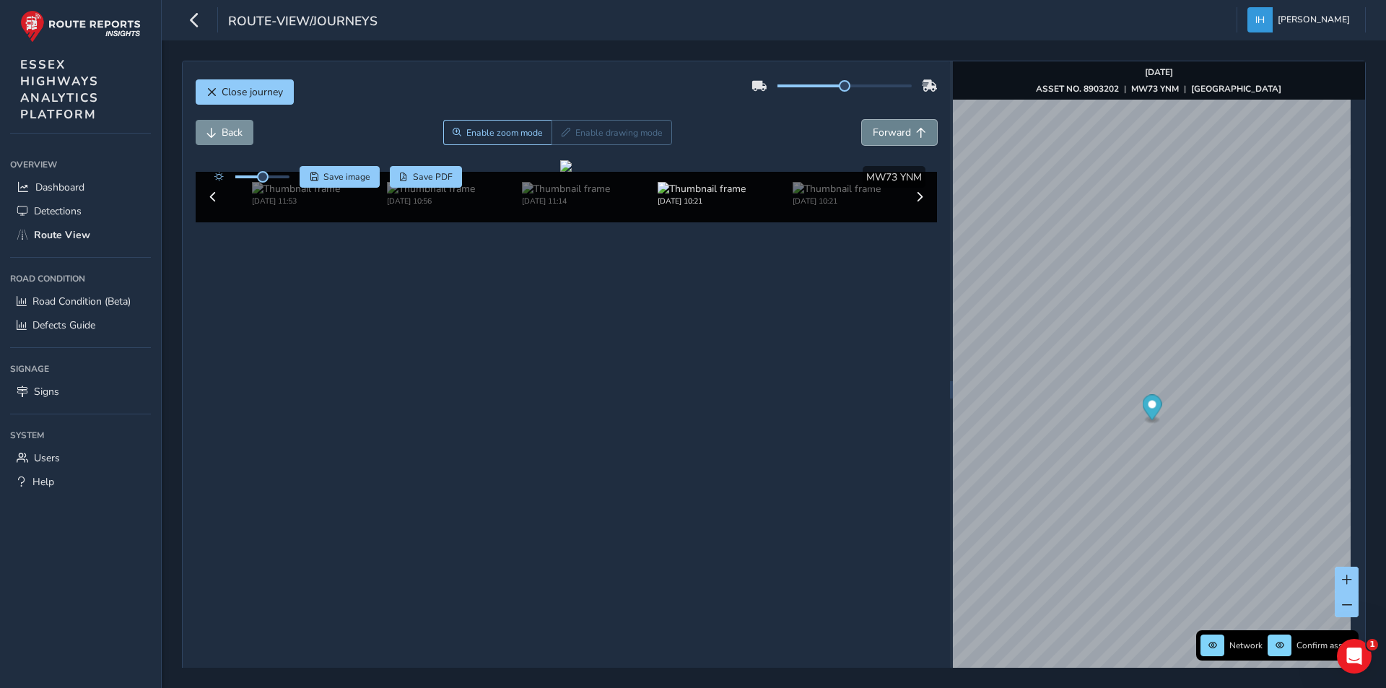
click at [879, 134] on span "Forward" at bounding box center [892, 133] width 38 height 14
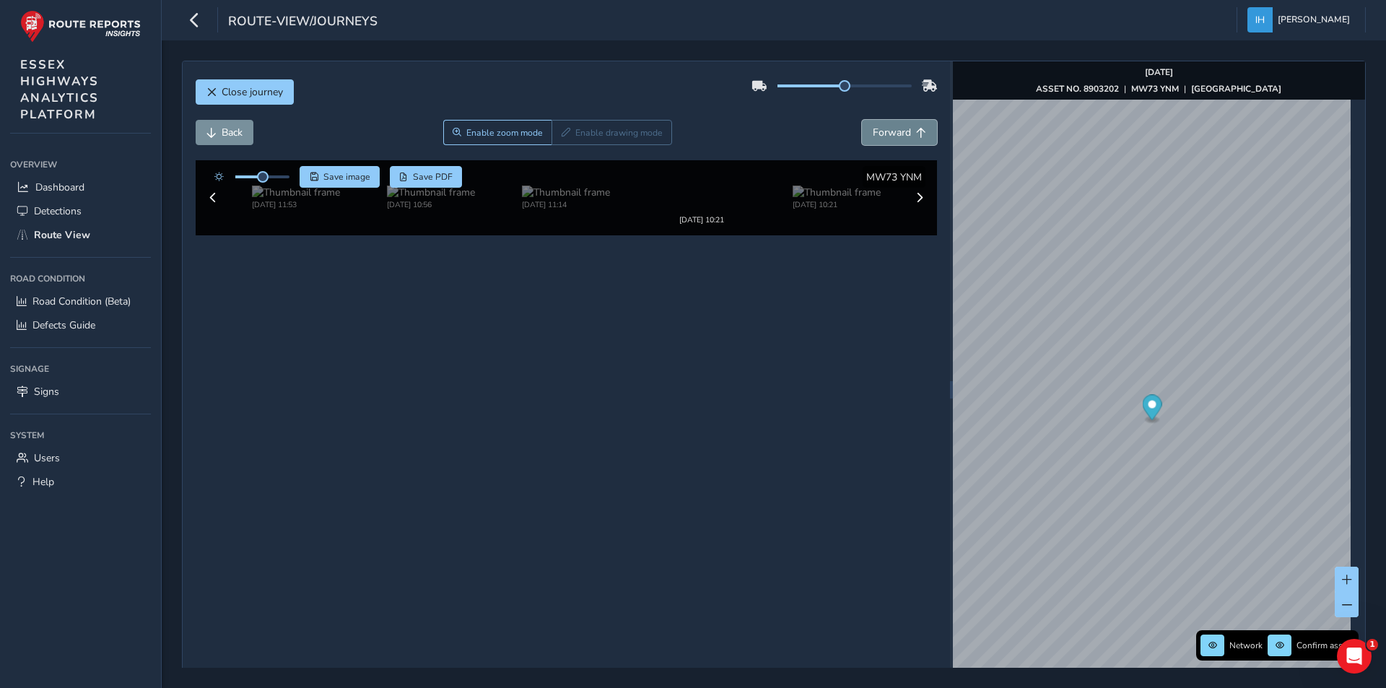
click at [879, 134] on span "Forward" at bounding box center [892, 133] width 38 height 14
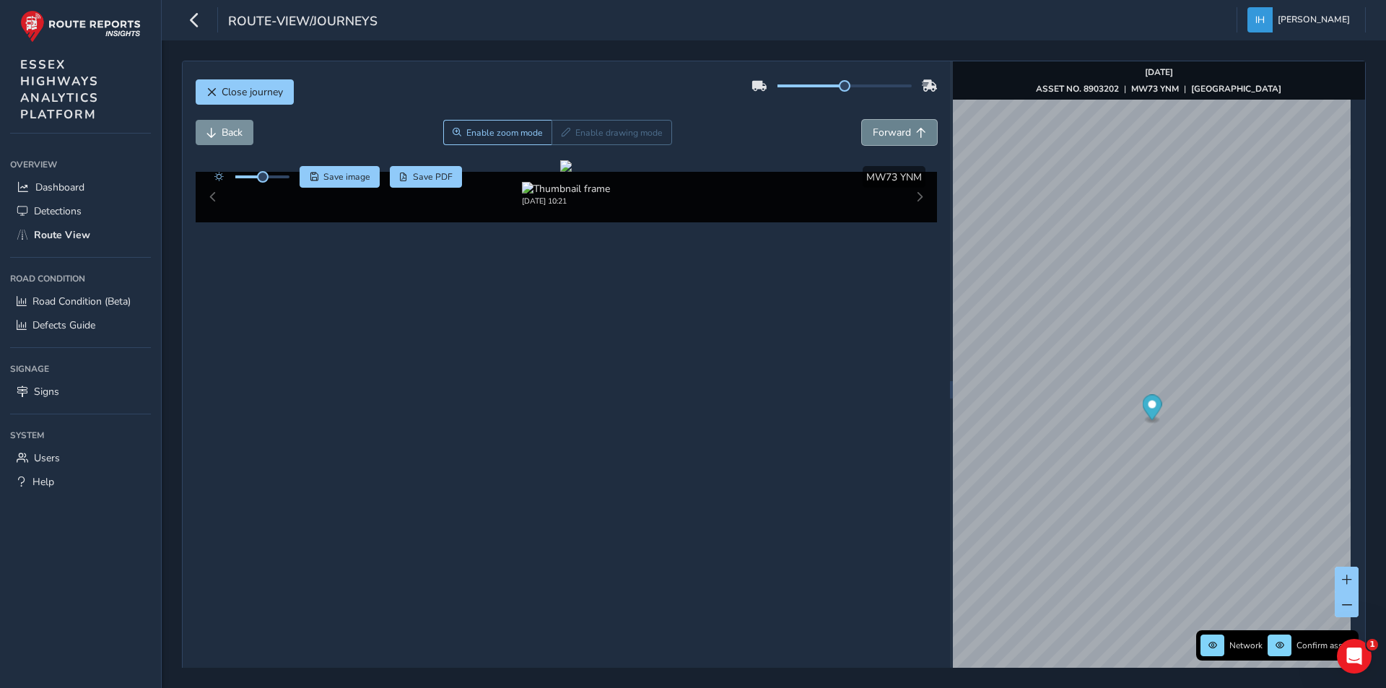
click at [879, 134] on span "Forward" at bounding box center [892, 133] width 38 height 14
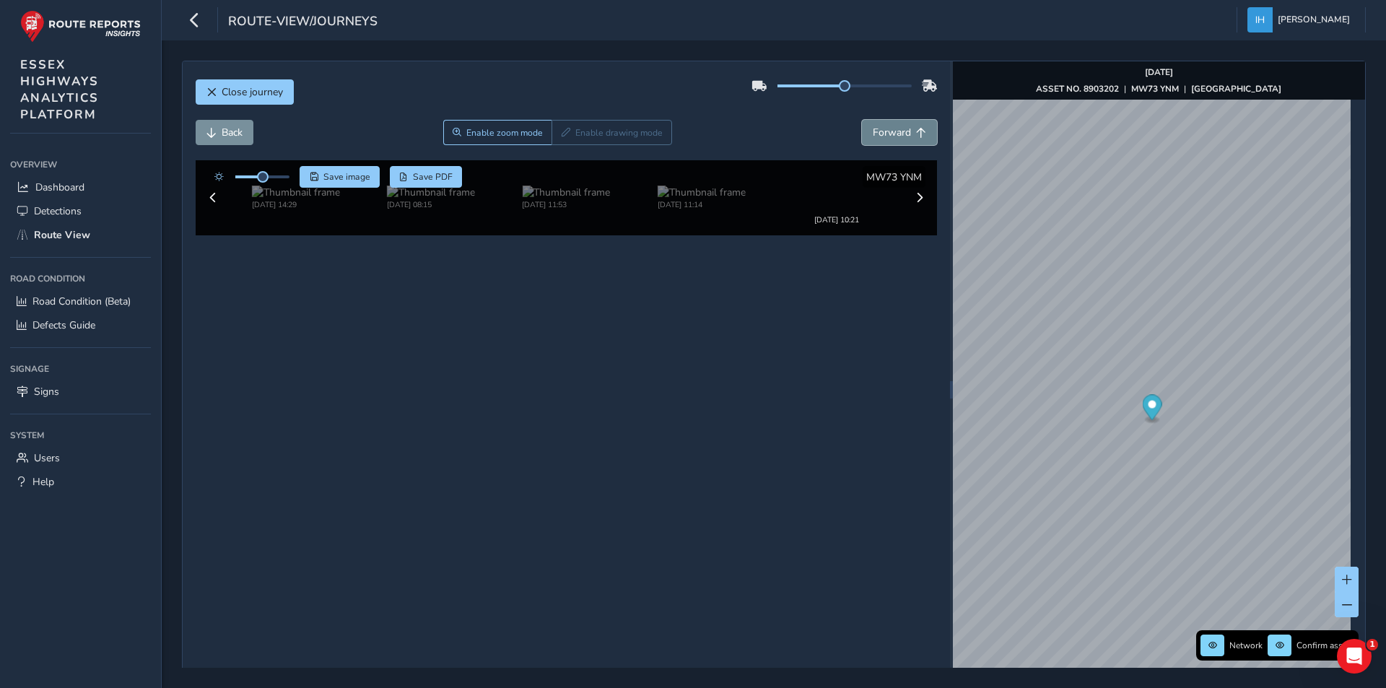
click at [879, 134] on span "Forward" at bounding box center [892, 133] width 38 height 14
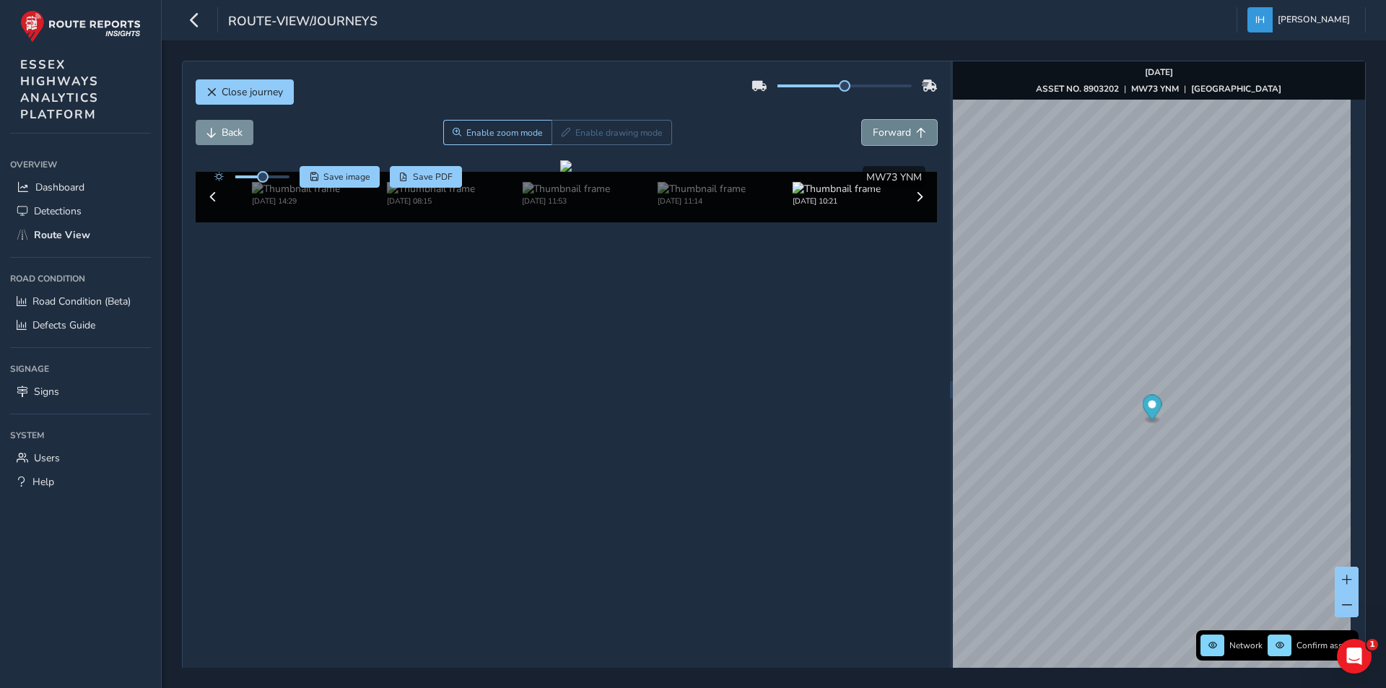
click at [879, 134] on span "Forward" at bounding box center [892, 133] width 38 height 14
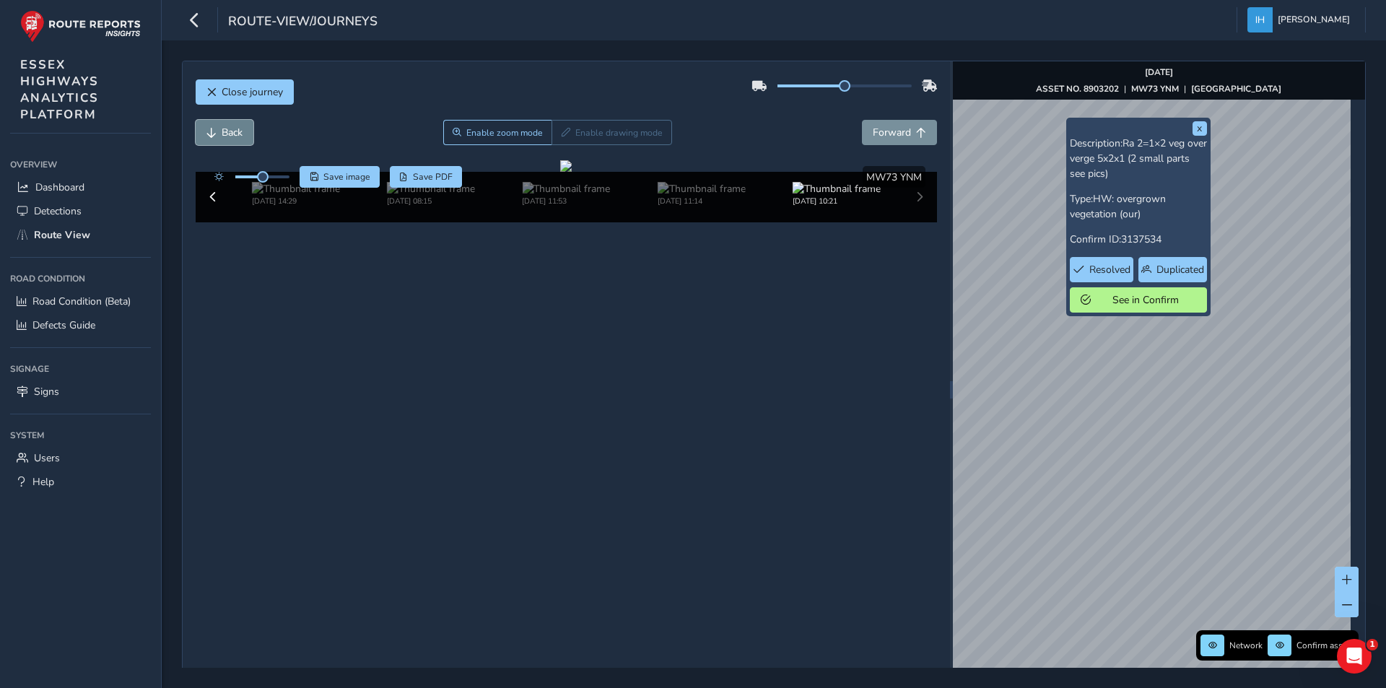
click at [225, 136] on span "Back" at bounding box center [232, 133] width 21 height 14
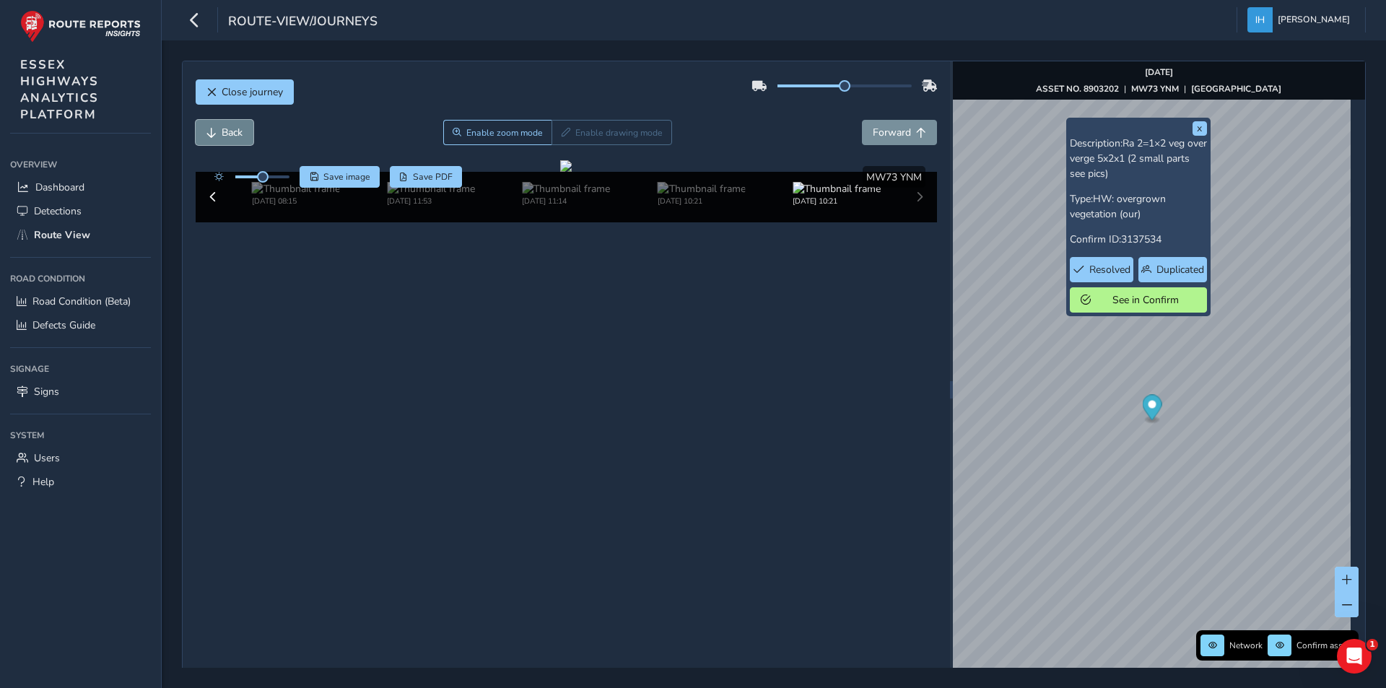
click at [225, 136] on span "Back" at bounding box center [232, 133] width 21 height 14
click at [874, 135] on span "Forward" at bounding box center [892, 133] width 38 height 14
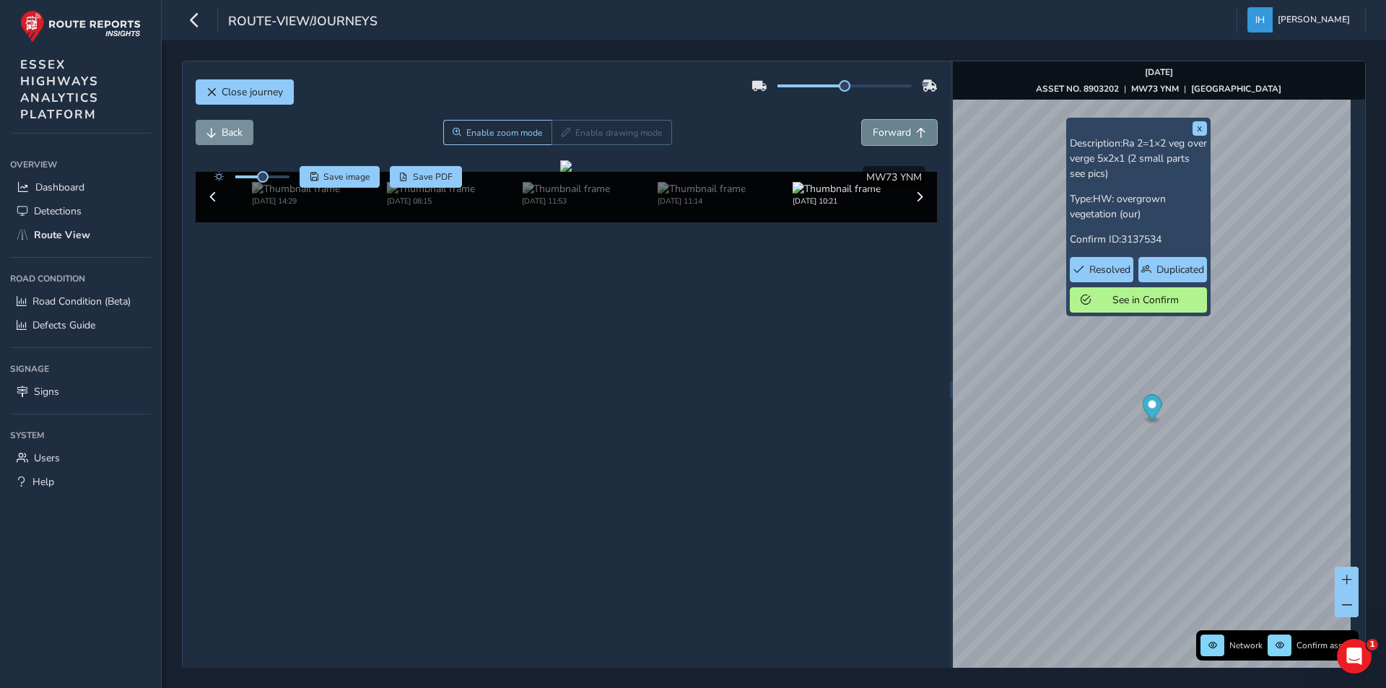
click at [874, 135] on span "Forward" at bounding box center [892, 133] width 38 height 14
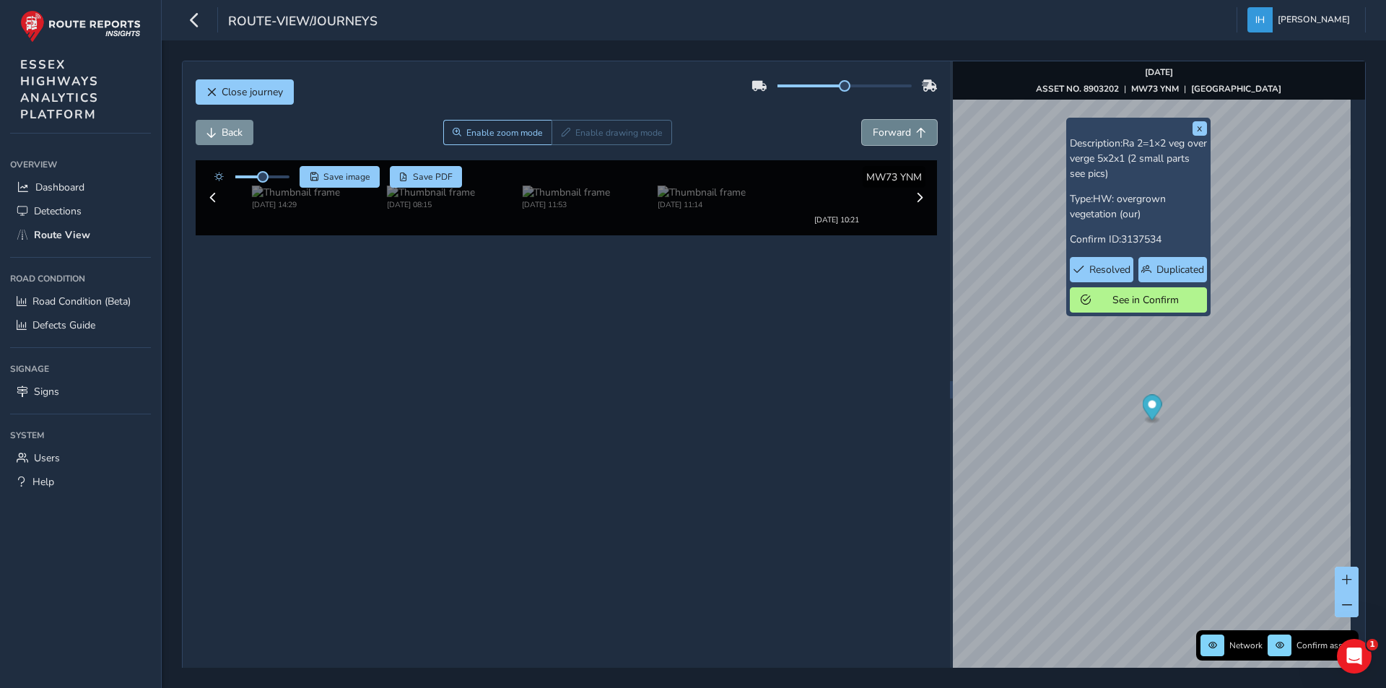
click at [874, 135] on span "Forward" at bounding box center [892, 133] width 38 height 14
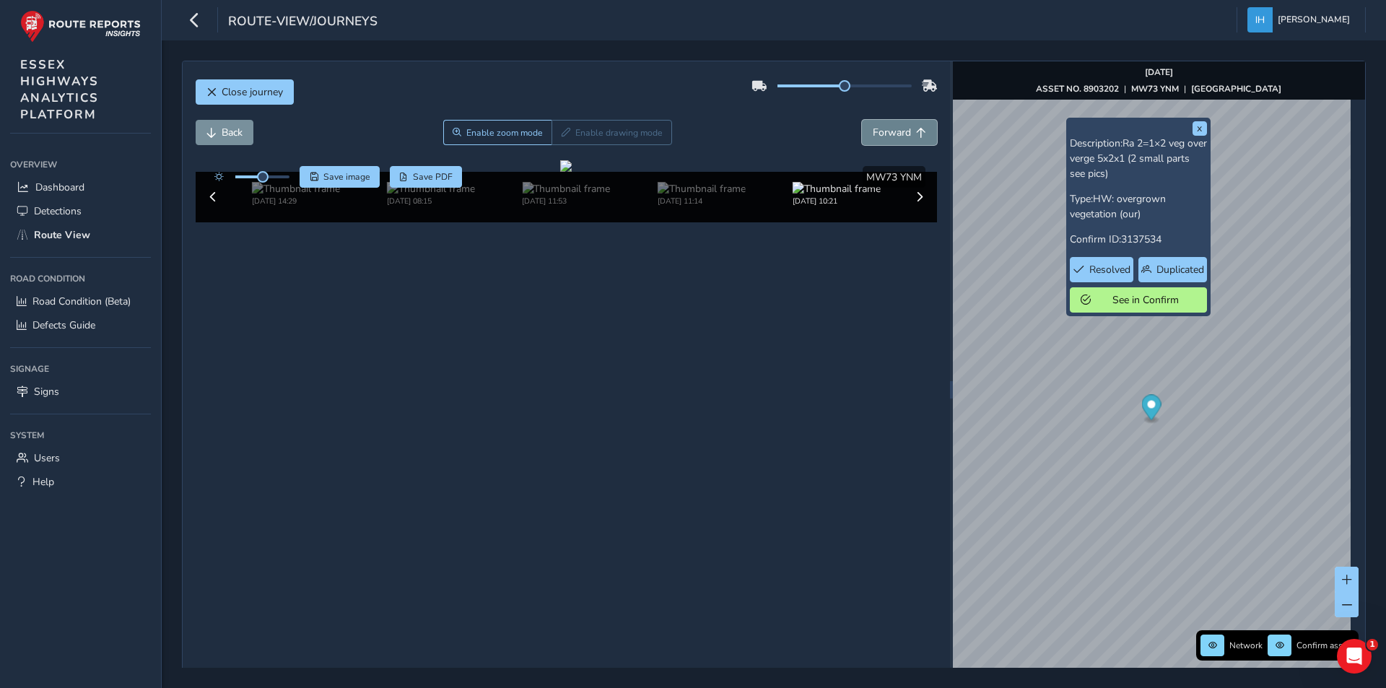
click at [874, 135] on span "Forward" at bounding box center [892, 133] width 38 height 14
